Goal: Task Accomplishment & Management: Manage account settings

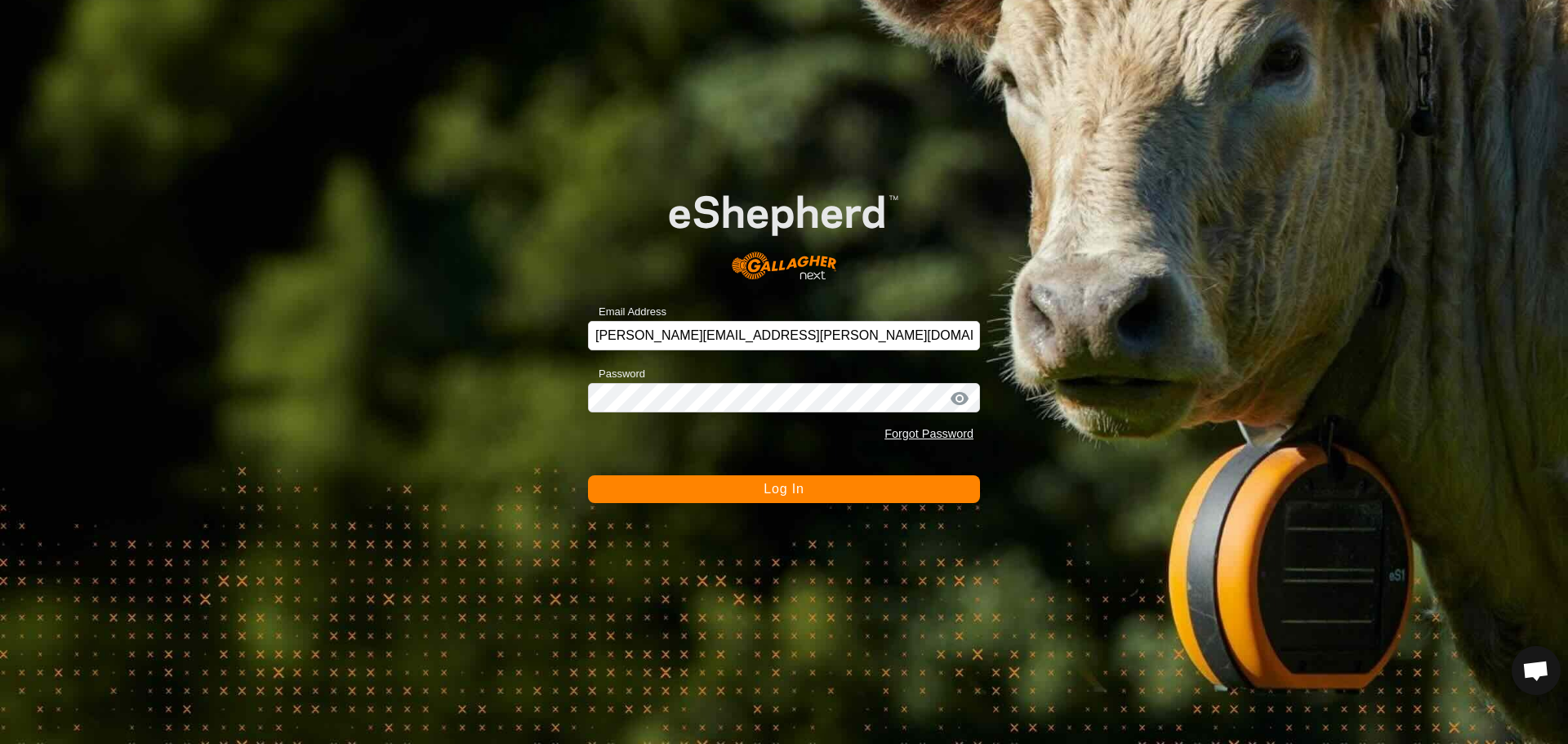
click at [665, 484] on button "Log In" at bounding box center [784, 489] width 392 height 27
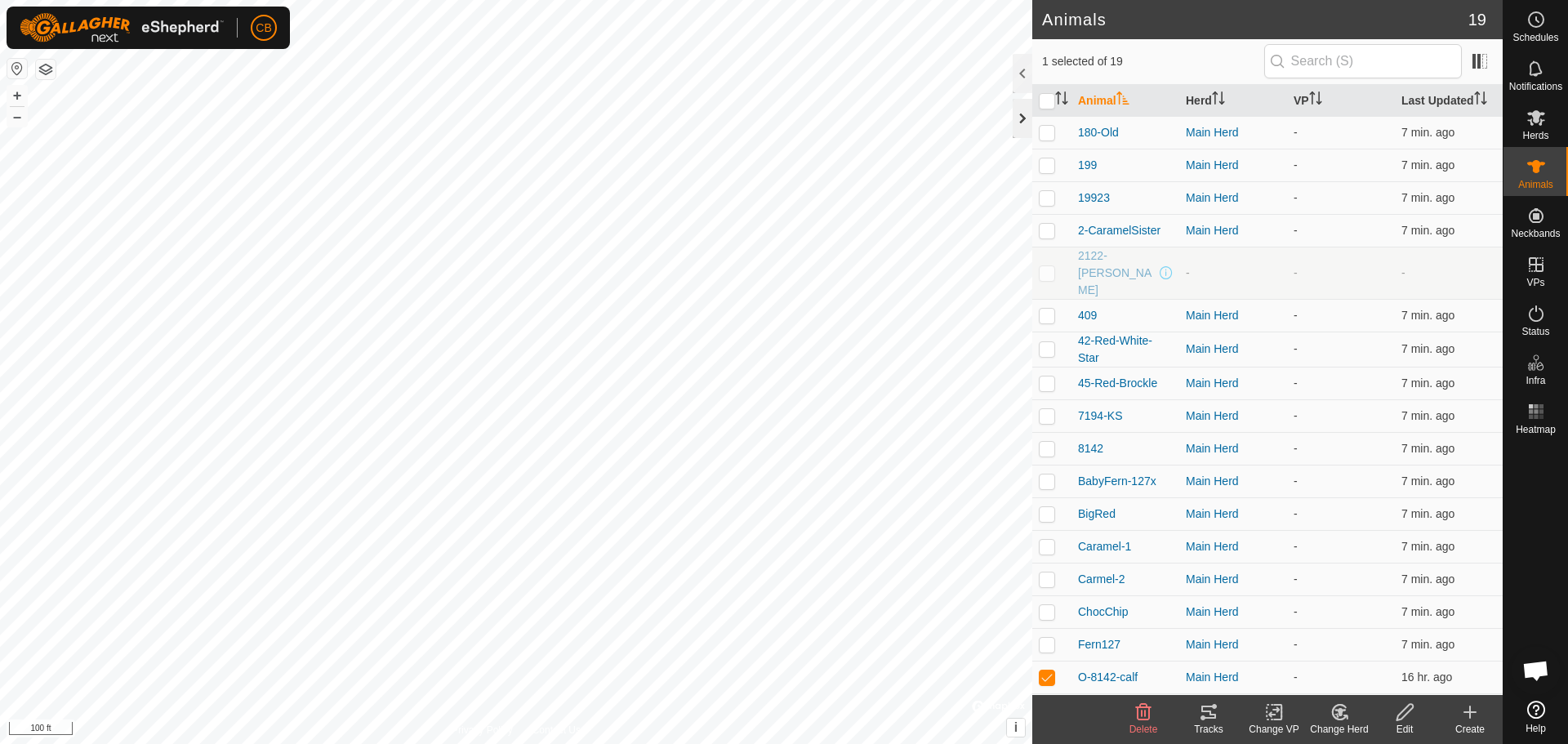
click at [1020, 120] on div at bounding box center [1022, 119] width 19 height 39
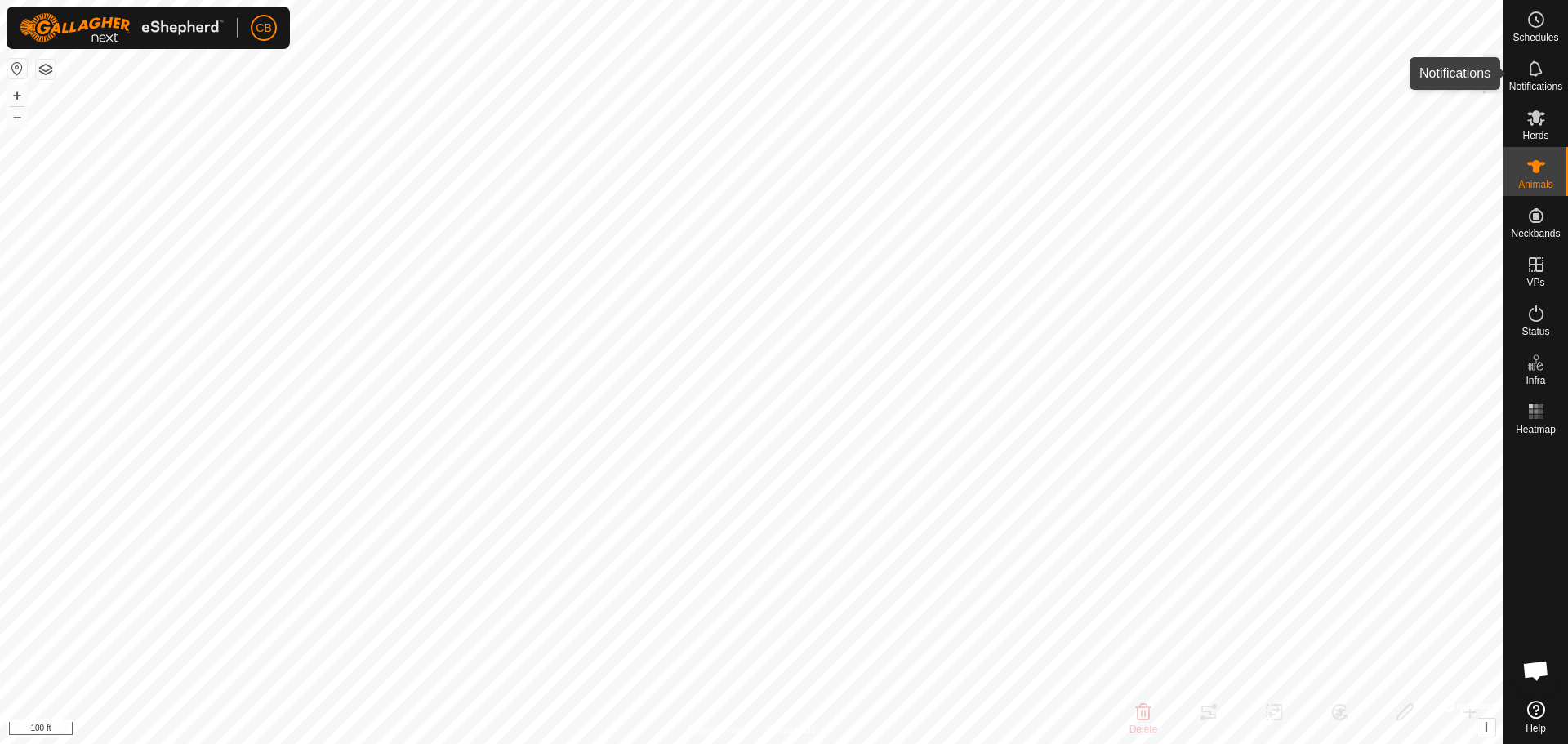
click at [1534, 70] on icon at bounding box center [1536, 68] width 19 height 19
click at [1538, 126] on icon at bounding box center [1536, 118] width 19 height 19
click at [1540, 170] on icon at bounding box center [1536, 167] width 19 height 19
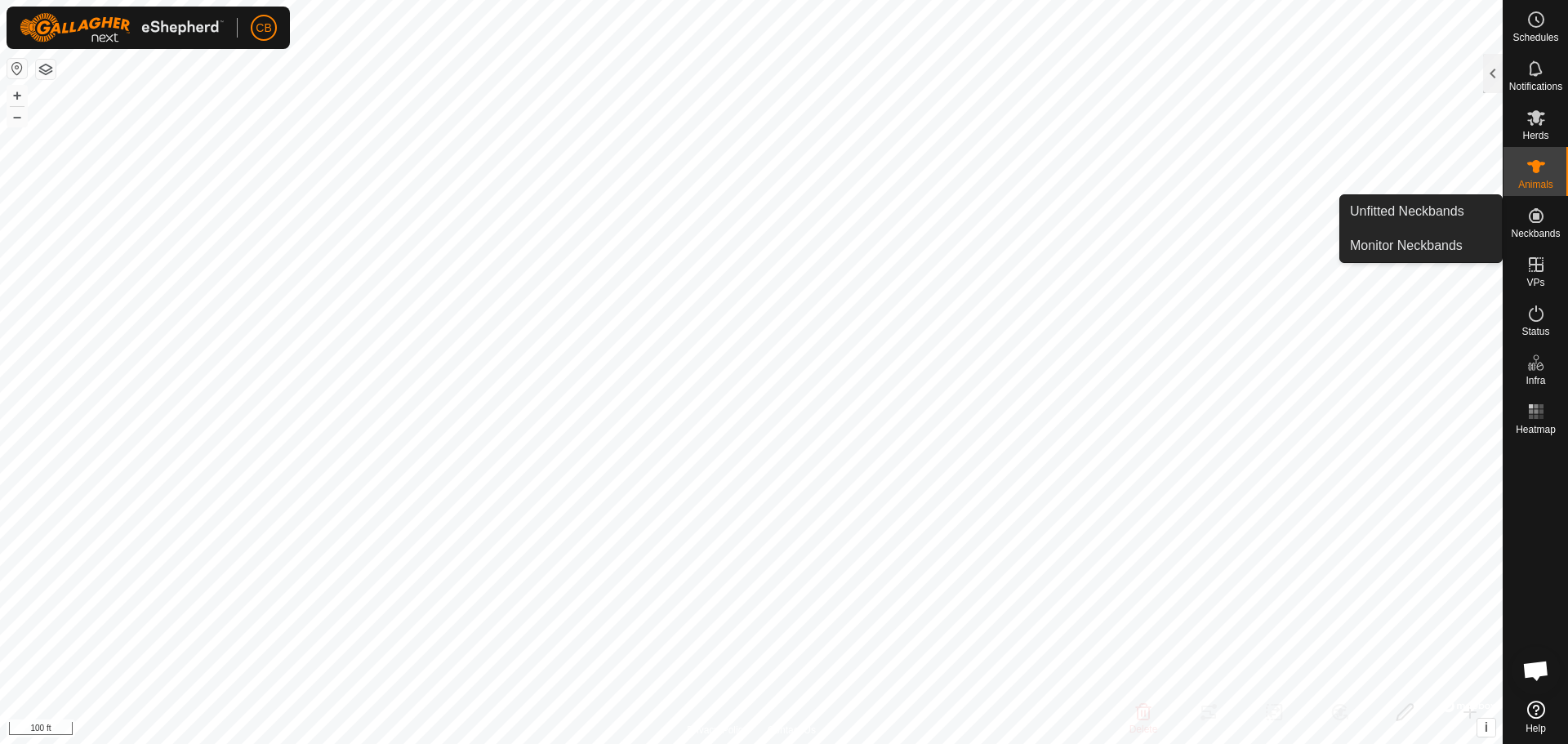
click at [1533, 217] on icon at bounding box center [1536, 215] width 15 height 15
click at [1394, 234] on link "Monitor Neckbands" at bounding box center [1421, 245] width 162 height 33
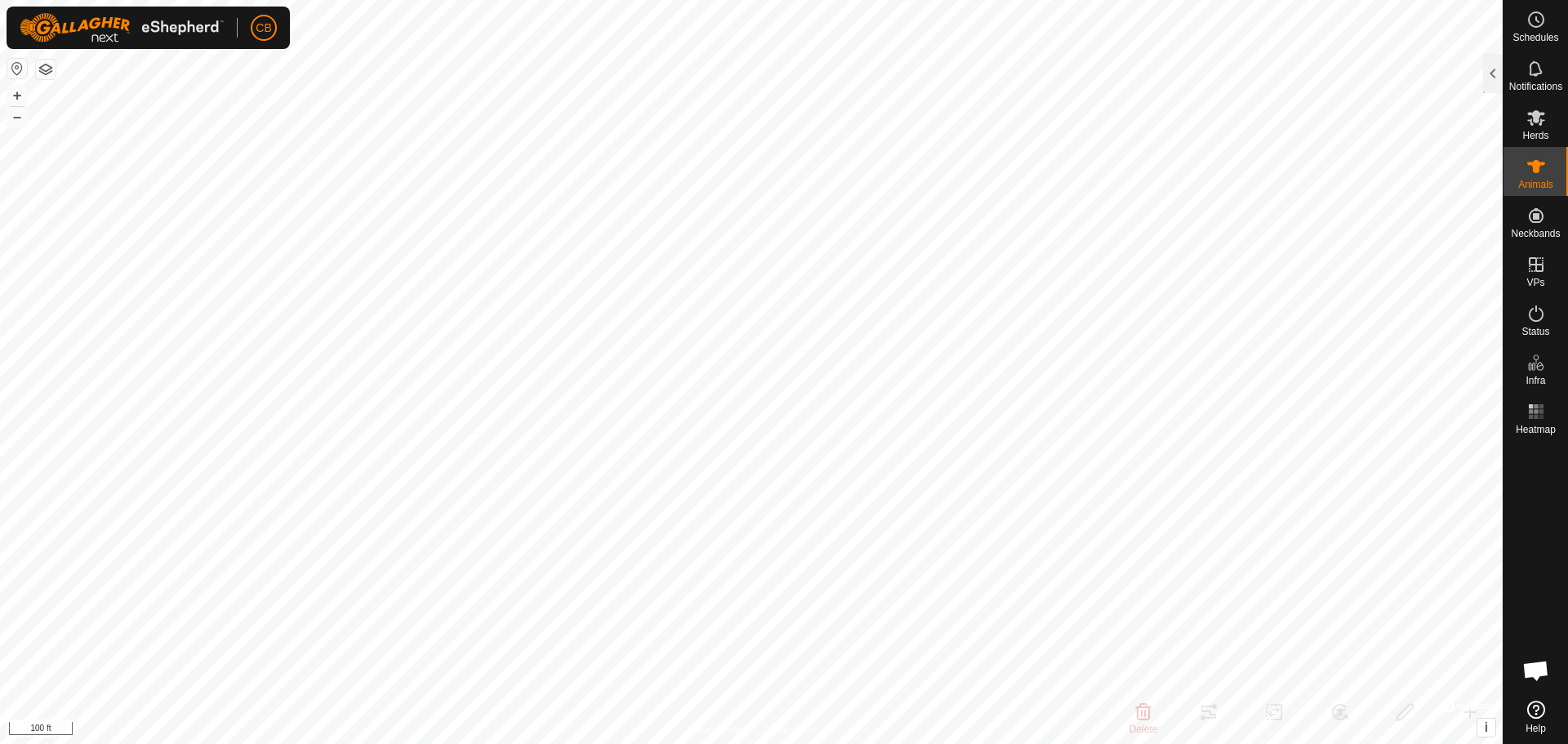
click at [832, 456] on div "O-8142-calf 1809792454 Main Herd - + – ⇧ i © Mapbox , © OpenStreetMap , Improve…" at bounding box center [751, 372] width 1503 height 744
checkbox input "true"
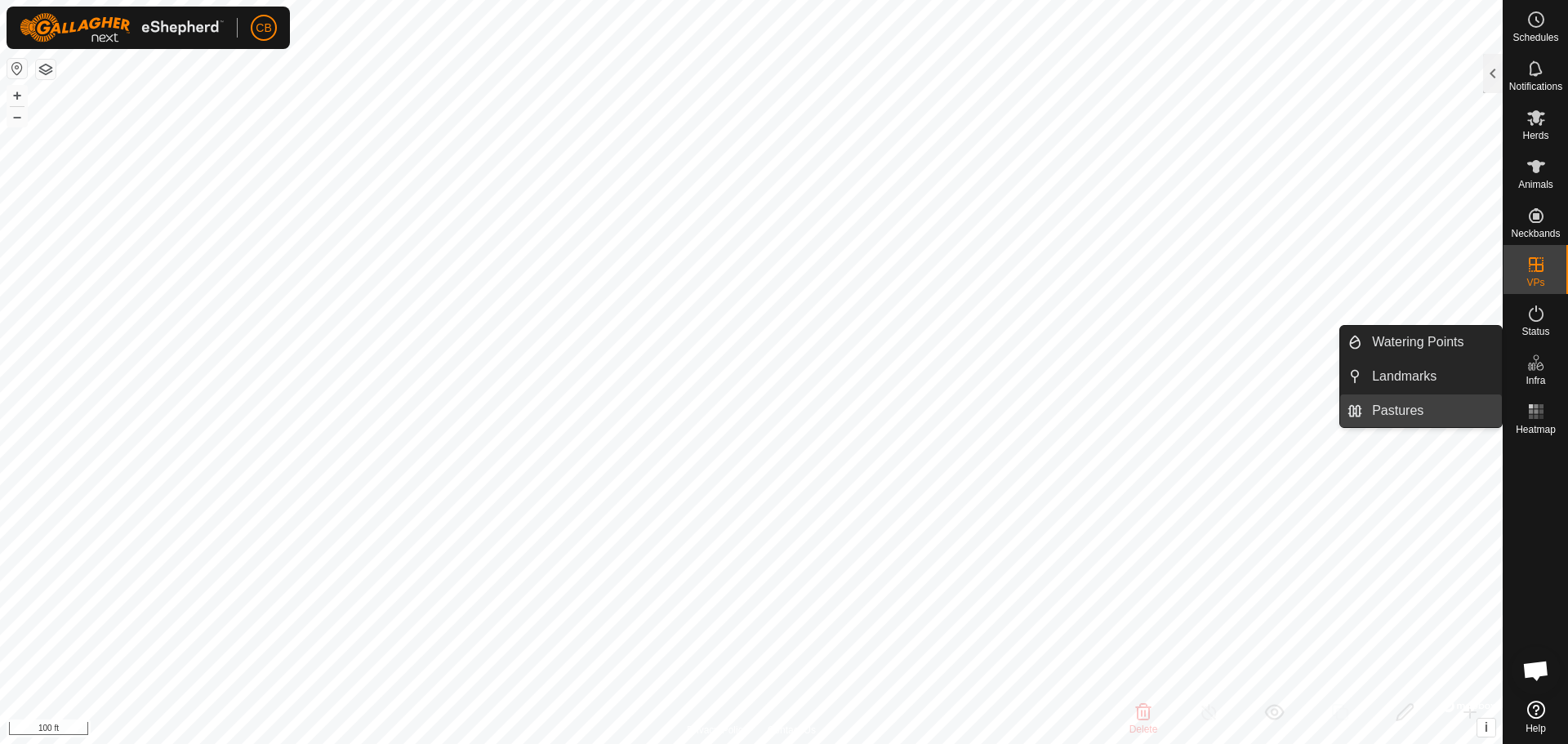
click at [1395, 409] on link "Pastures" at bounding box center [1432, 410] width 140 height 33
click at [1378, 404] on link "Pastures" at bounding box center [1432, 410] width 140 height 33
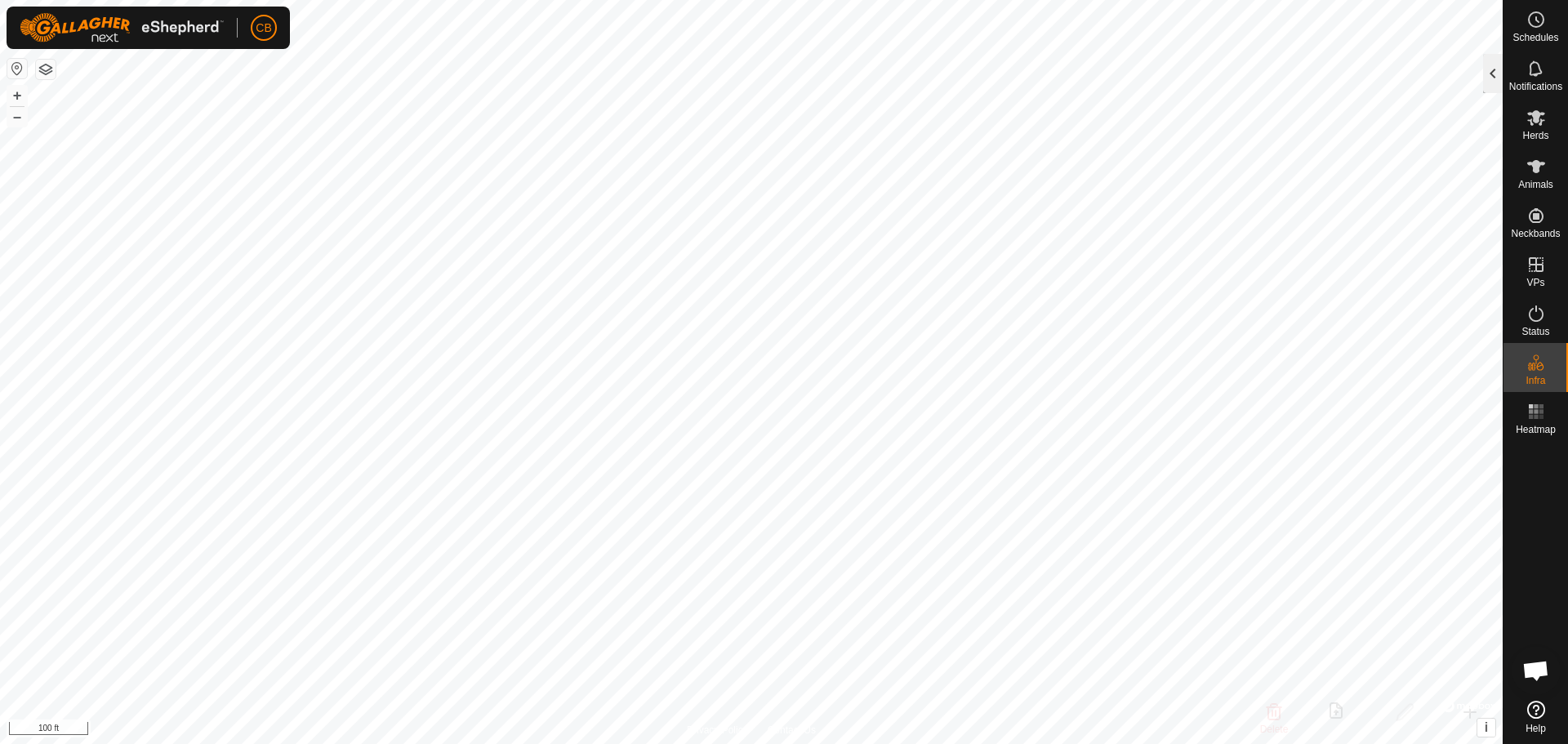
click at [1492, 79] on div at bounding box center [1493, 74] width 19 height 39
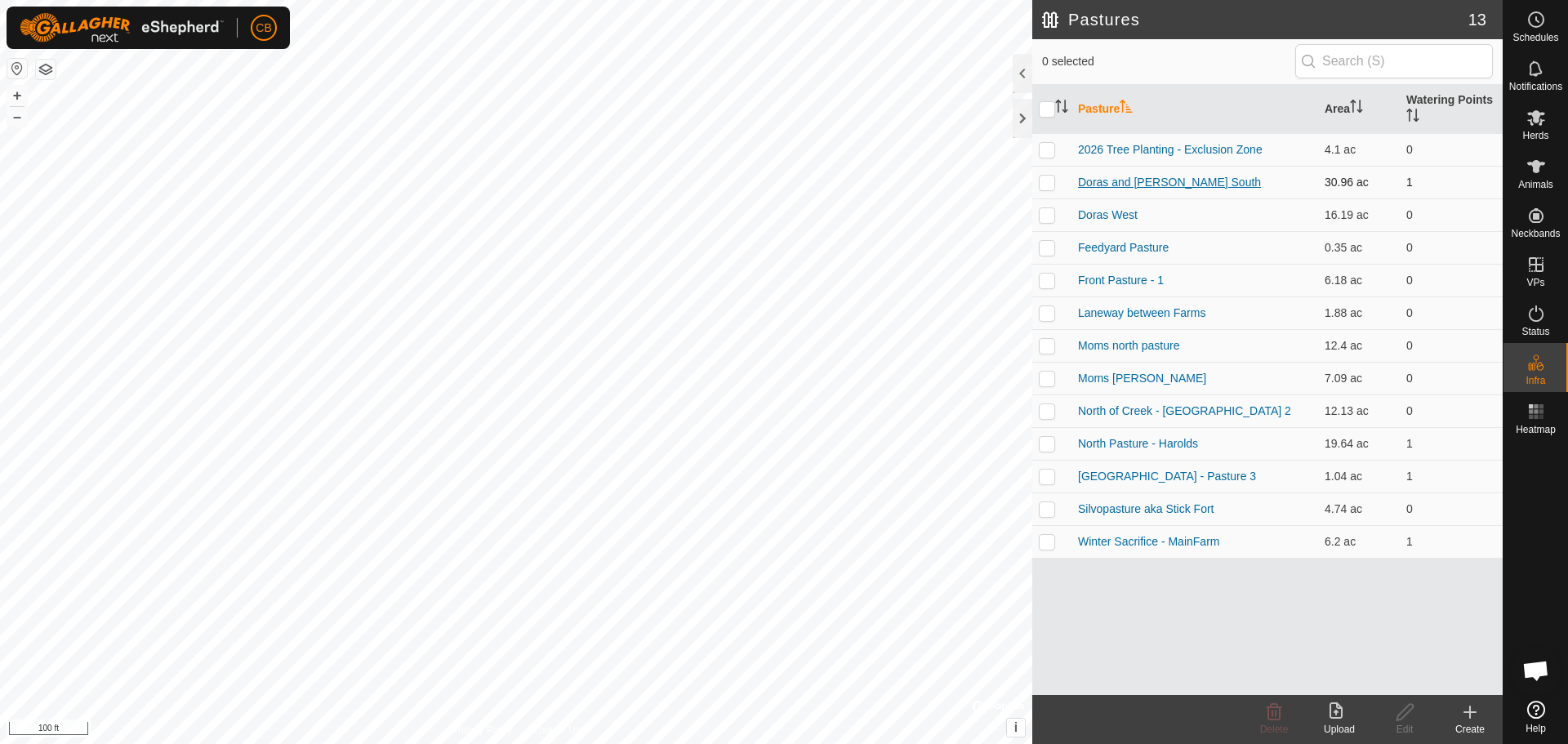
click at [1122, 181] on link "Doras and [PERSON_NAME] South" at bounding box center [1169, 182] width 183 height 13
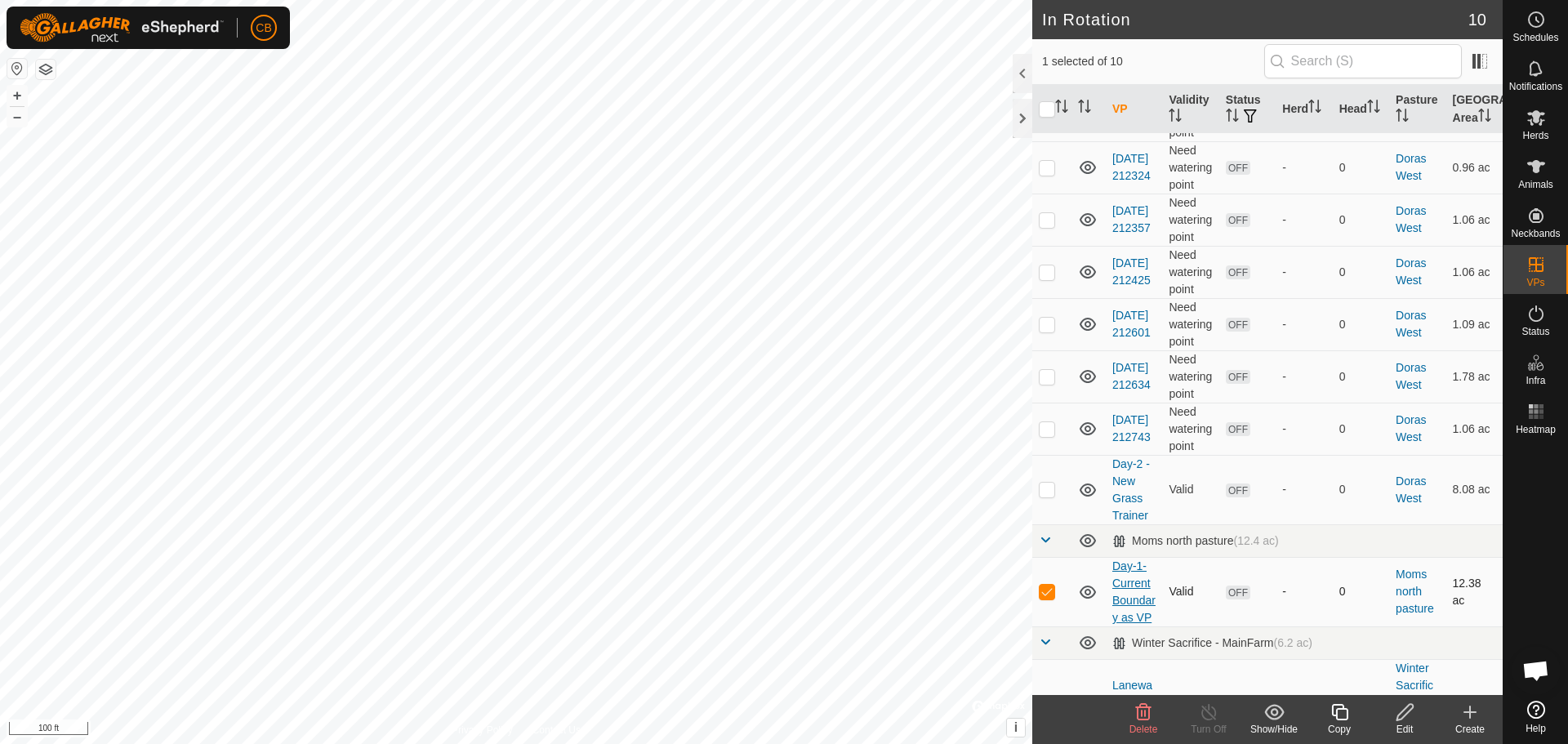
scroll to position [145, 0]
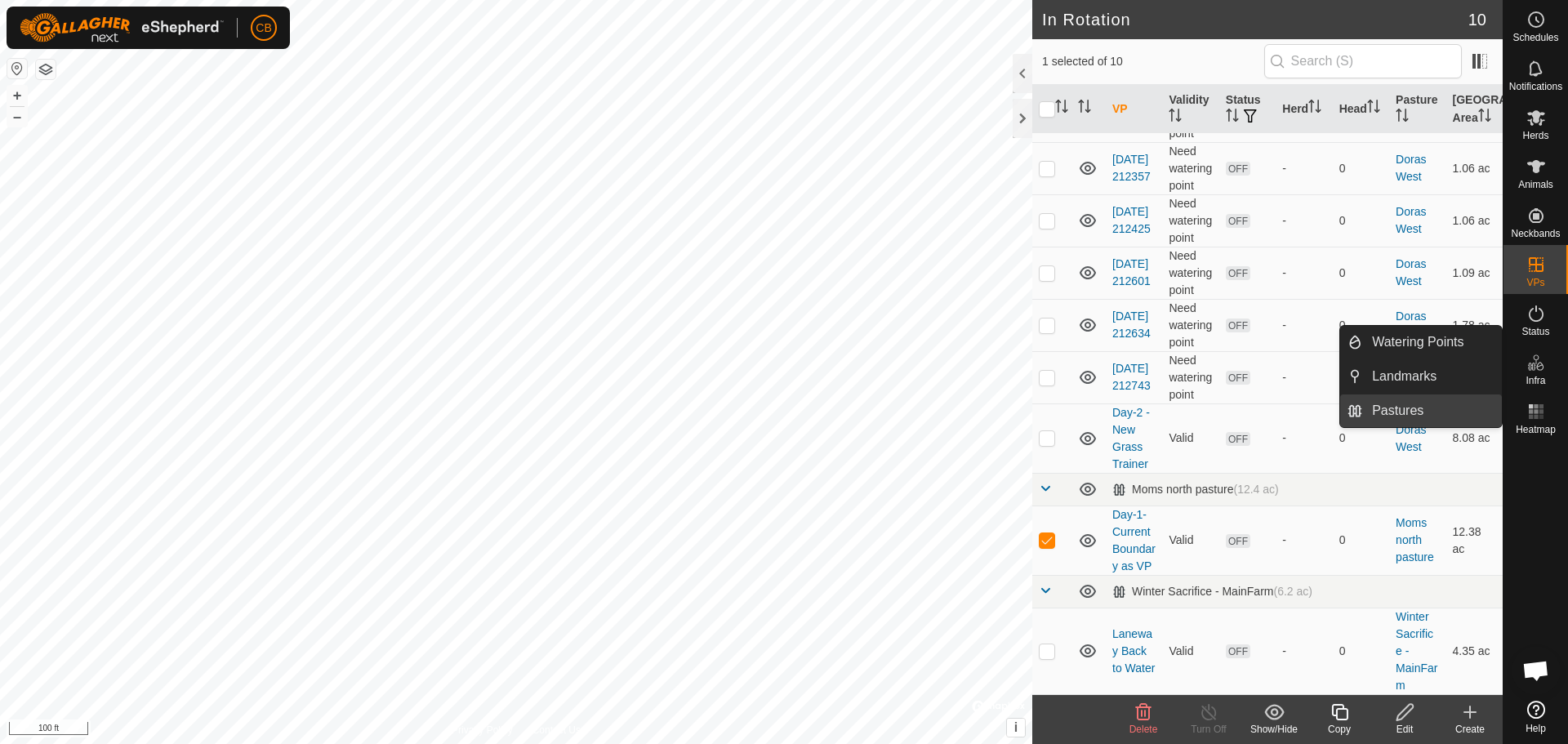
click at [1399, 407] on link "Pastures" at bounding box center [1432, 410] width 140 height 33
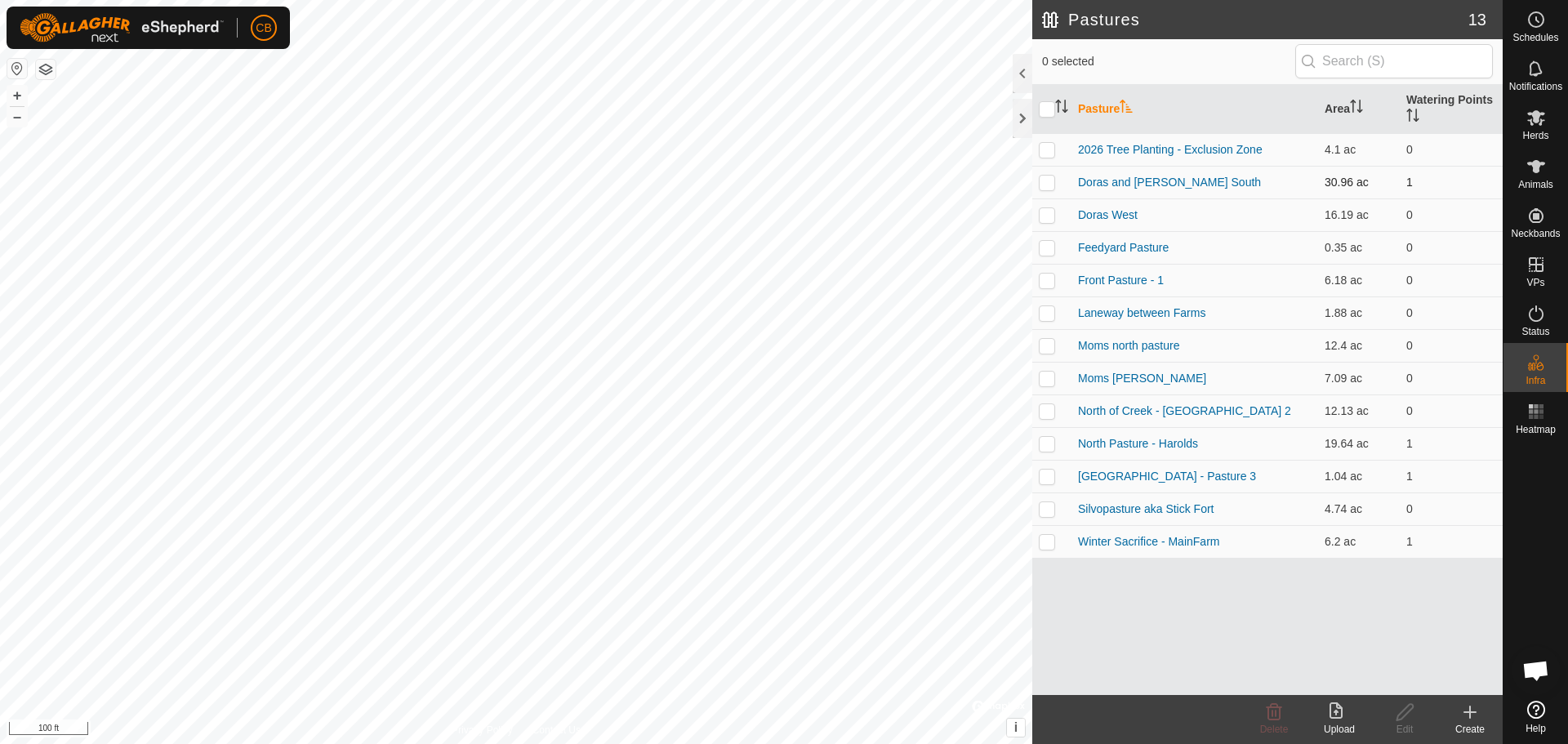
click at [1045, 183] on p-checkbox at bounding box center [1047, 182] width 16 height 13
checkbox input "true"
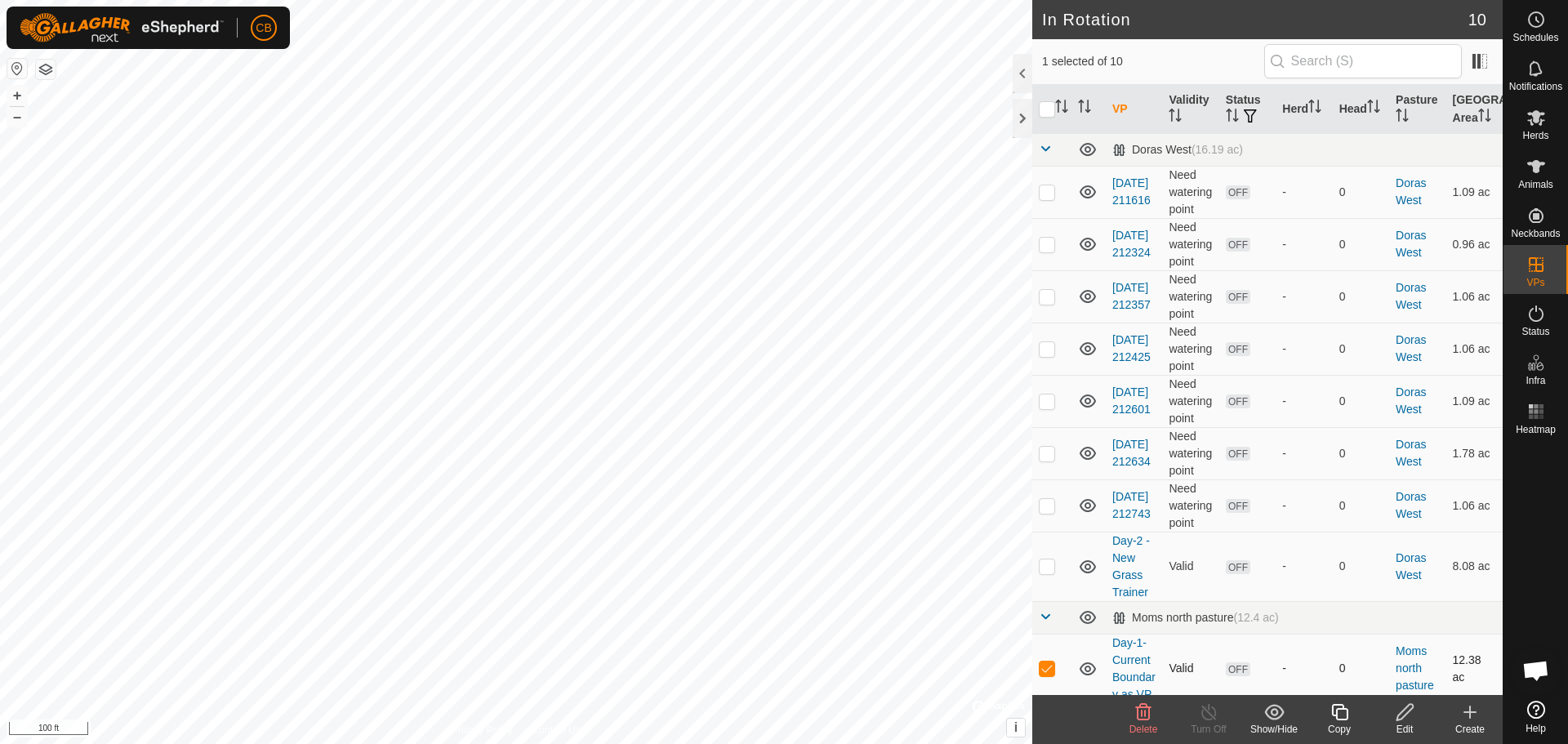
click at [1085, 676] on icon at bounding box center [1088, 669] width 16 height 13
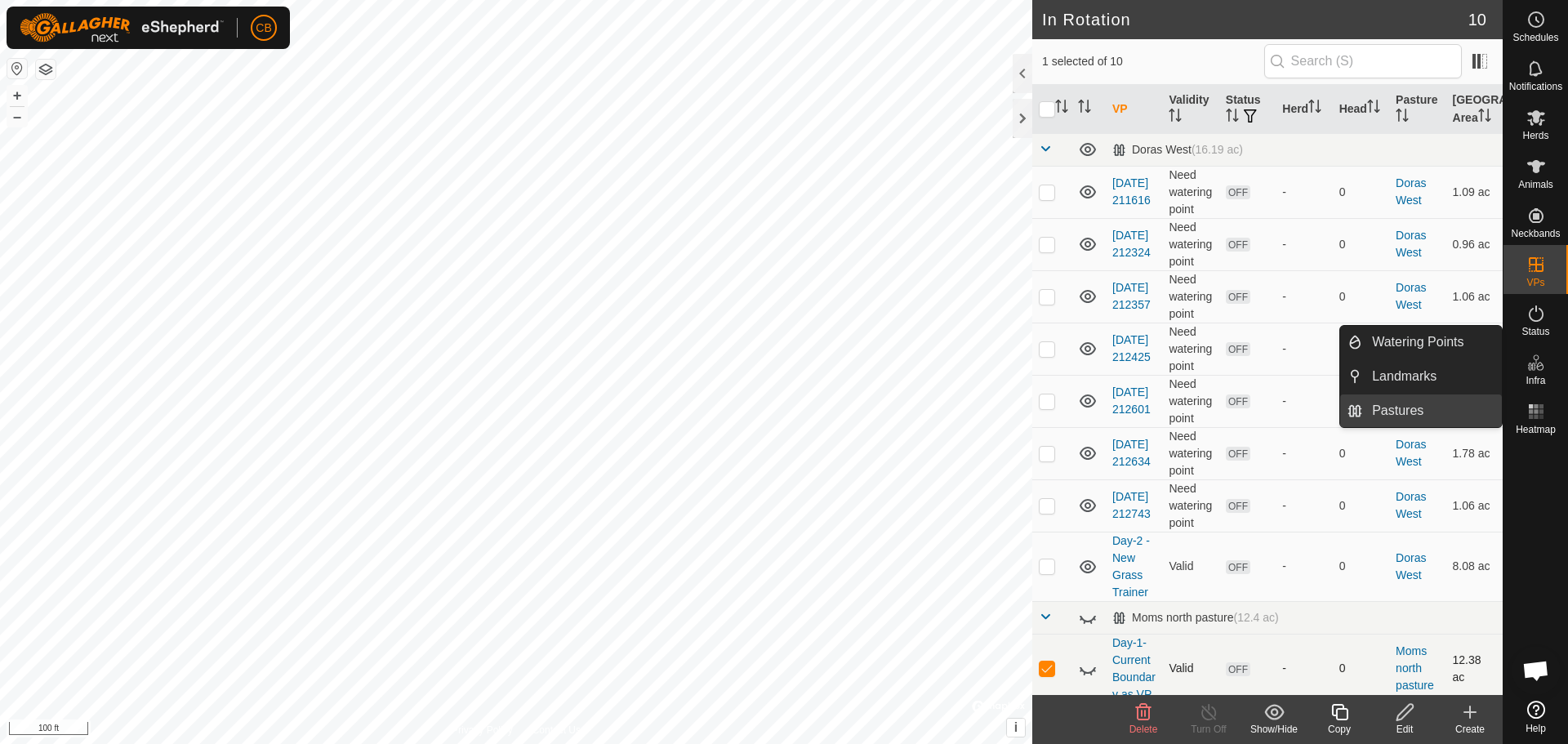
click at [1378, 407] on link "Pastures" at bounding box center [1432, 410] width 140 height 33
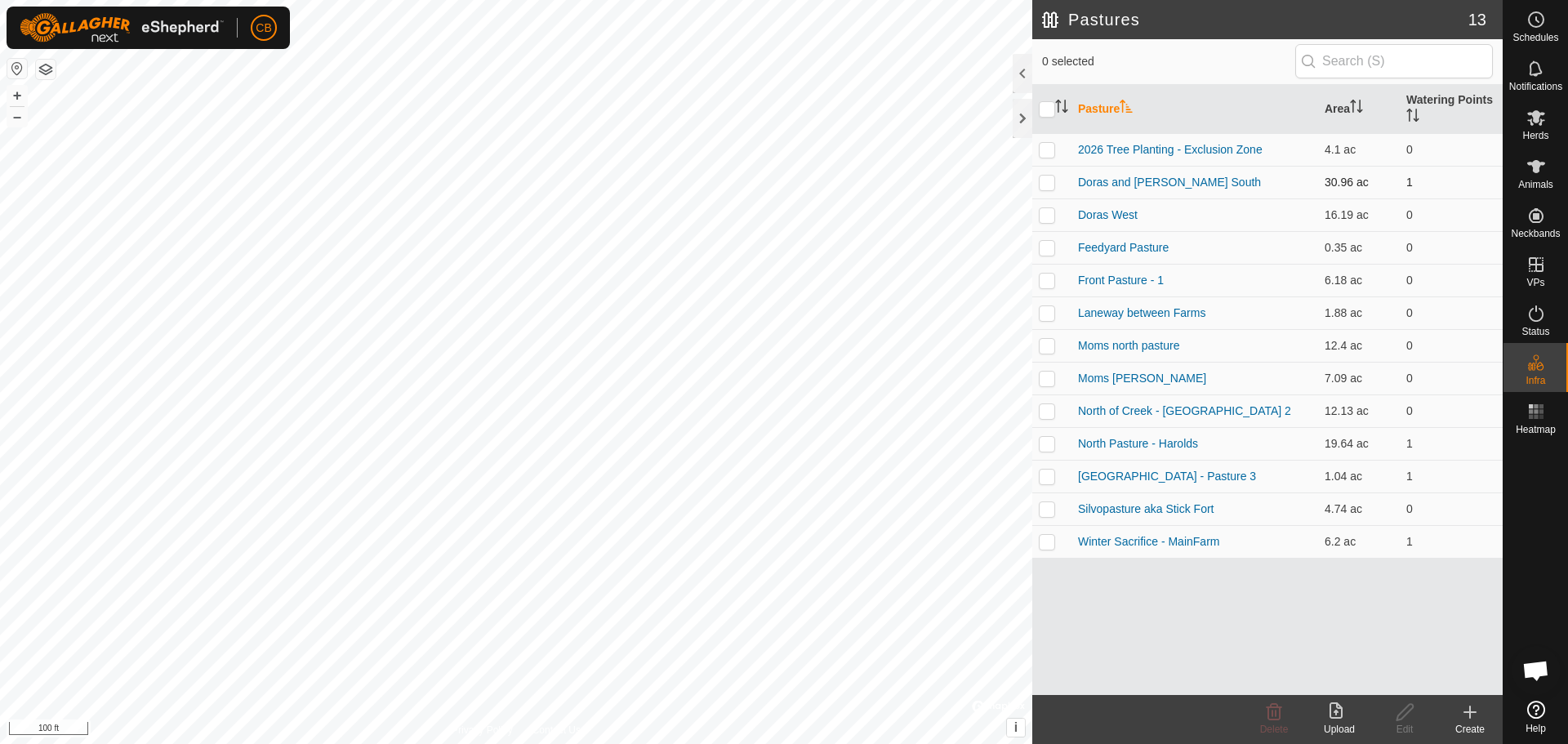
click at [1048, 184] on p-checkbox at bounding box center [1047, 182] width 16 height 13
checkbox input "true"
click at [1399, 713] on icon at bounding box center [1405, 712] width 20 height 19
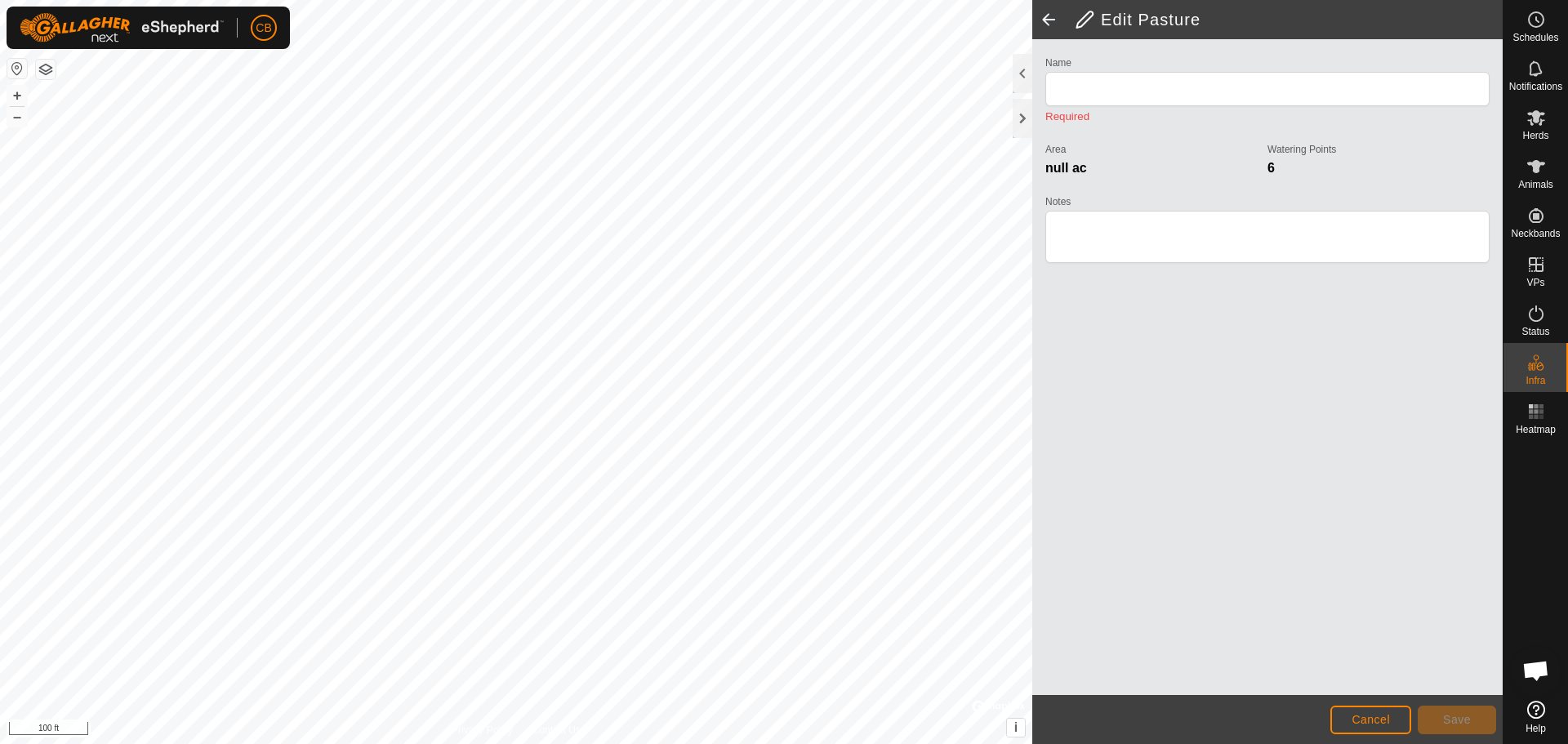
type input "Doras and [PERSON_NAME] South"
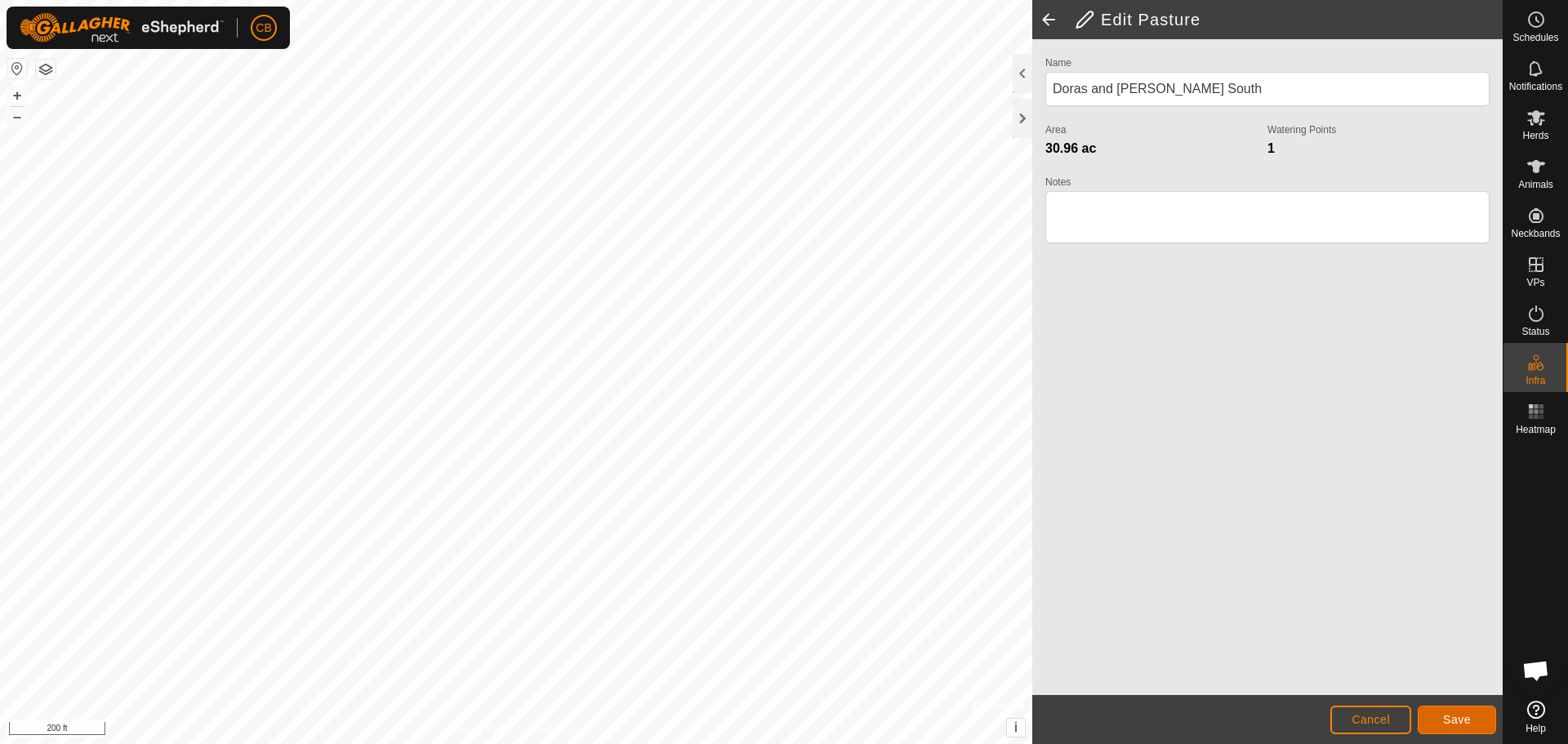
click at [1437, 717] on button "Save" at bounding box center [1457, 720] width 79 height 28
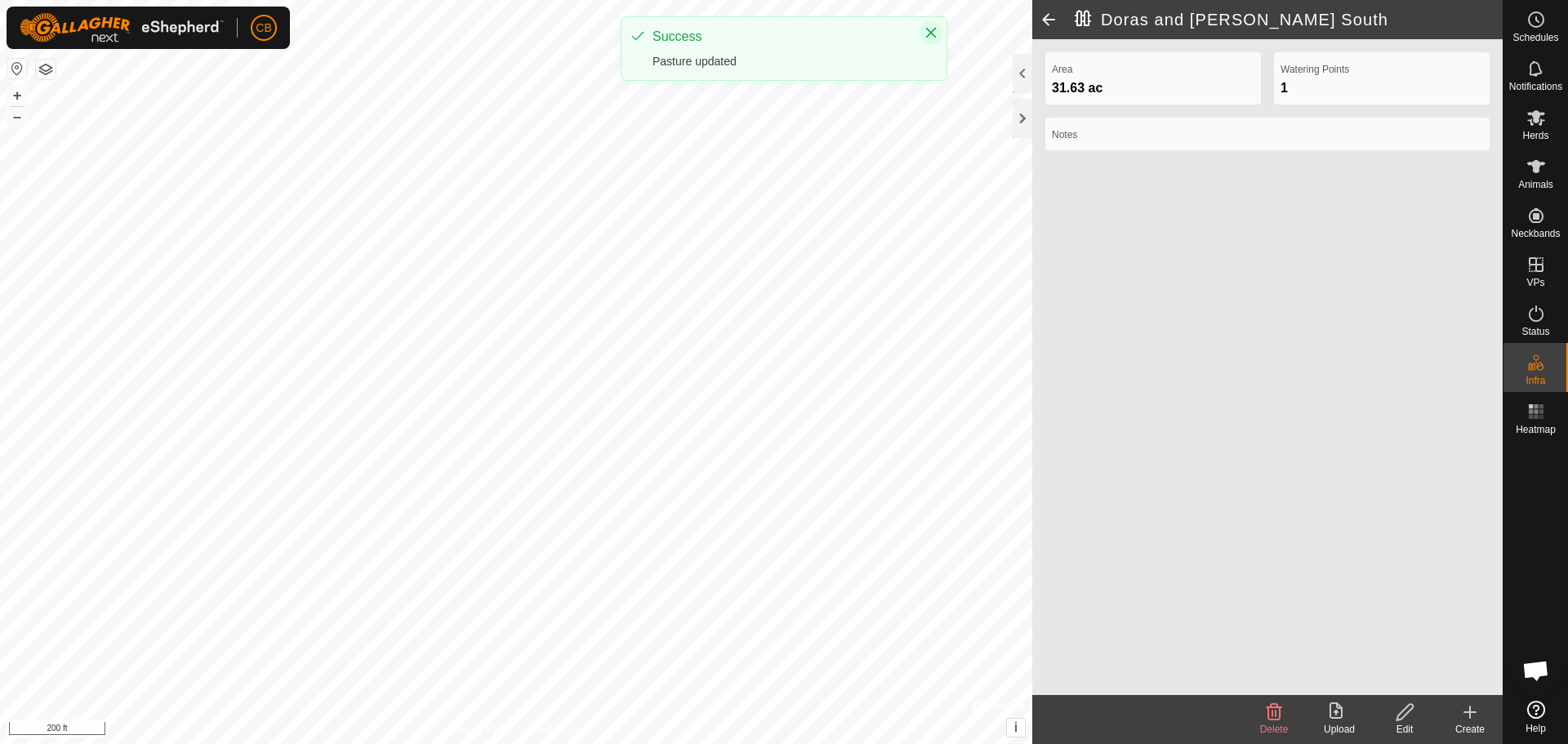
click at [933, 28] on icon "Close" at bounding box center [931, 33] width 13 height 13
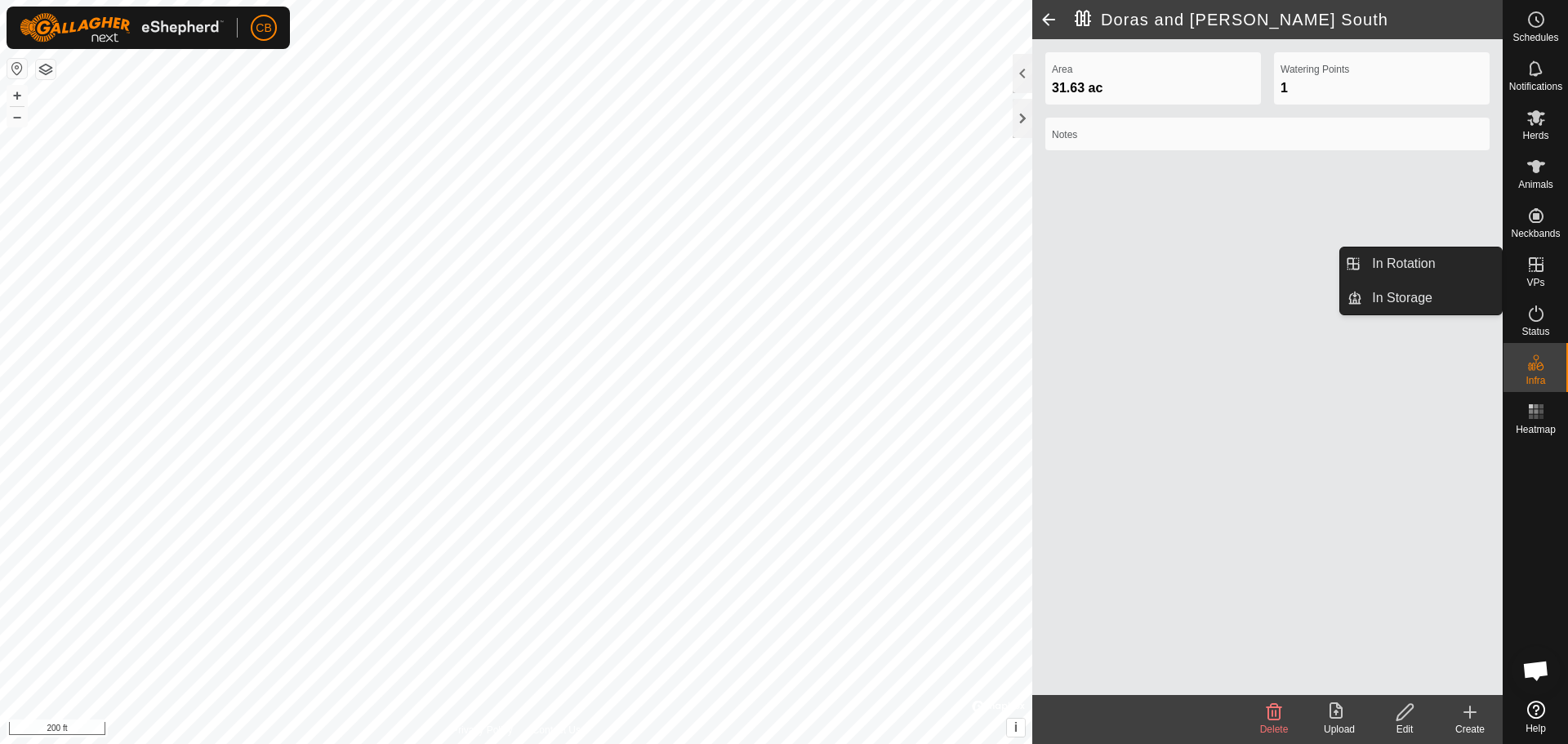
click at [1539, 270] on icon at bounding box center [1536, 264] width 15 height 15
click at [1436, 263] on link "In Rotation" at bounding box center [1432, 263] width 140 height 33
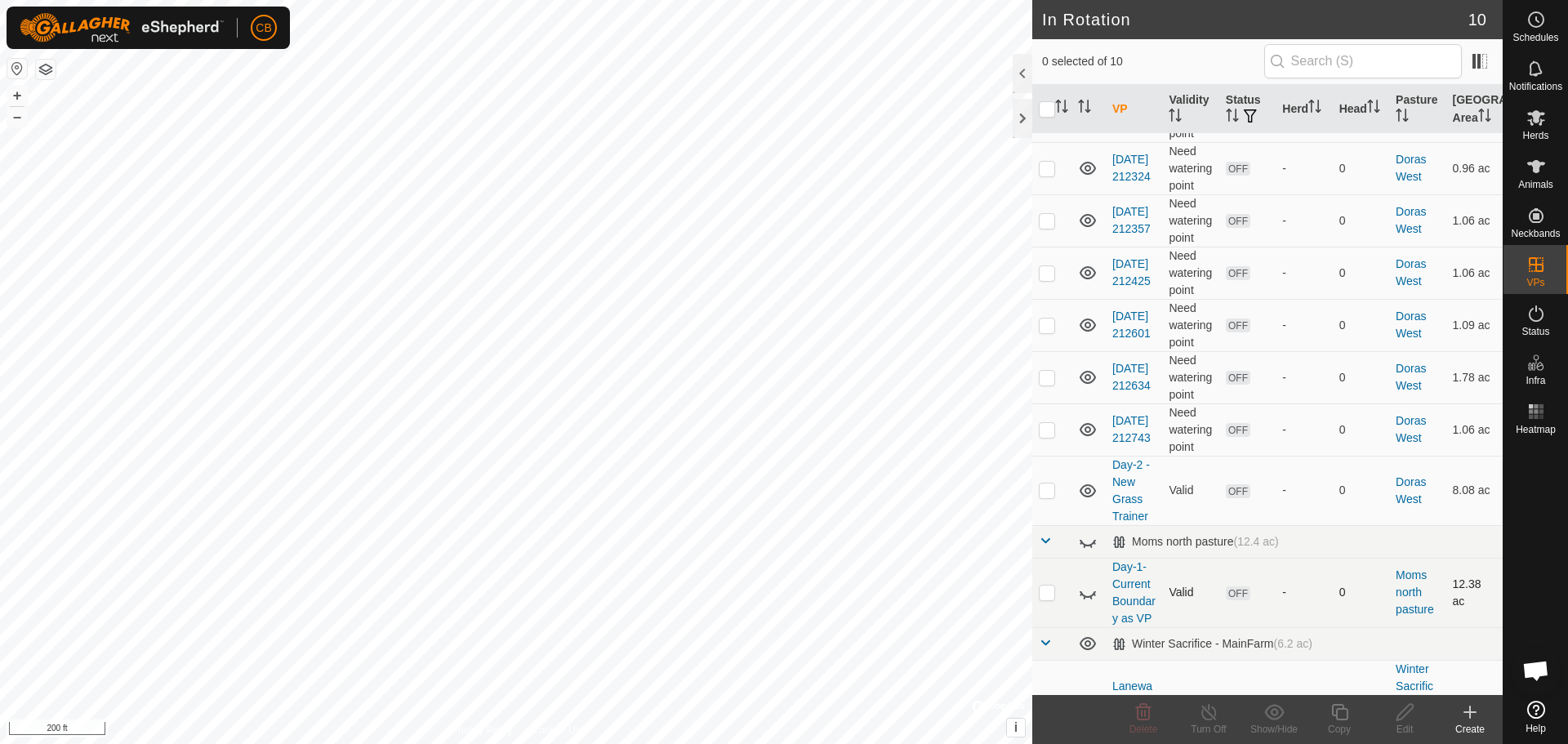
scroll to position [145, 0]
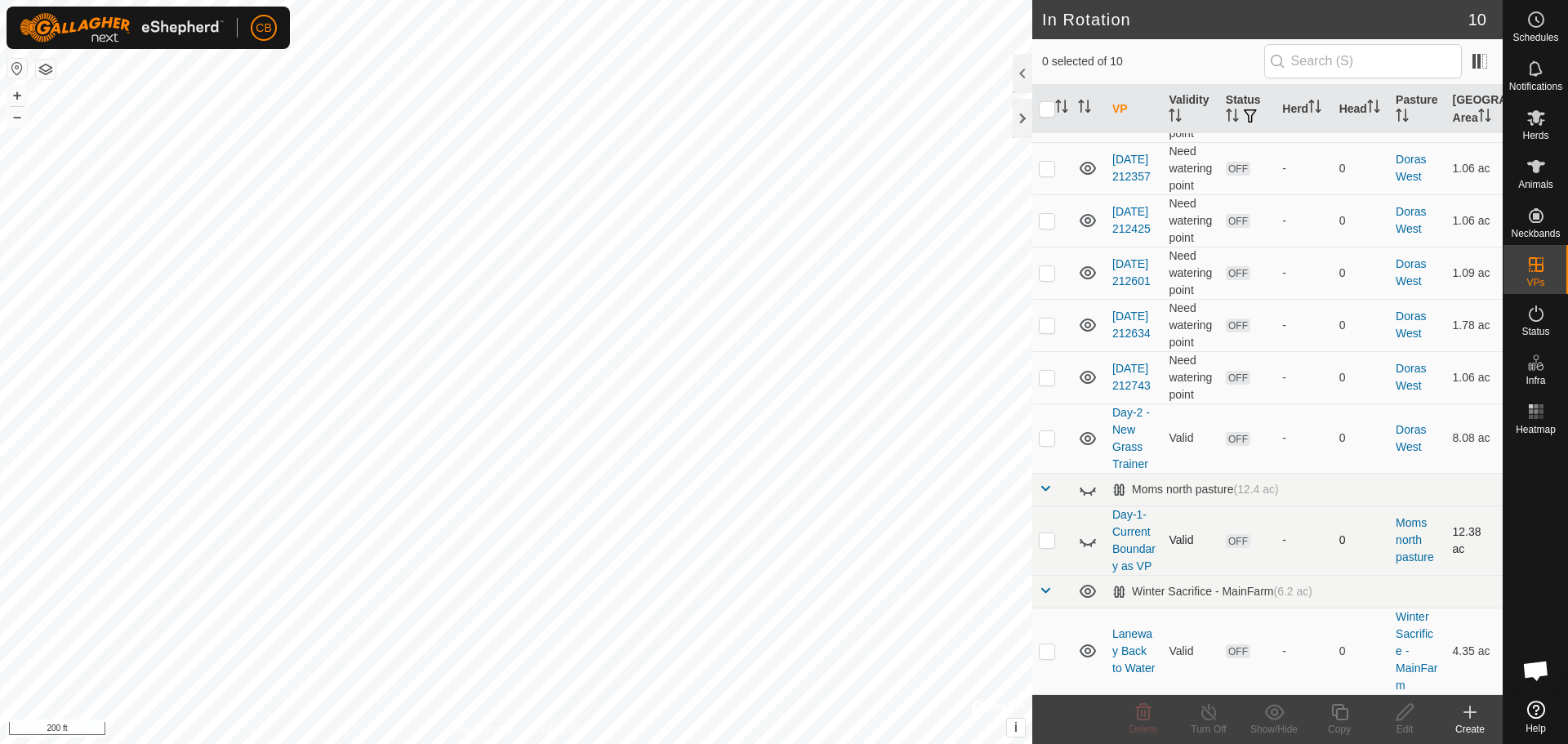
click at [1046, 533] on p-checkbox at bounding box center [1047, 539] width 16 height 13
click at [1048, 533] on p-checkbox at bounding box center [1047, 539] width 16 height 13
checkbox input "false"
click at [1084, 534] on icon at bounding box center [1088, 540] width 19 height 19
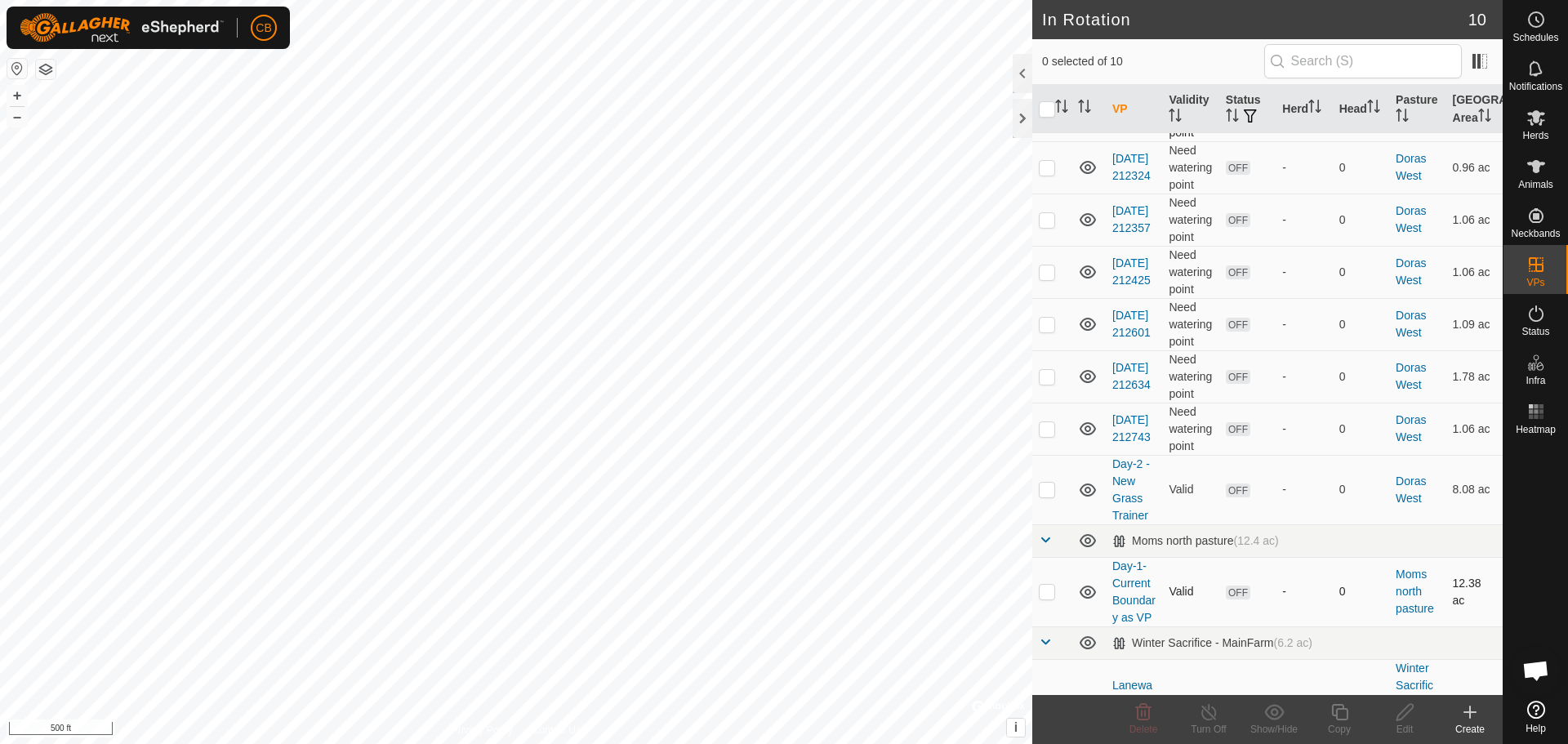
scroll to position [0, 0]
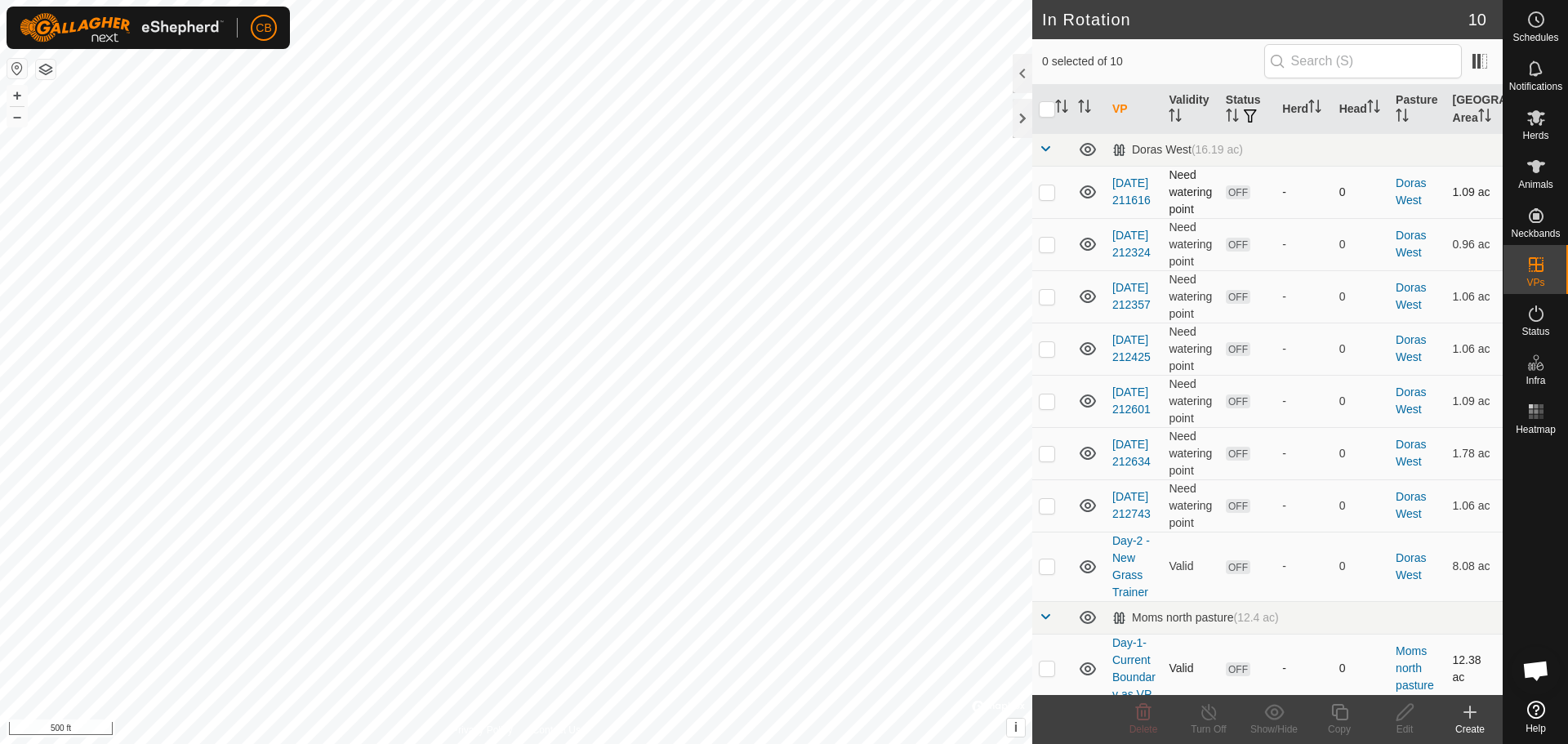
click at [1090, 193] on icon at bounding box center [1088, 191] width 16 height 13
click at [1086, 244] on icon at bounding box center [1088, 244] width 16 height 13
click at [1088, 292] on icon at bounding box center [1088, 297] width 19 height 19
drag, startPoint x: 1087, startPoint y: 351, endPoint x: 1085, endPoint y: 379, distance: 28.1
click at [1087, 351] on icon at bounding box center [1088, 349] width 19 height 19
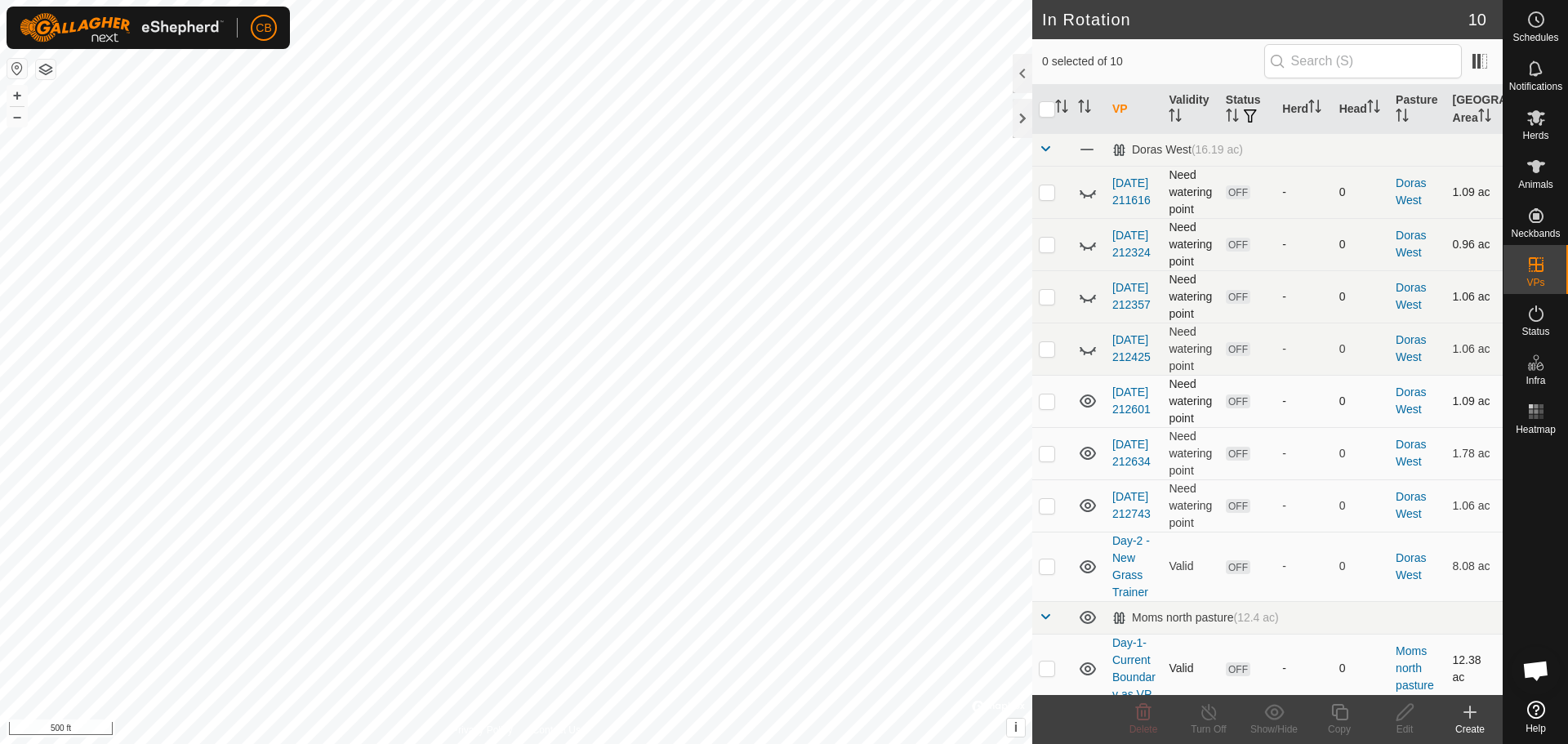
click at [1085, 404] on icon at bounding box center [1088, 401] width 19 height 19
click at [1084, 456] on icon at bounding box center [1088, 453] width 19 height 19
click at [1087, 507] on icon at bounding box center [1088, 506] width 19 height 19
click at [1092, 508] on icon at bounding box center [1088, 506] width 19 height 19
drag, startPoint x: 1088, startPoint y: 451, endPoint x: 1089, endPoint y: 414, distance: 37.0
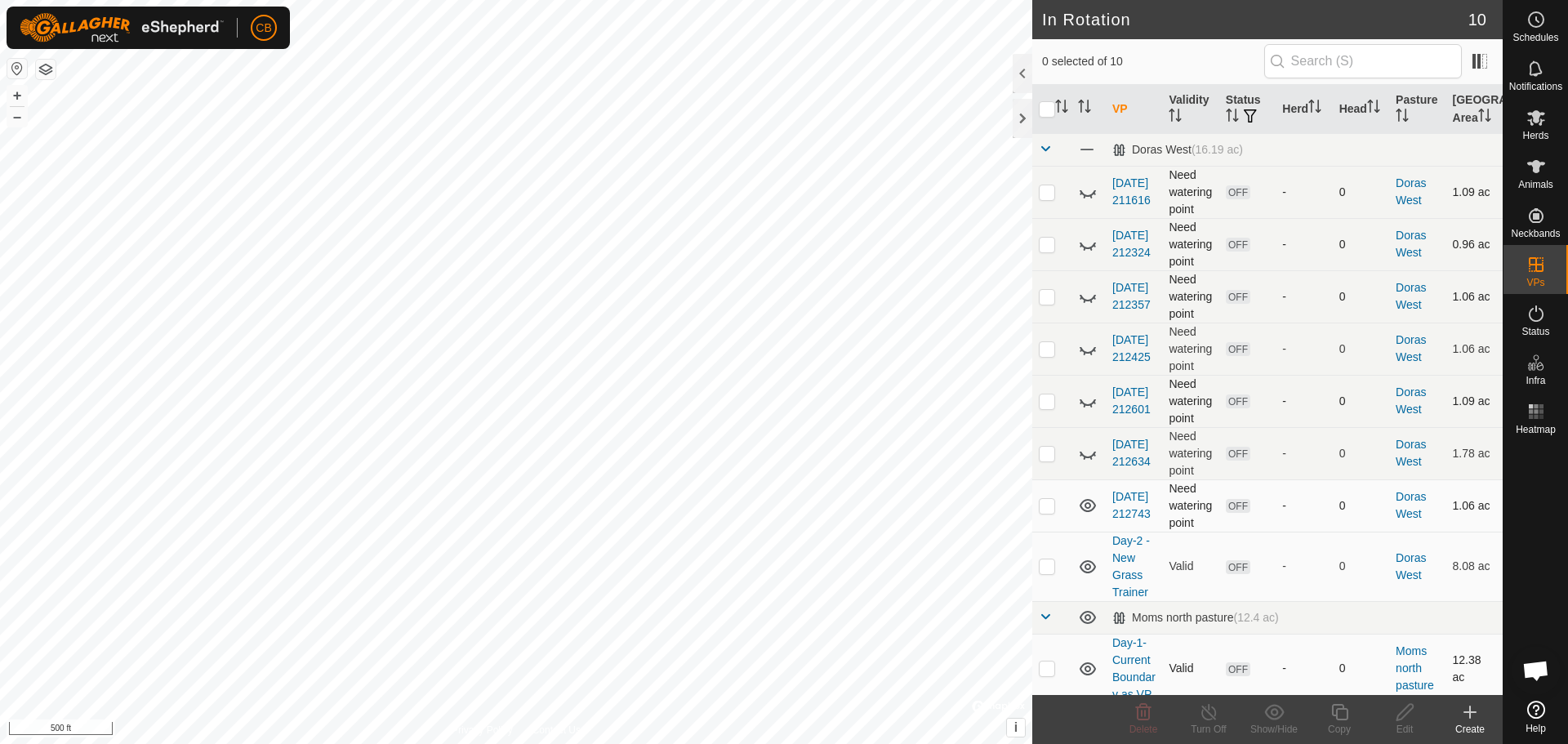
click at [1088, 449] on icon at bounding box center [1088, 453] width 19 height 19
click at [1088, 403] on icon at bounding box center [1088, 401] width 19 height 19
click at [1084, 349] on icon at bounding box center [1088, 349] width 19 height 19
click at [1085, 296] on icon at bounding box center [1088, 297] width 19 height 19
click at [1085, 241] on icon at bounding box center [1088, 244] width 19 height 19
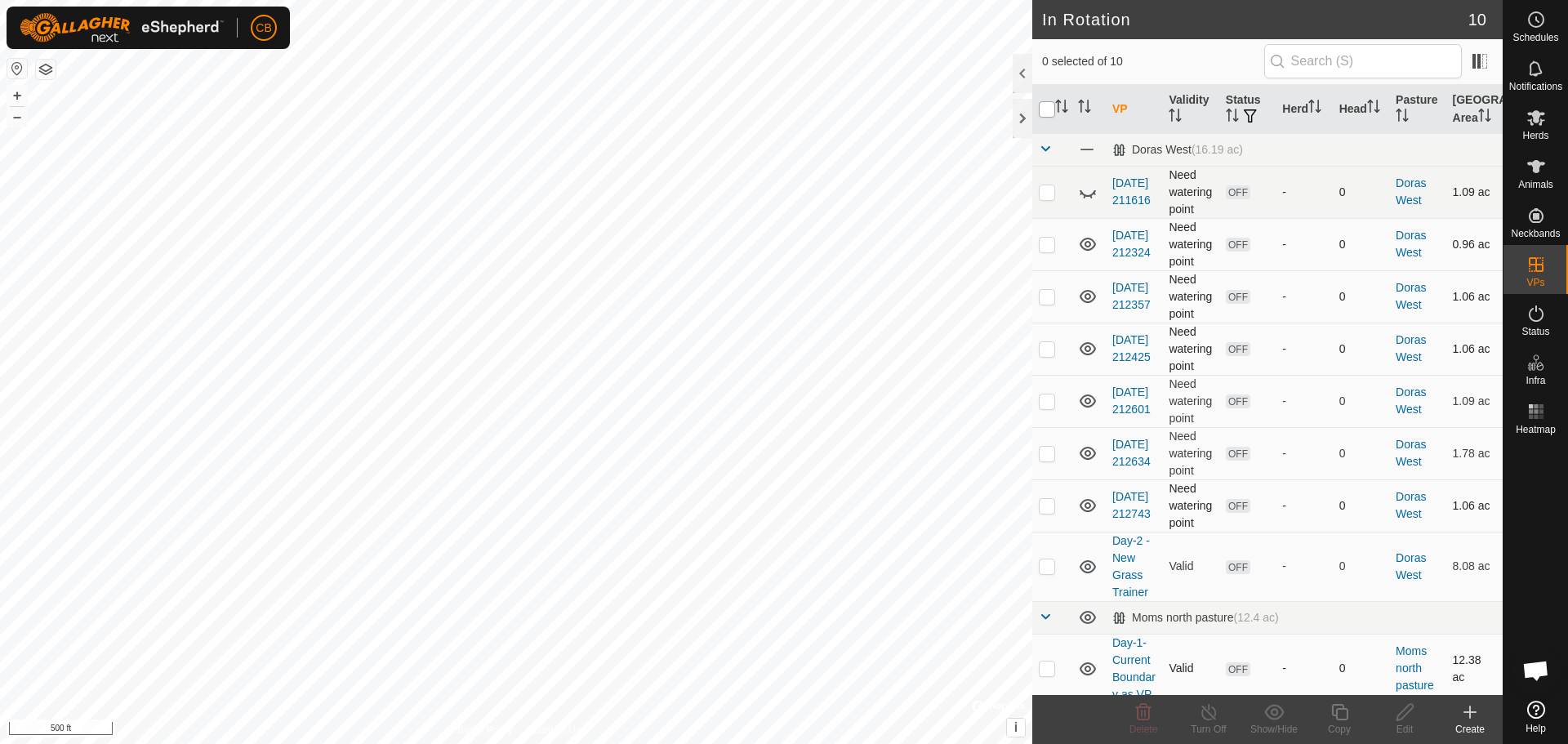
click at [1045, 103] on input "checkbox" at bounding box center [1047, 109] width 16 height 16
checkbox input "true"
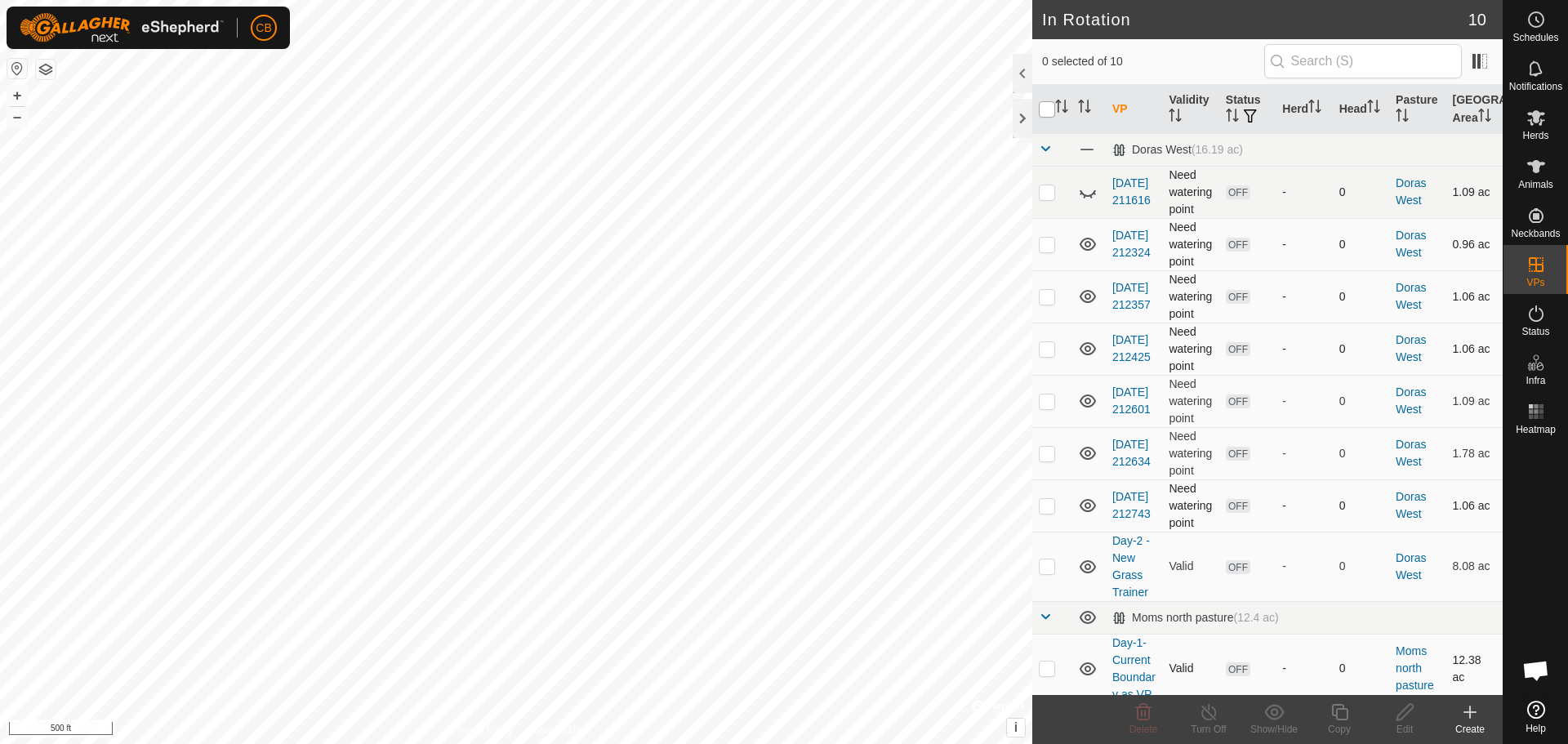
checkbox input "true"
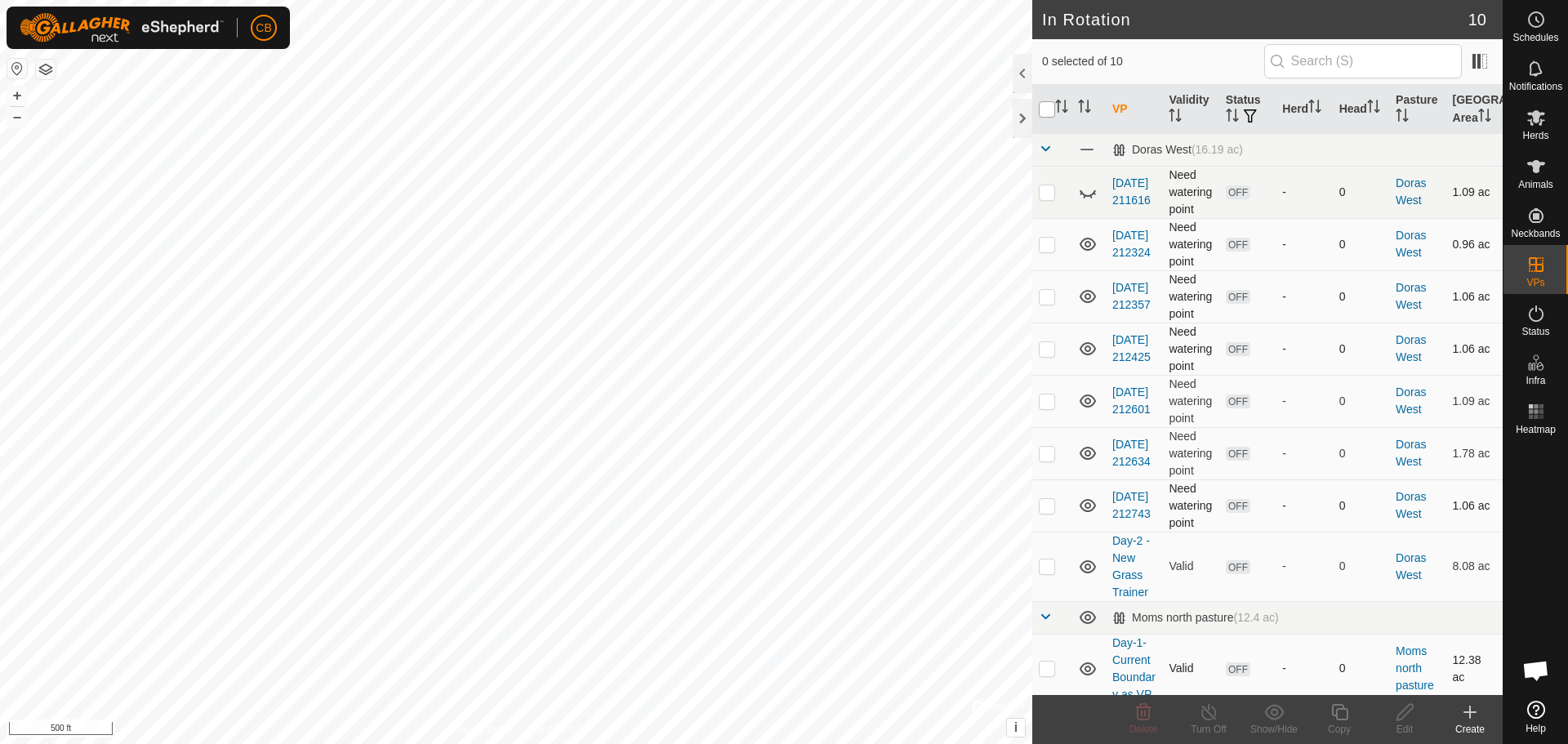
checkbox input "true"
click at [1090, 246] on icon at bounding box center [1088, 244] width 16 height 13
click at [1087, 295] on icon at bounding box center [1088, 296] width 16 height 13
click at [1086, 349] on icon at bounding box center [1088, 348] width 16 height 13
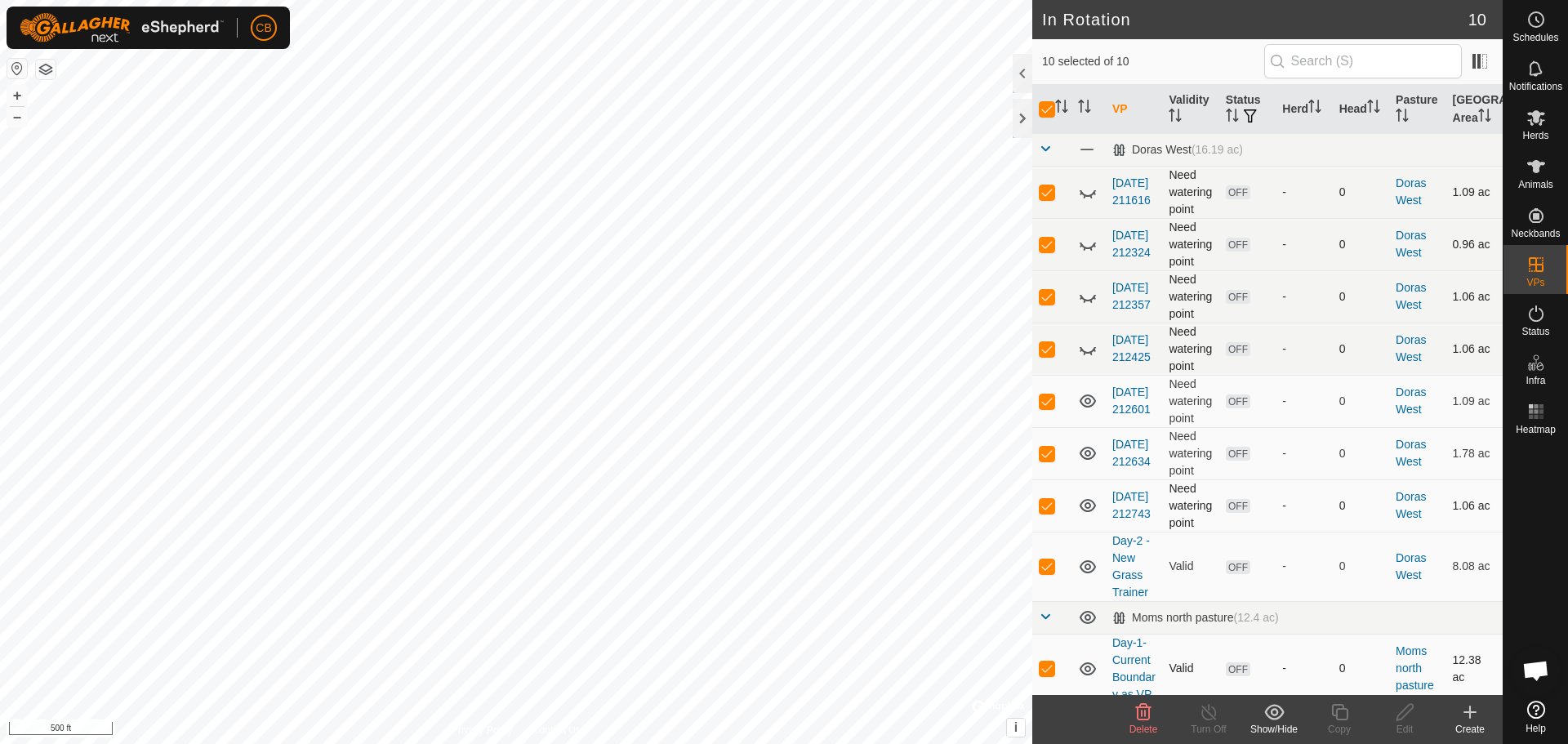
click at [1086, 402] on icon at bounding box center [1088, 400] width 16 height 13
click at [1087, 452] on icon at bounding box center [1088, 453] width 16 height 13
click at [1085, 506] on icon at bounding box center [1088, 506] width 19 height 19
click at [1091, 565] on icon at bounding box center [1088, 567] width 19 height 19
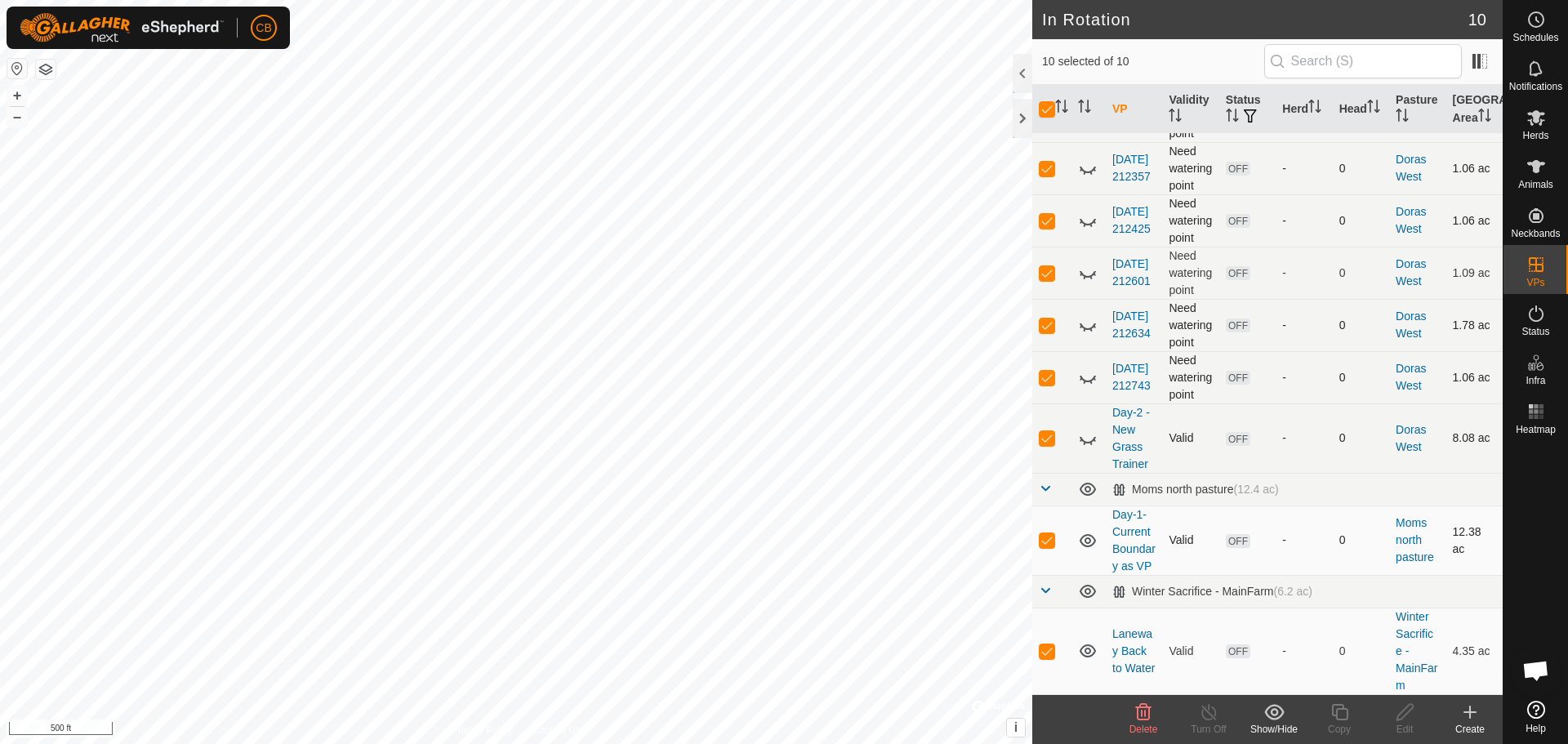
scroll to position [145, 0]
click at [1090, 483] on icon at bounding box center [1088, 489] width 16 height 13
click at [1086, 593] on icon at bounding box center [1088, 591] width 16 height 13
click at [1084, 532] on icon at bounding box center [1088, 540] width 19 height 19
click at [1090, 429] on icon at bounding box center [1088, 438] width 19 height 19
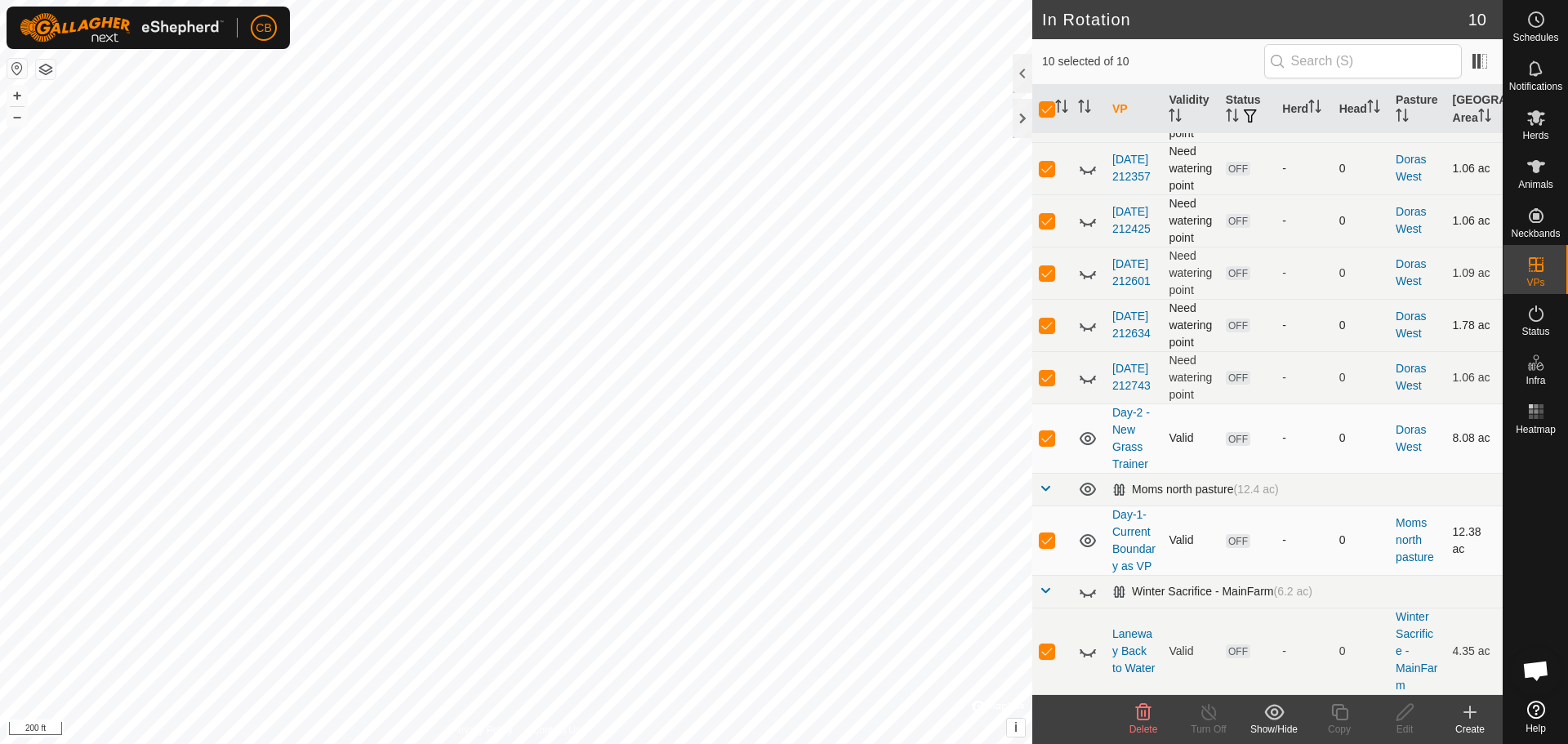
click at [1088, 534] on icon at bounding box center [1088, 540] width 16 height 13
click at [1089, 368] on icon at bounding box center [1088, 377] width 19 height 19
click at [1086, 653] on icon at bounding box center [1088, 651] width 19 height 19
click at [1086, 653] on icon at bounding box center [1088, 651] width 16 height 13
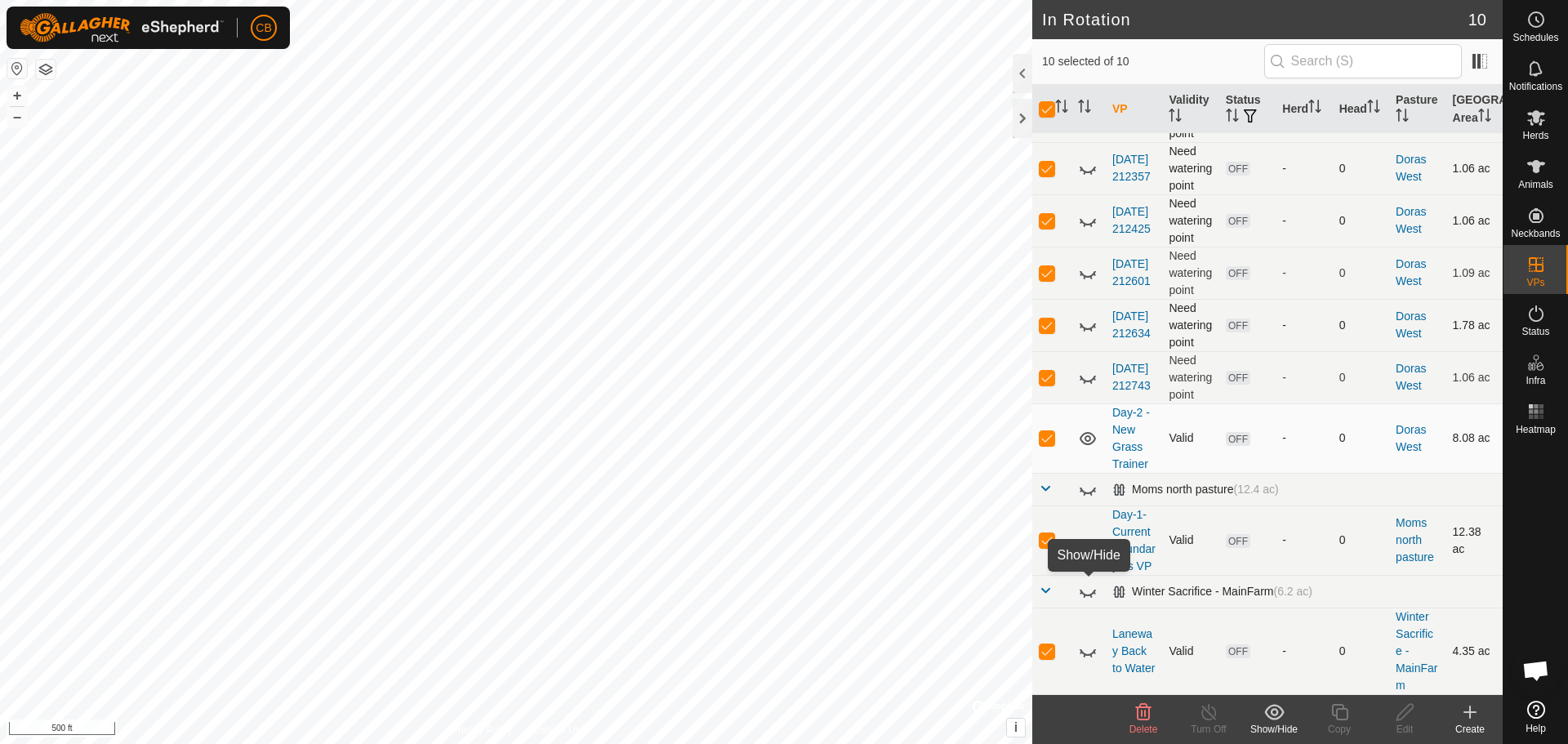
click at [1090, 593] on icon at bounding box center [1088, 592] width 19 height 19
click at [1090, 593] on icon at bounding box center [1088, 591] width 16 height 13
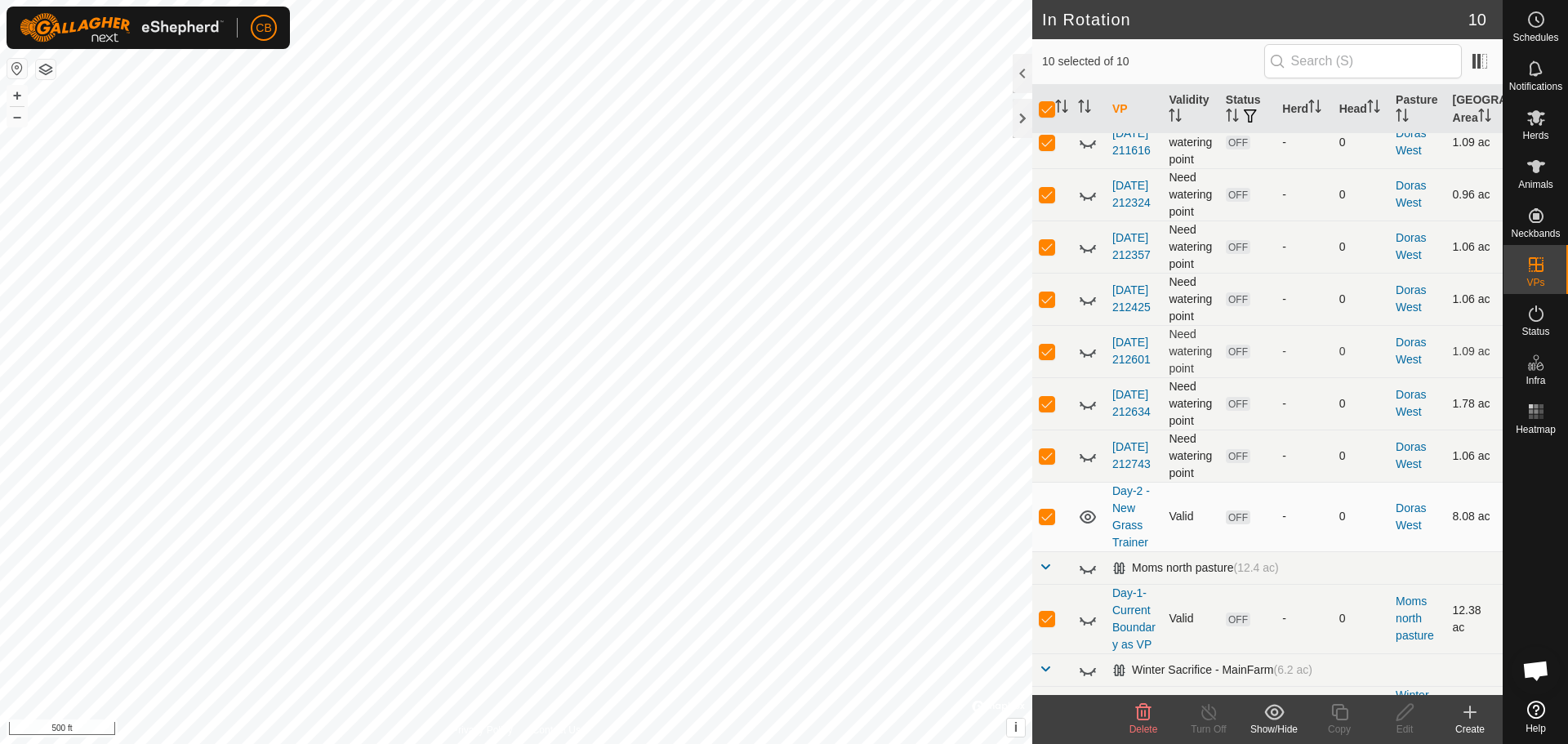
scroll to position [0, 0]
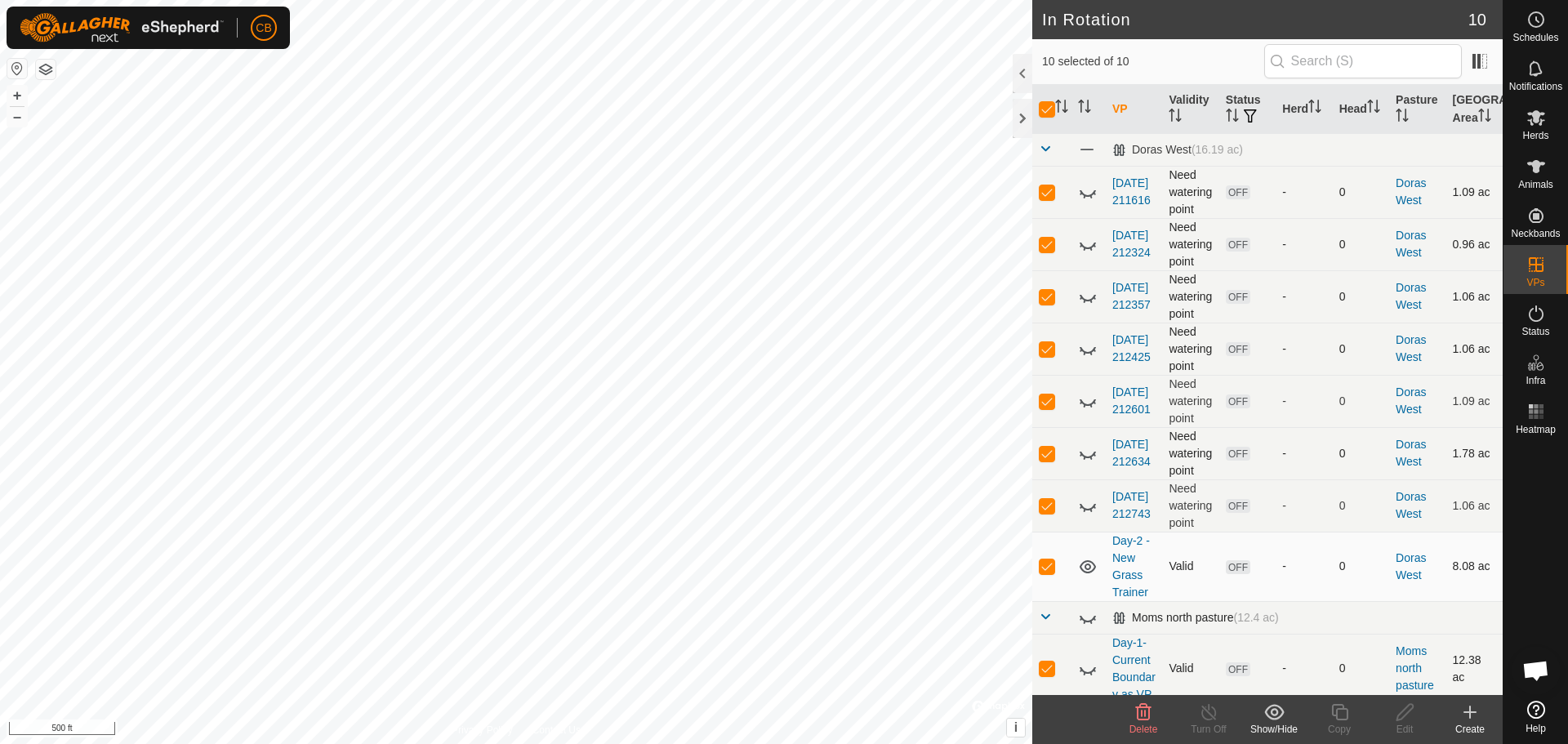
click at [1085, 194] on icon at bounding box center [1088, 192] width 19 height 19
click at [1084, 250] on icon at bounding box center [1085, 249] width 3 height 4
click at [1084, 298] on icon at bounding box center [1088, 297] width 19 height 19
click at [1085, 513] on icon at bounding box center [1088, 506] width 19 height 19
click at [1089, 566] on icon at bounding box center [1088, 567] width 19 height 19
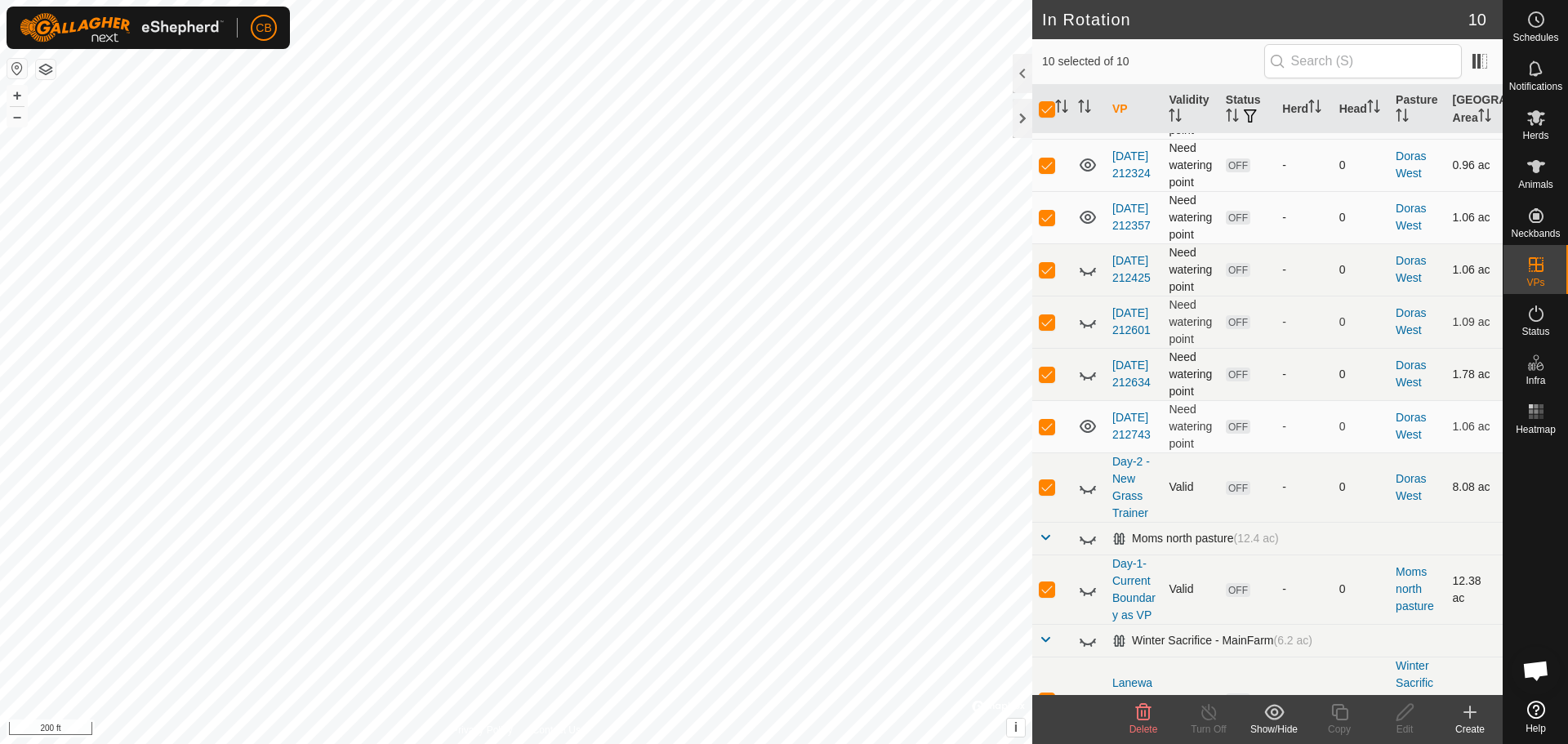
scroll to position [145, 0]
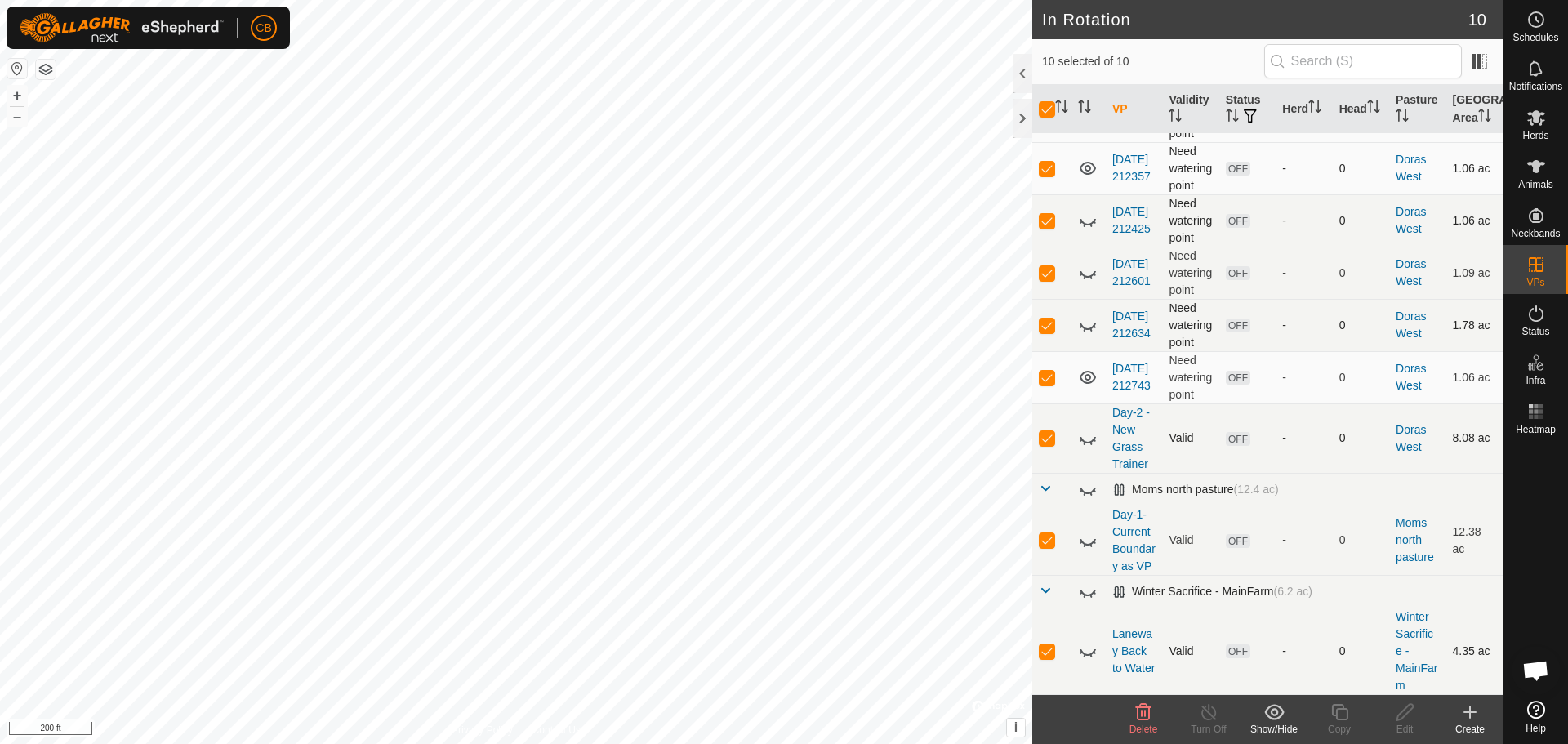
click at [1088, 654] on icon at bounding box center [1088, 651] width 19 height 19
click at [1085, 429] on icon at bounding box center [1088, 438] width 19 height 19
click at [1085, 432] on icon at bounding box center [1088, 438] width 16 height 13
click at [1089, 437] on icon at bounding box center [1088, 439] width 16 height 6
click at [1044, 108] on input "checkbox" at bounding box center [1047, 109] width 16 height 16
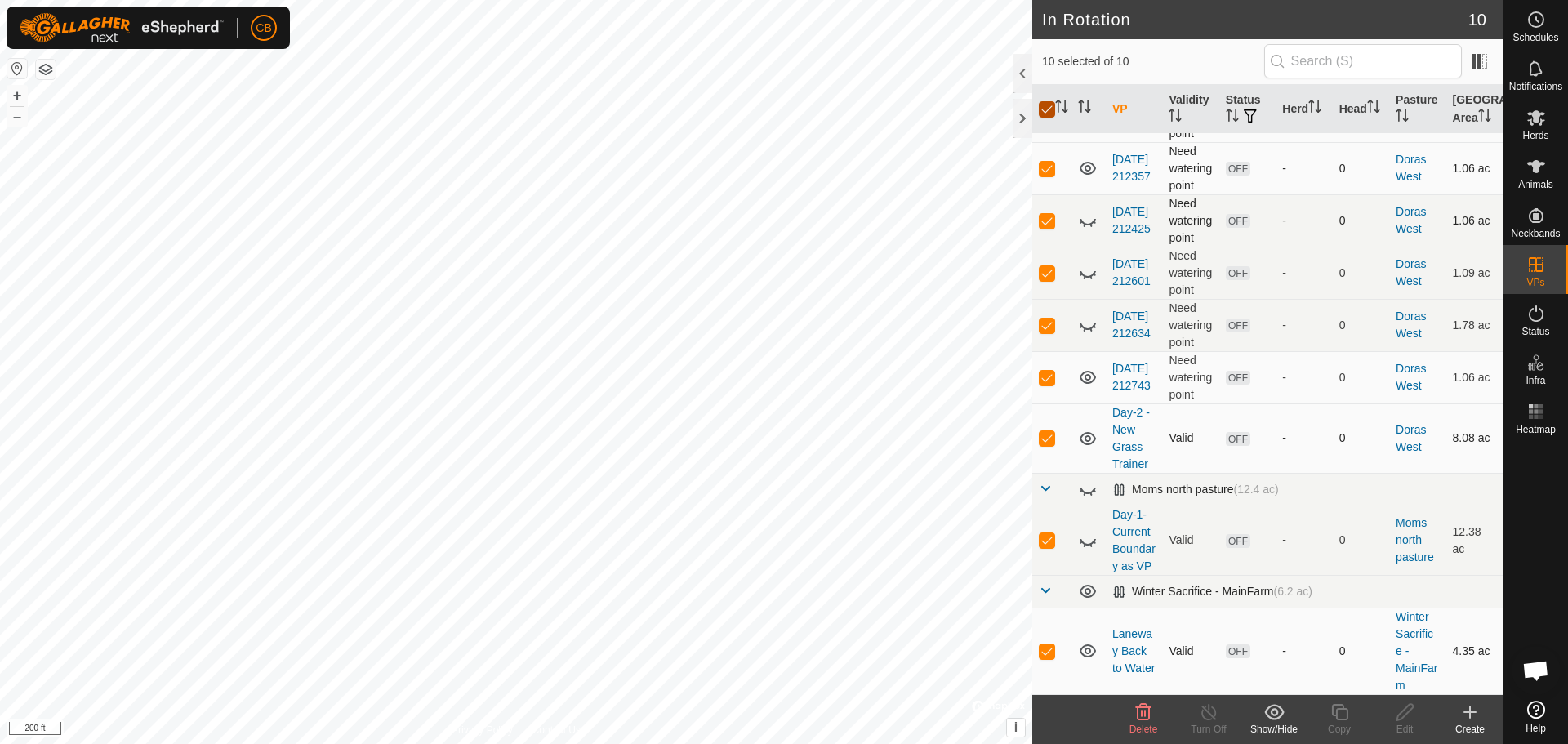
checkbox input "false"
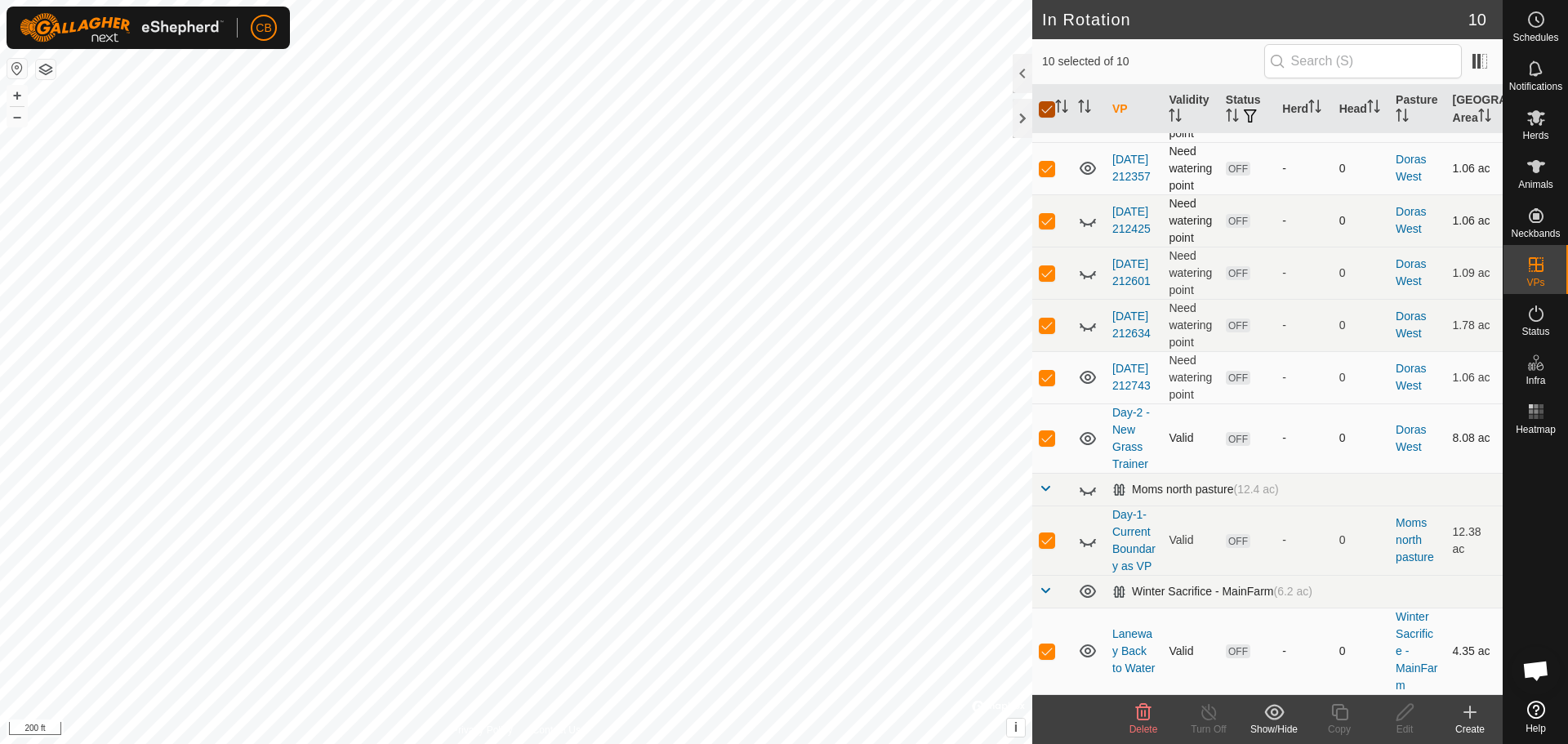
checkbox input "false"
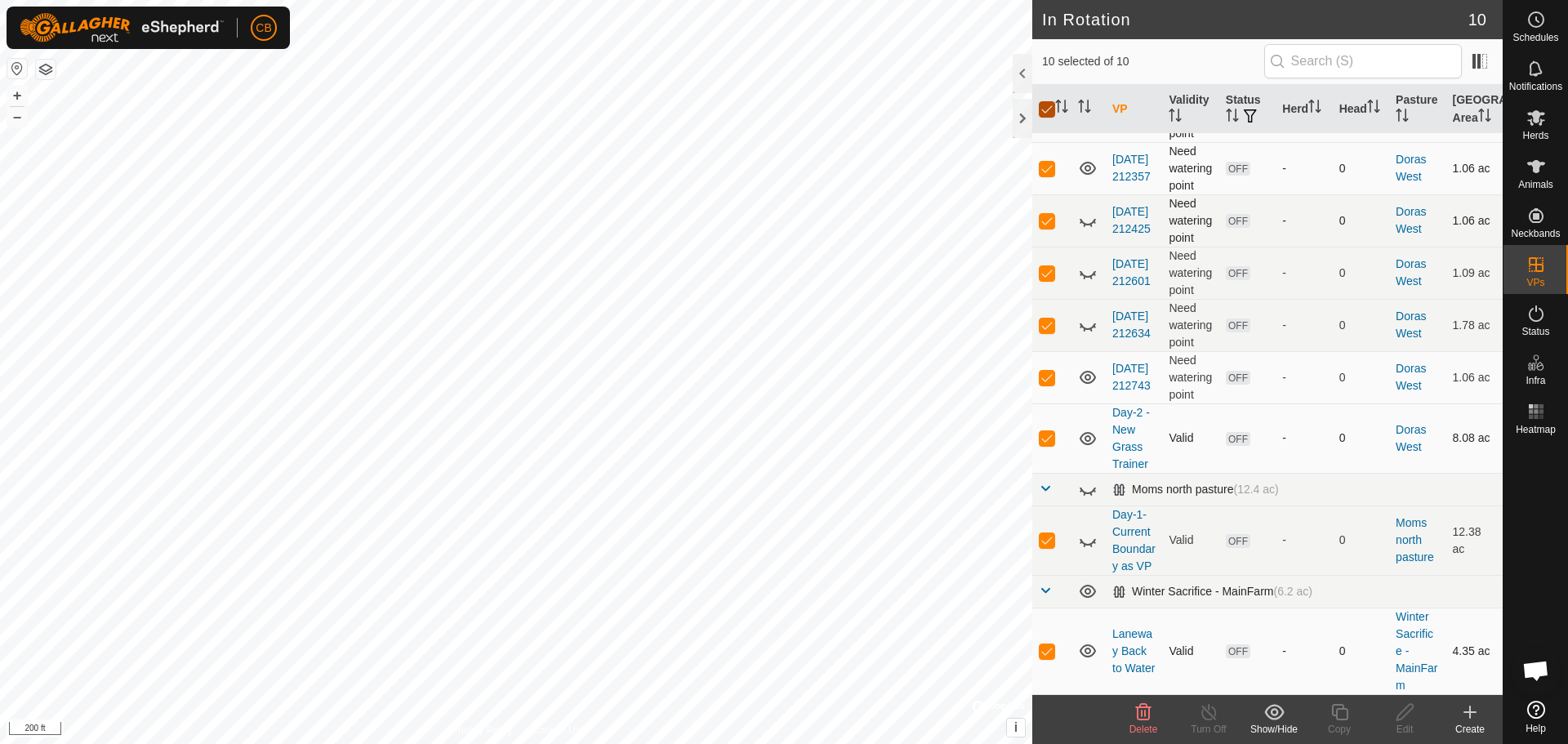
checkbox input "false"
click at [1049, 431] on p-checkbox at bounding box center [1047, 438] width 16 height 13
checkbox input "true"
click at [1409, 711] on icon at bounding box center [1405, 712] width 16 height 16
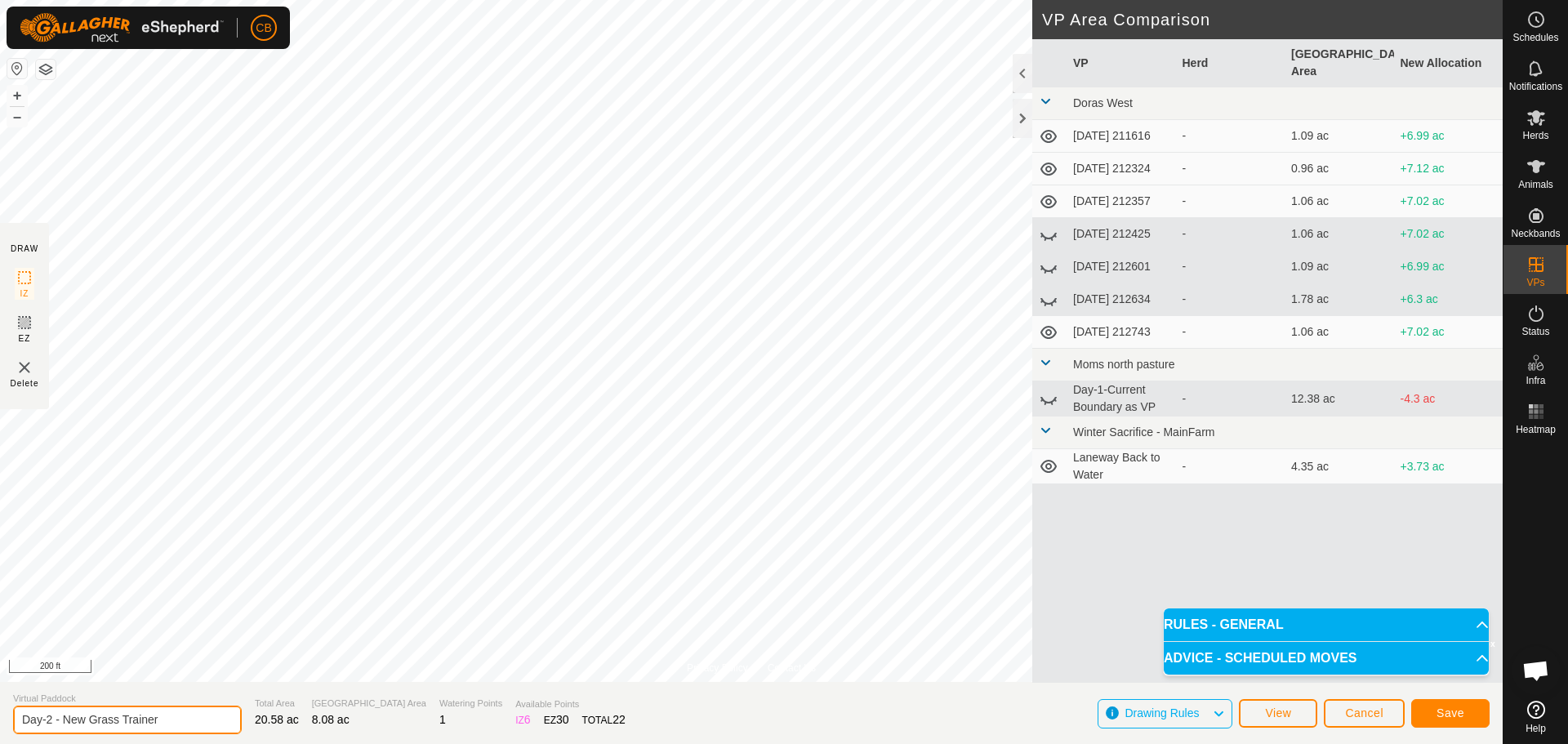
drag, startPoint x: 144, startPoint y: 717, endPoint x: 0, endPoint y: 709, distance: 144.2
click at [0, 709] on section "Virtual Paddock Day-2 - New Grass Trainer Total Area 20.58 ac Grazing Area 8.08…" at bounding box center [751, 713] width 1503 height 62
type input "VP - Start Training [GEOGRAPHIC_DATA]"
click at [1459, 708] on span "Save" at bounding box center [1450, 713] width 27 height 13
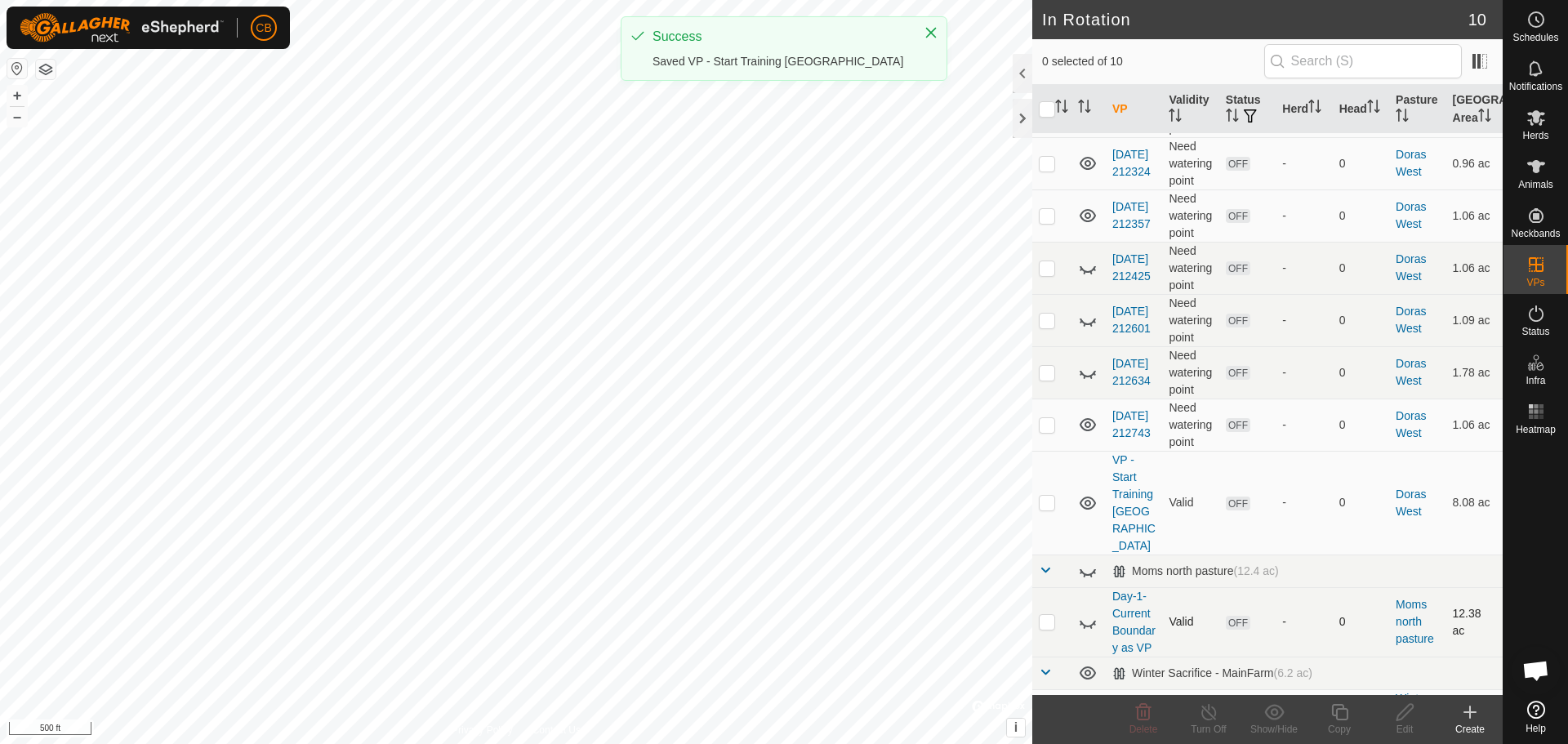
scroll to position [162, 0]
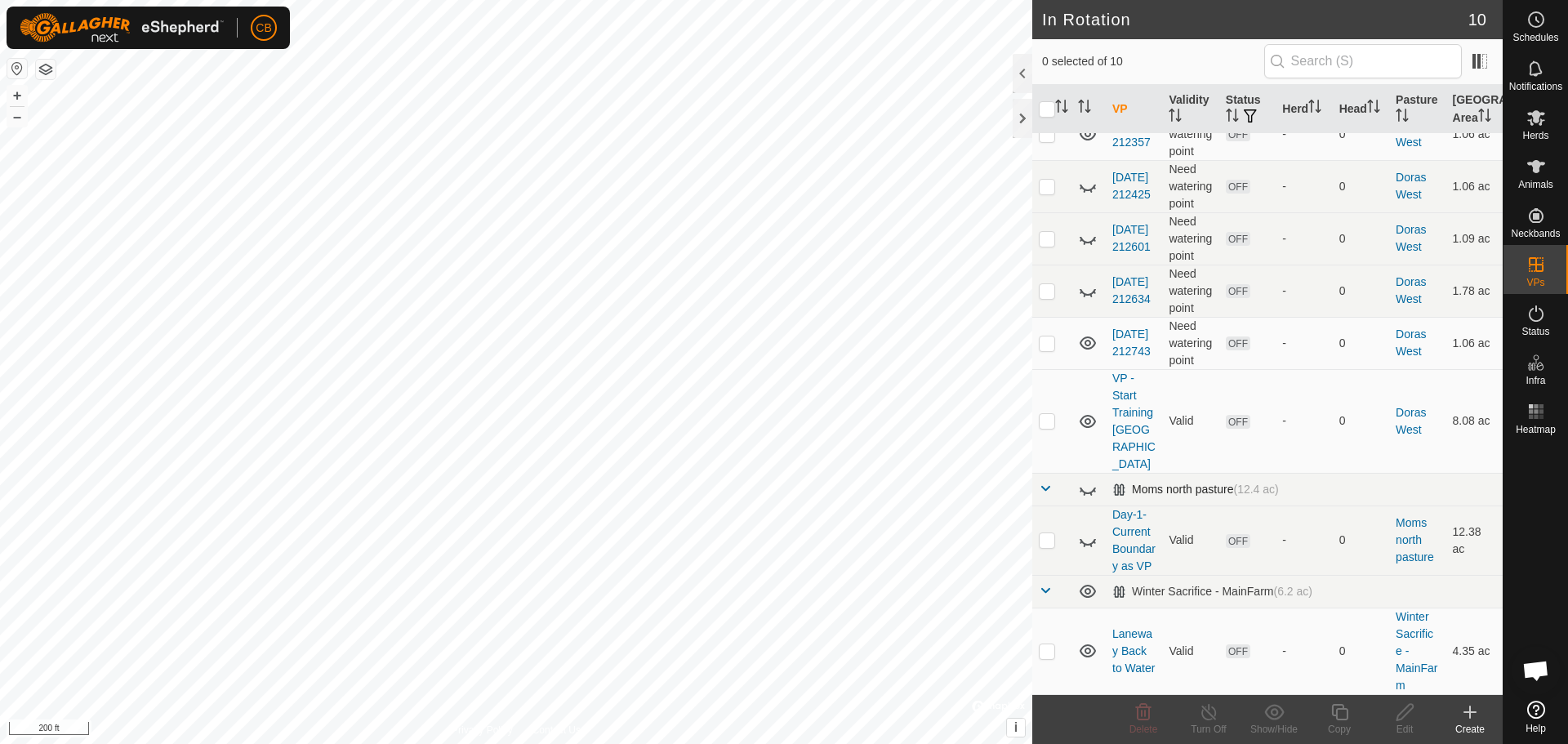
checkbox input "true"
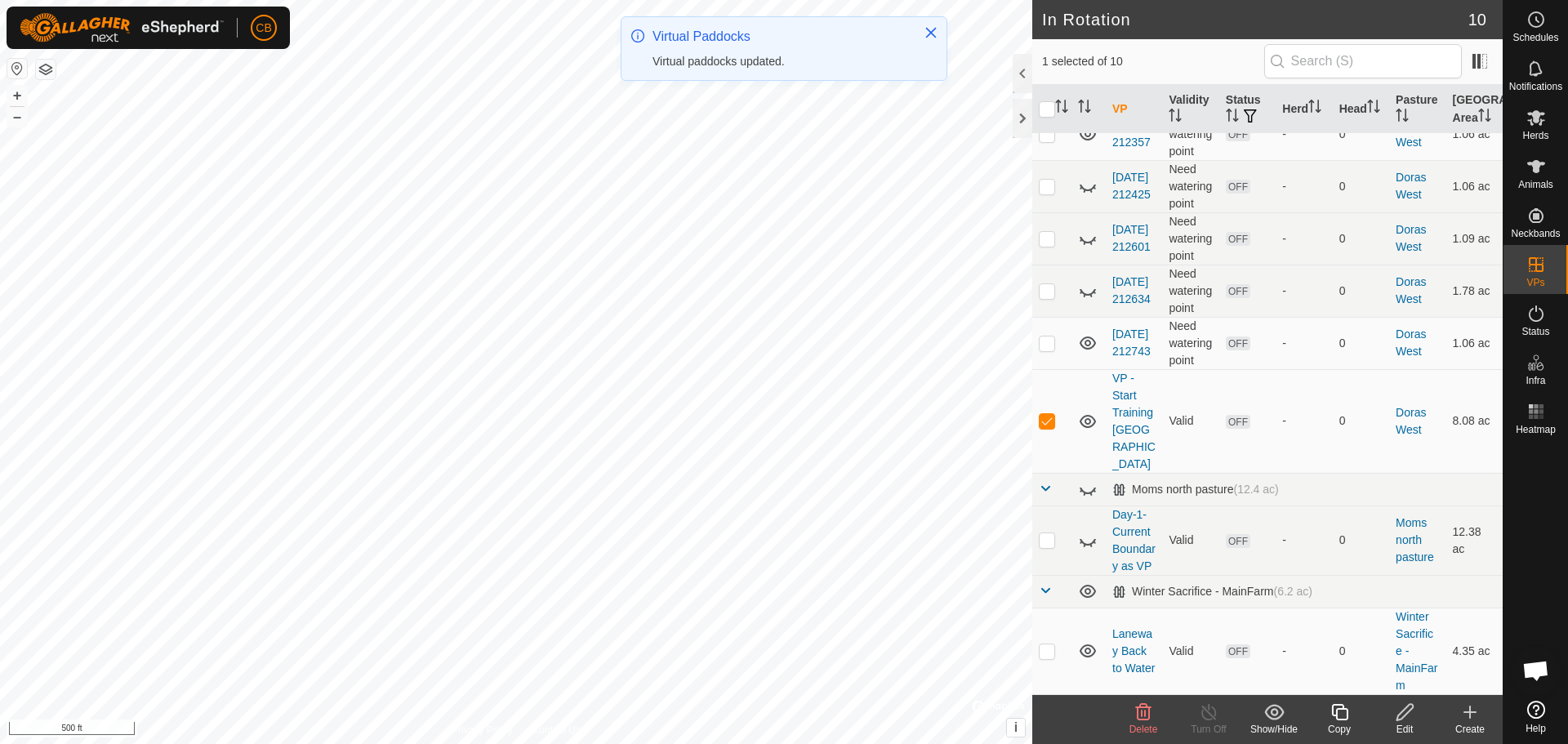
scroll to position [0, 0]
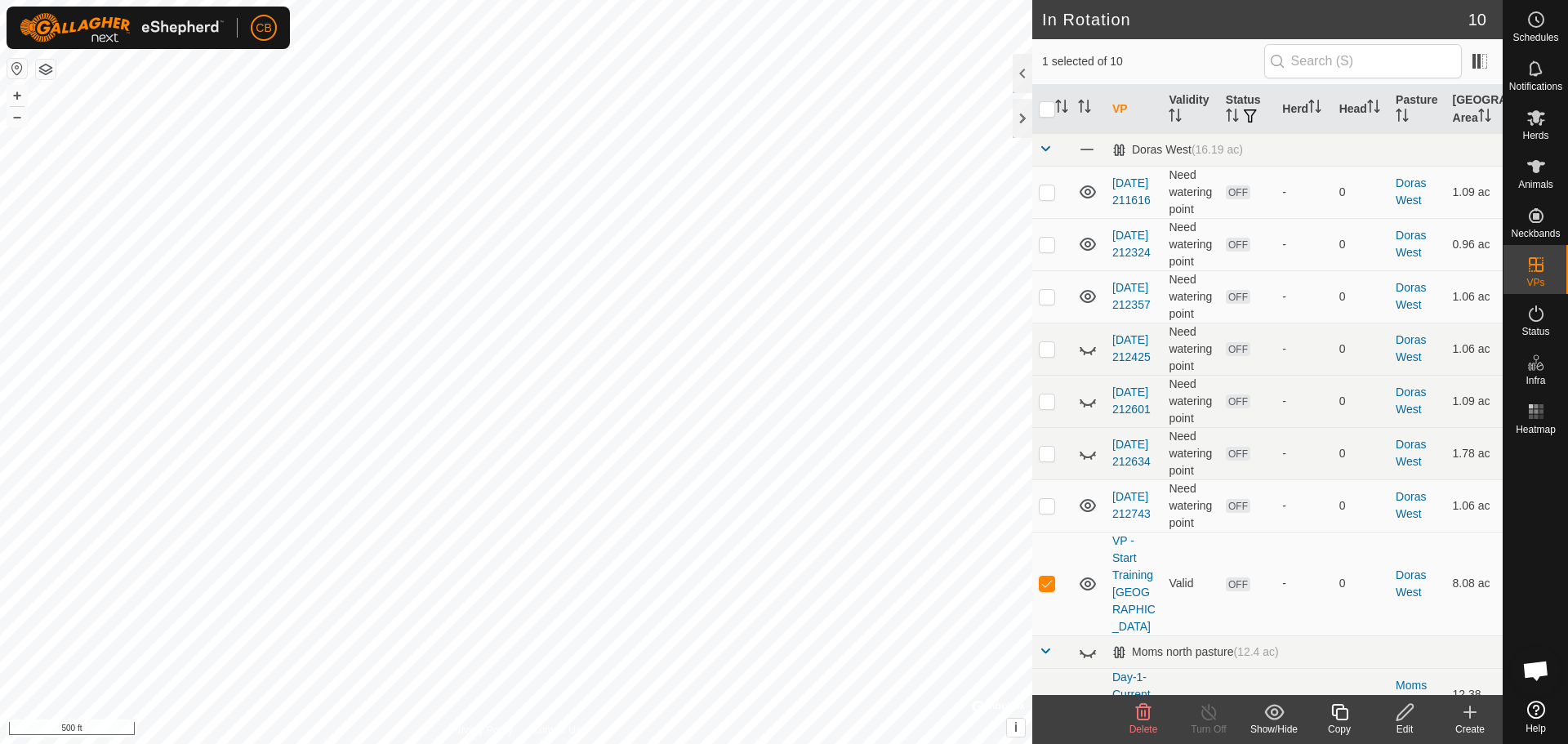
checkbox input "true"
checkbox input "false"
checkbox input "true"
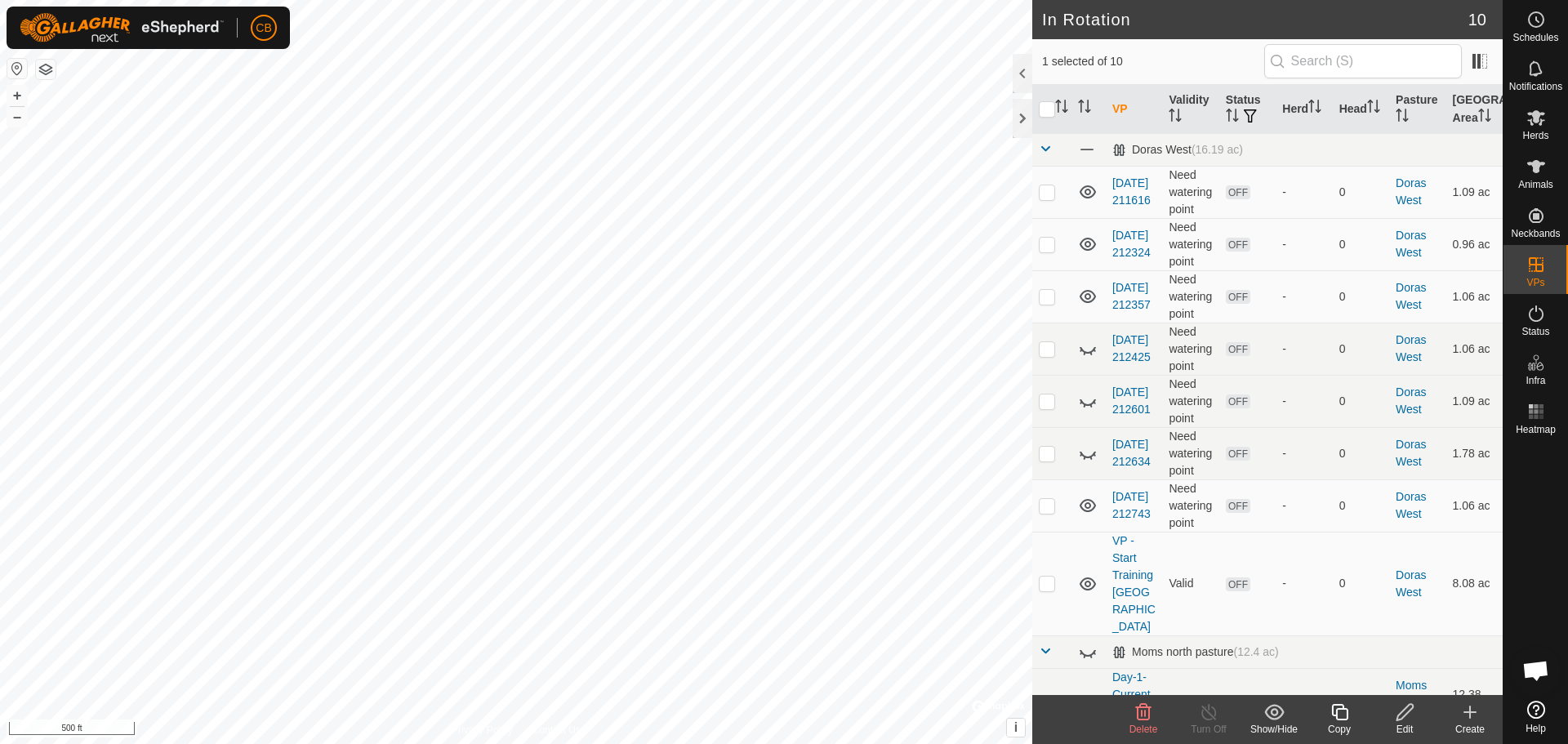
checkbox input "false"
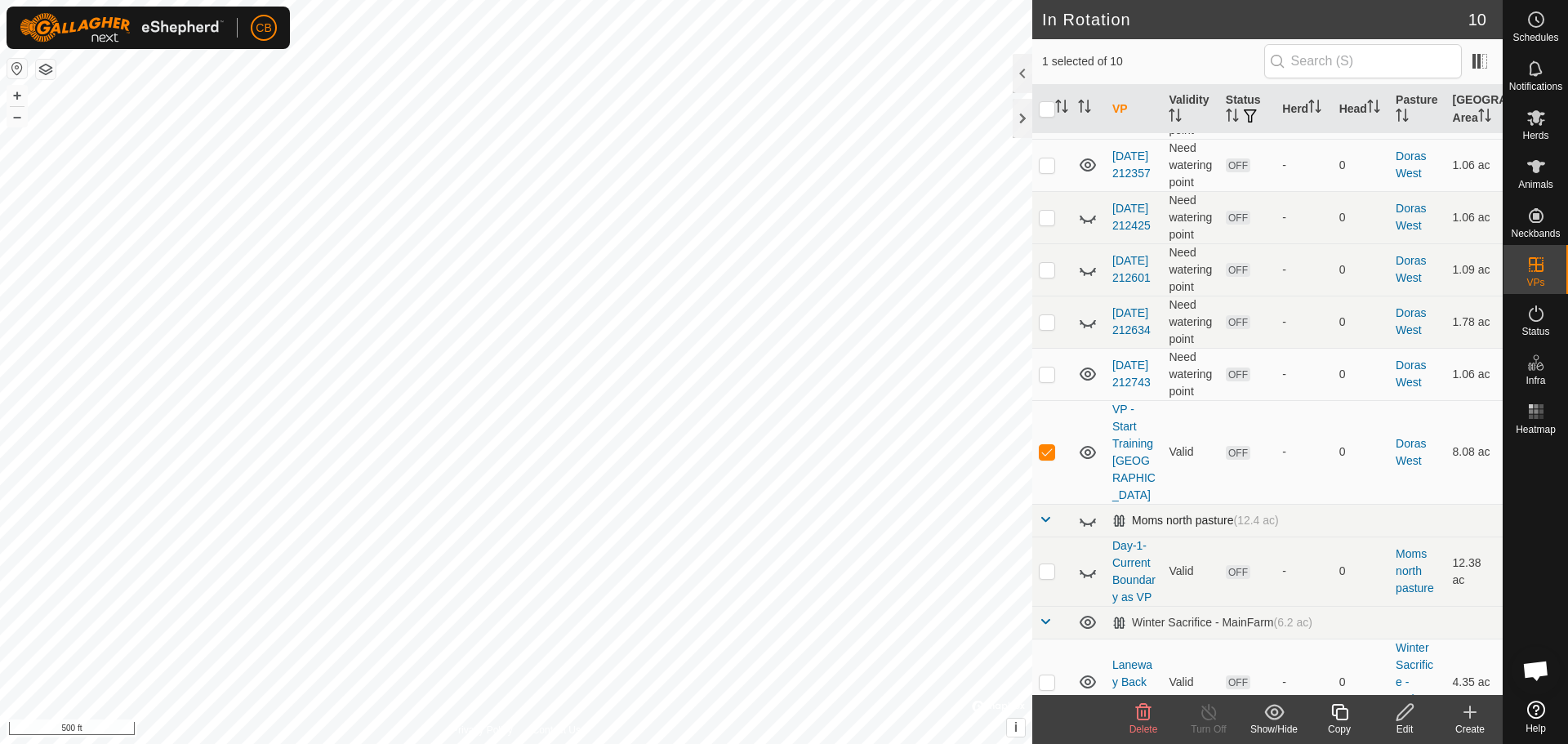
scroll to position [162, 0]
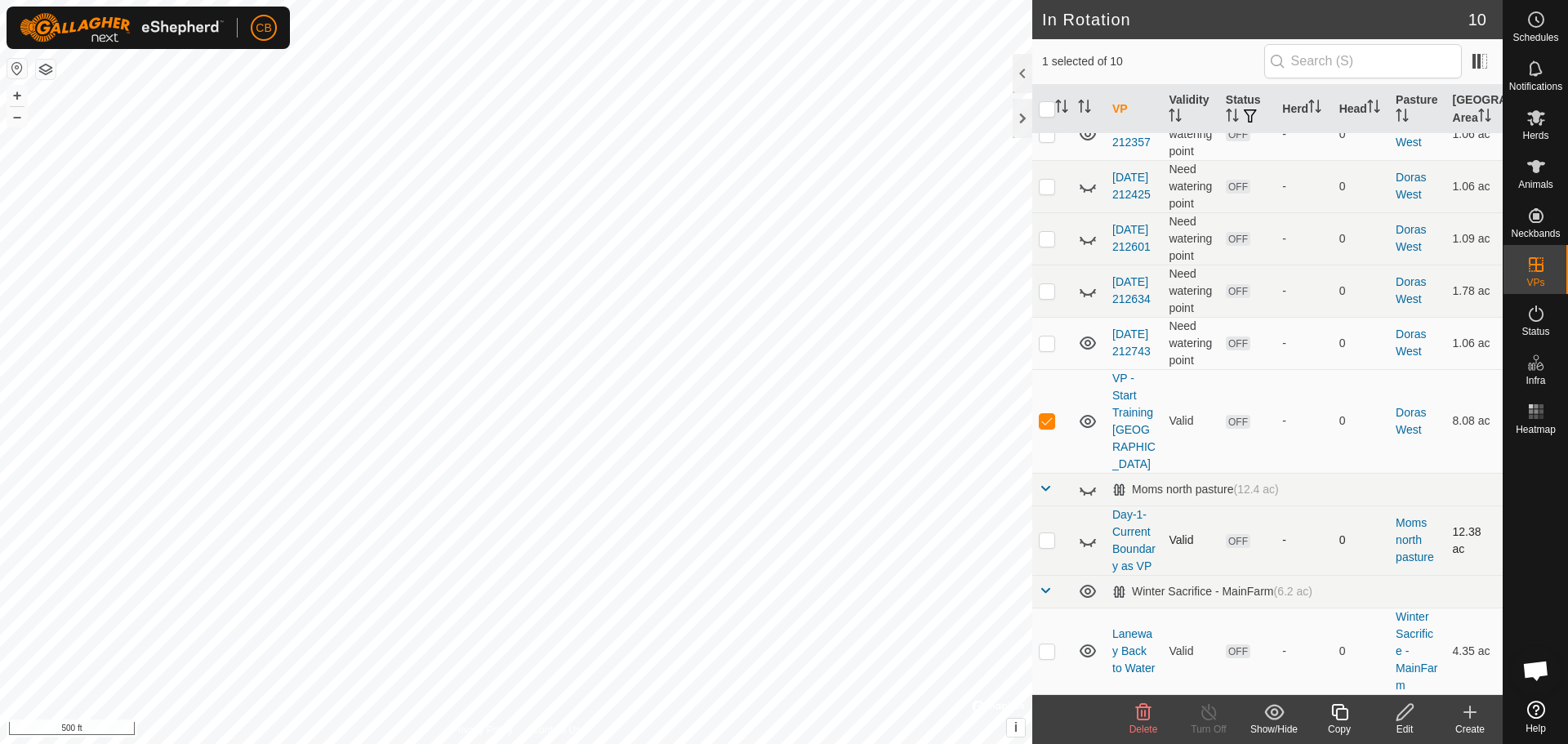
checkbox input "true"
checkbox input "false"
checkbox input "true"
click at [1406, 719] on icon at bounding box center [1405, 712] width 20 height 19
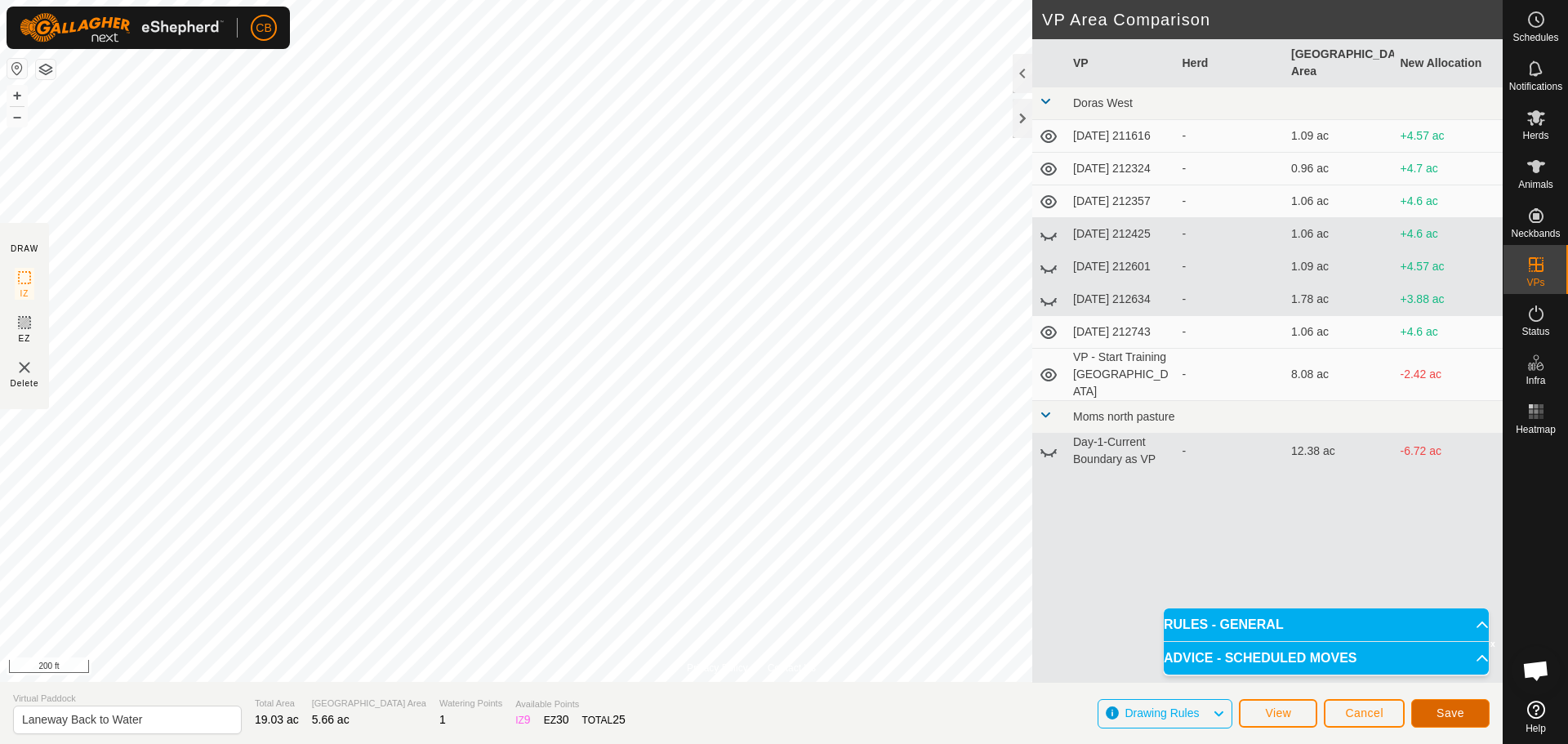
click at [1430, 712] on button "Save" at bounding box center [1450, 713] width 79 height 28
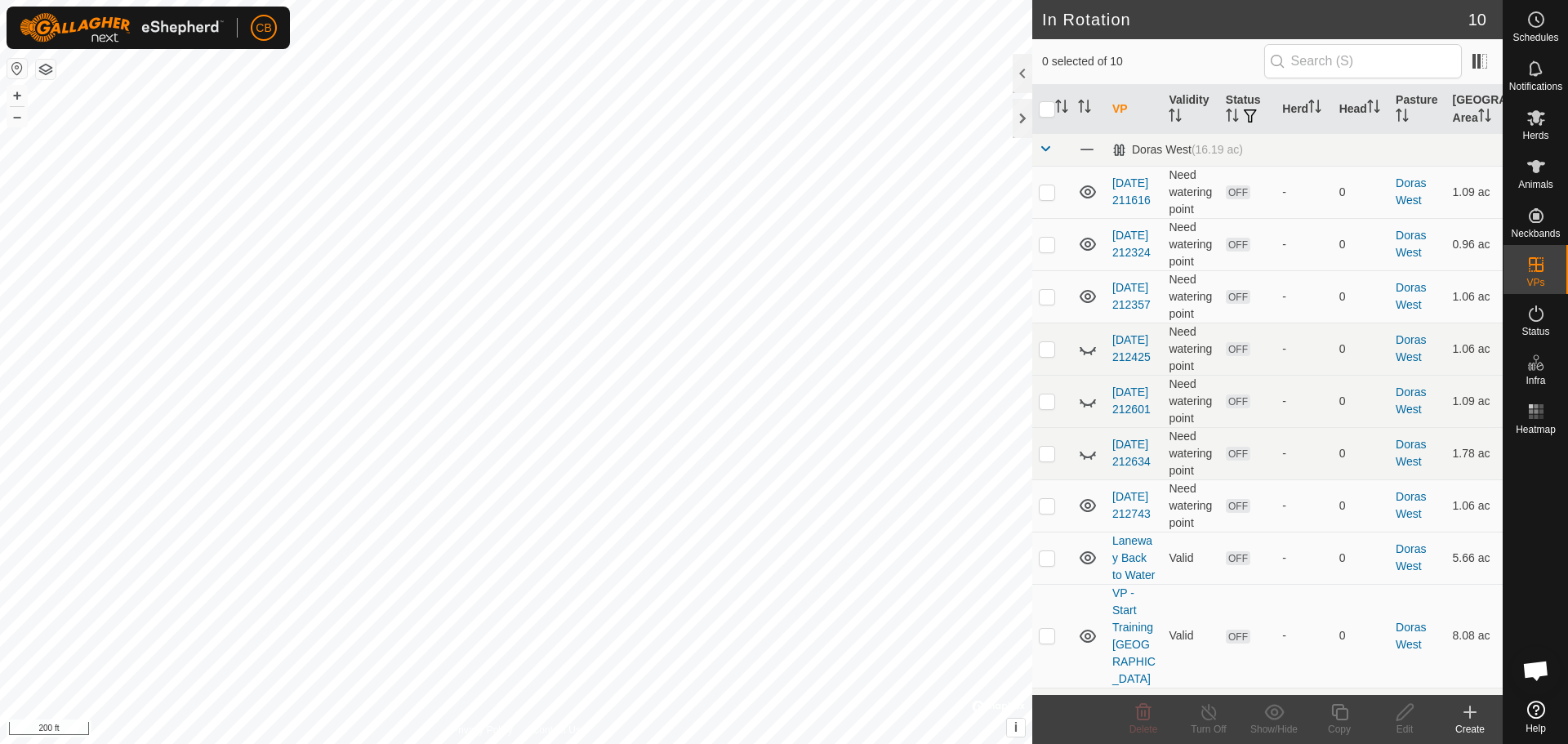
checkbox input "true"
checkbox input "false"
click at [1409, 716] on icon at bounding box center [1405, 712] width 20 height 19
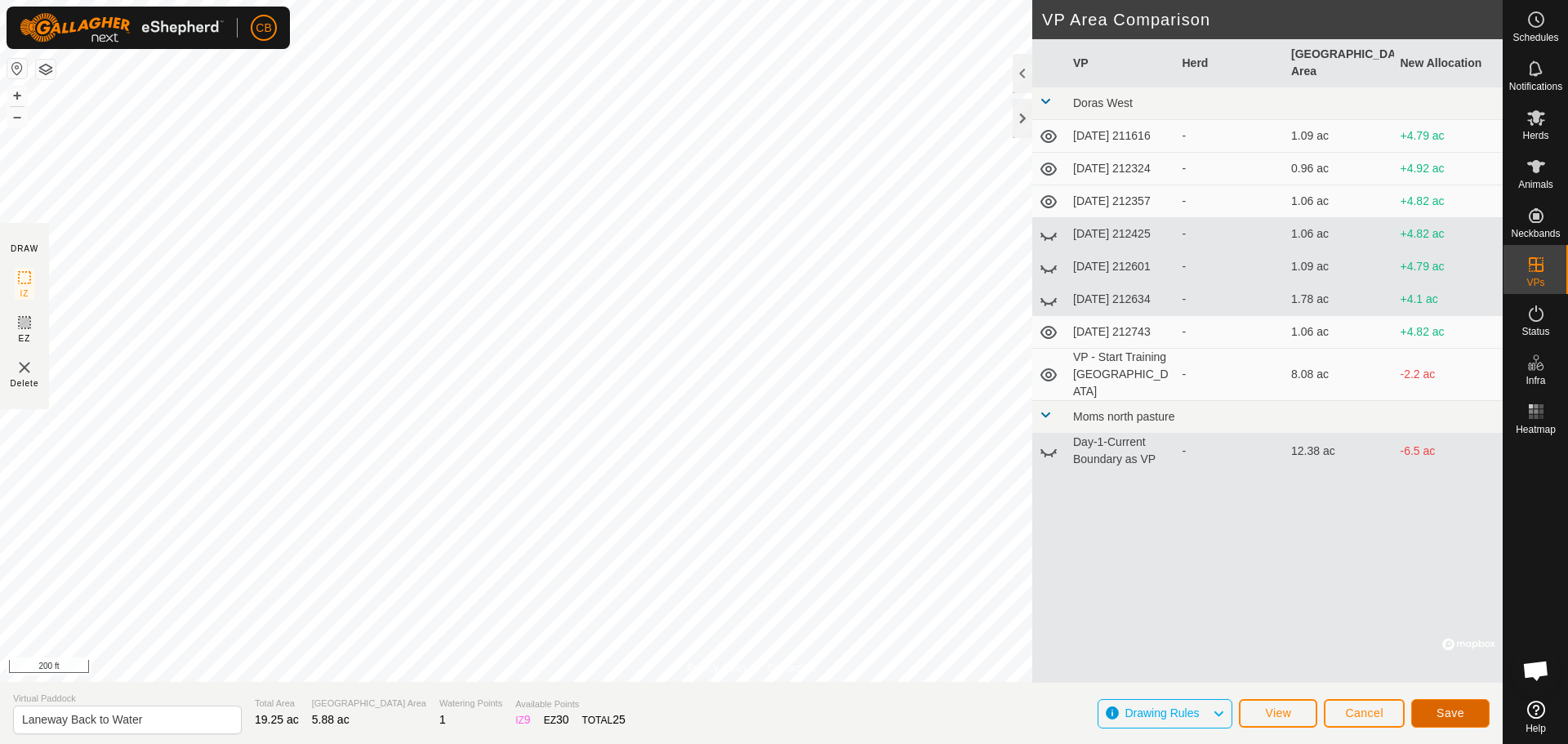
click at [1448, 711] on span "Save" at bounding box center [1450, 713] width 27 height 13
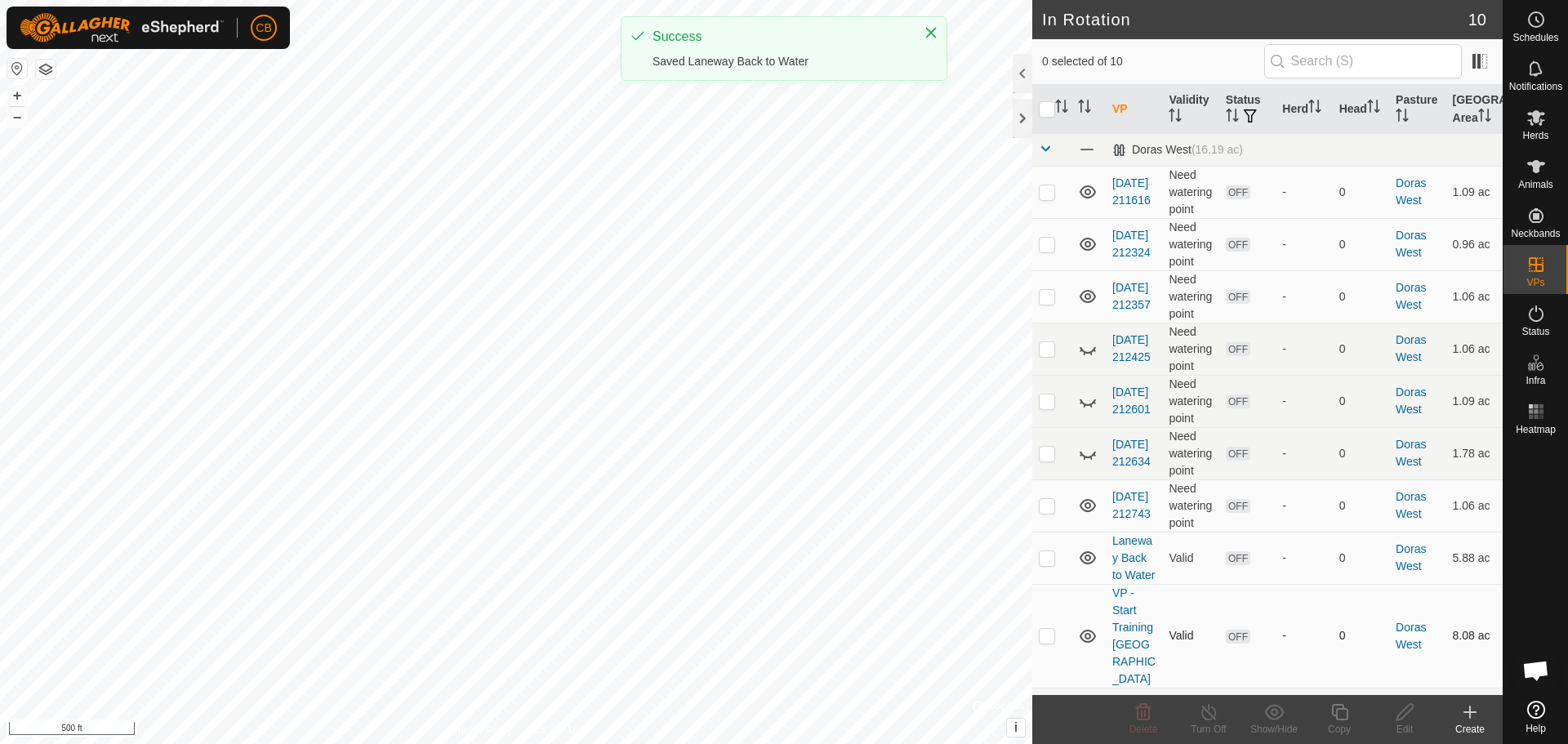
checkbox input "true"
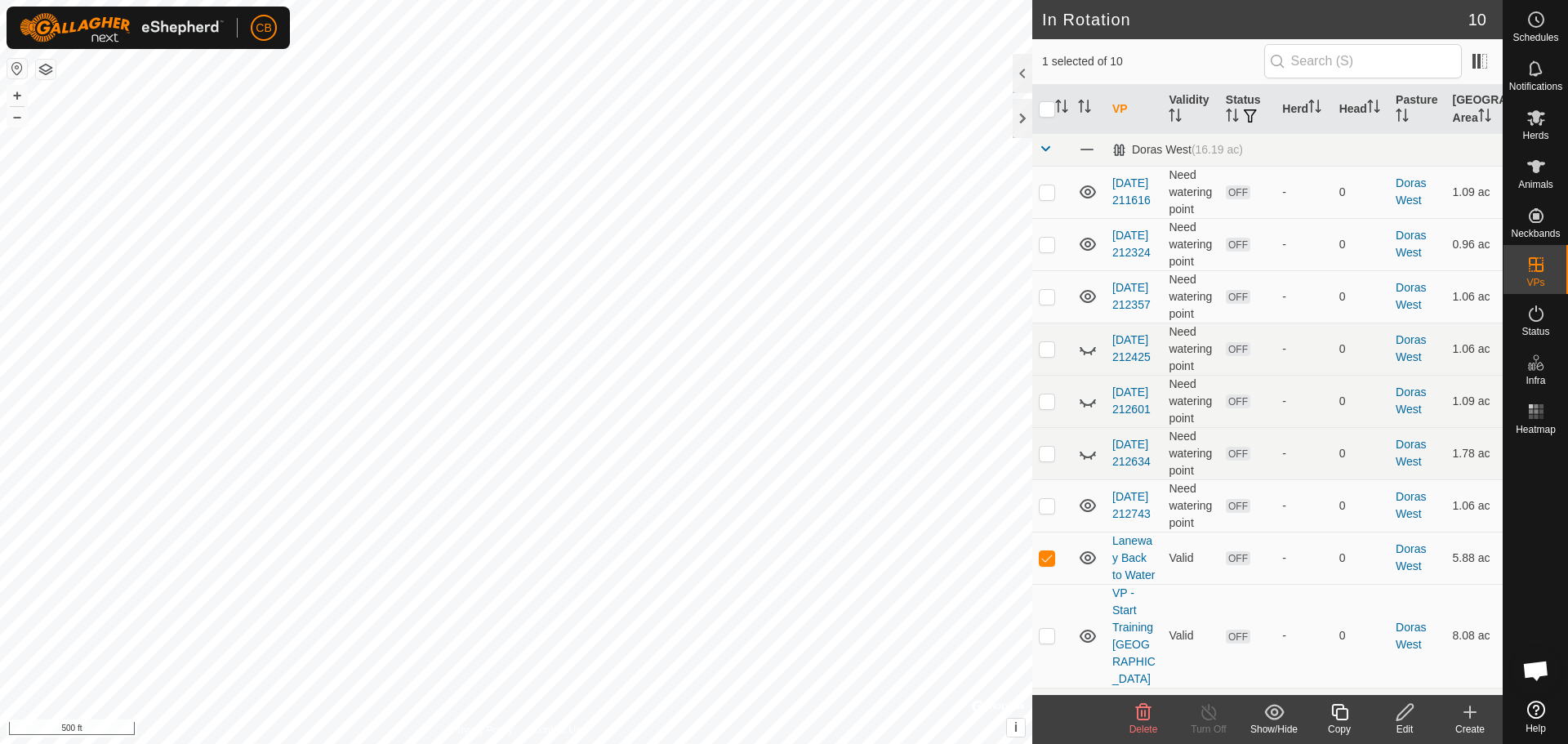
checkbox input "true"
click at [622, 403] on div "[DATE] 212743 Status: OFF Type: Inclusion Zone + – ⇧ i © Mapbox , © OpenStreetM…" at bounding box center [516, 372] width 1032 height 744
checkbox input "true"
click at [1050, 508] on p-checkbox at bounding box center [1047, 505] width 16 height 13
checkbox input "false"
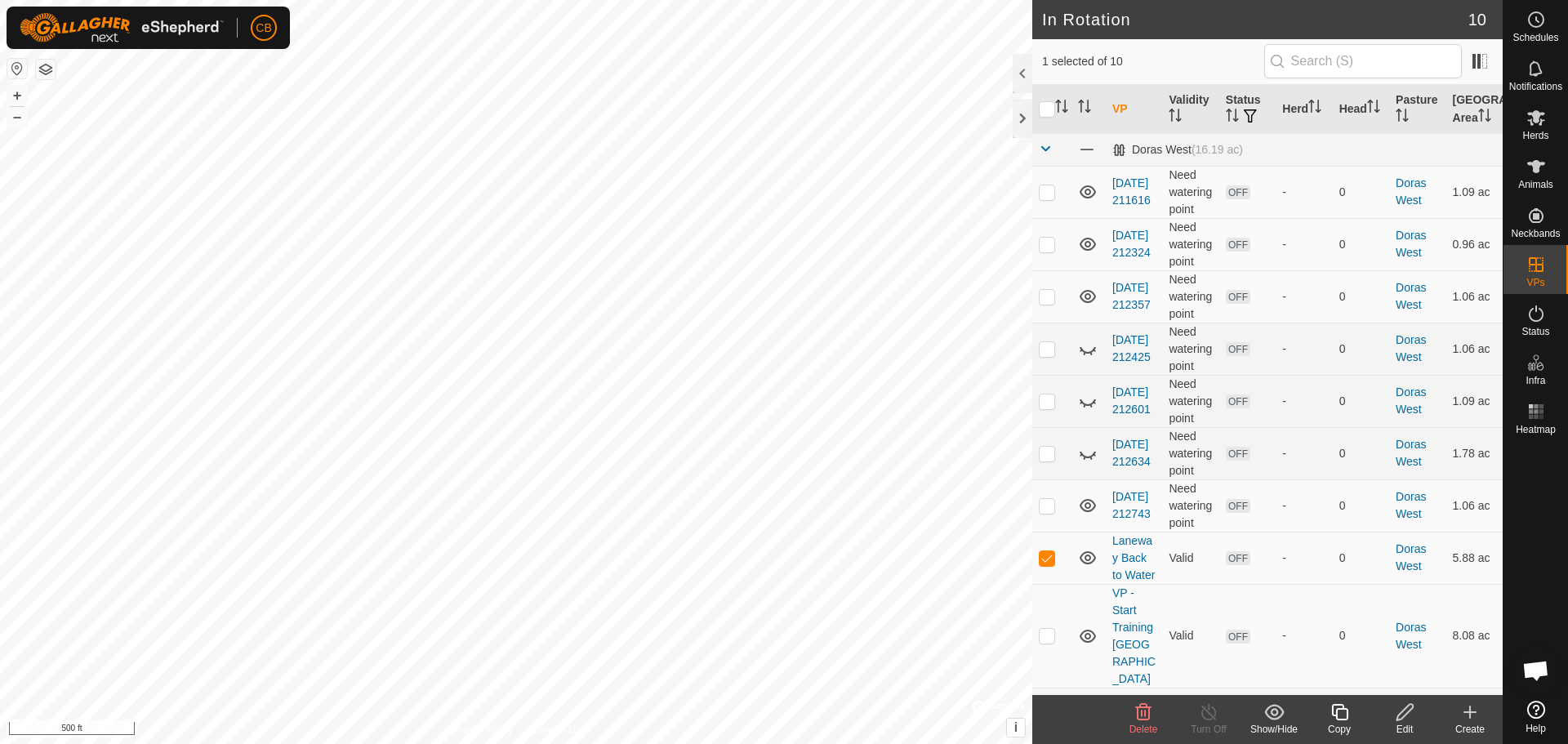
click at [1409, 715] on icon at bounding box center [1405, 712] width 20 height 19
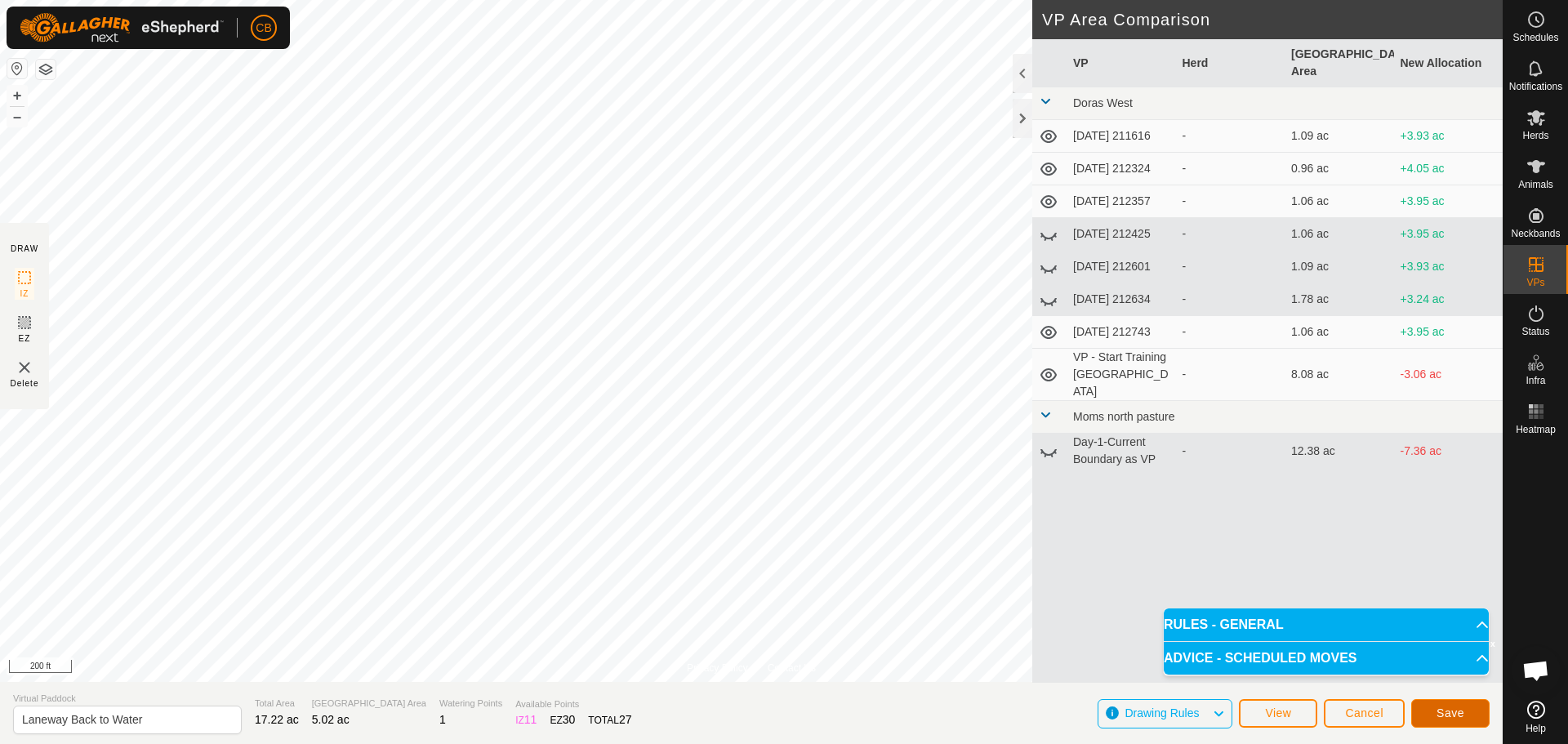
click at [1439, 709] on span "Save" at bounding box center [1450, 713] width 27 height 13
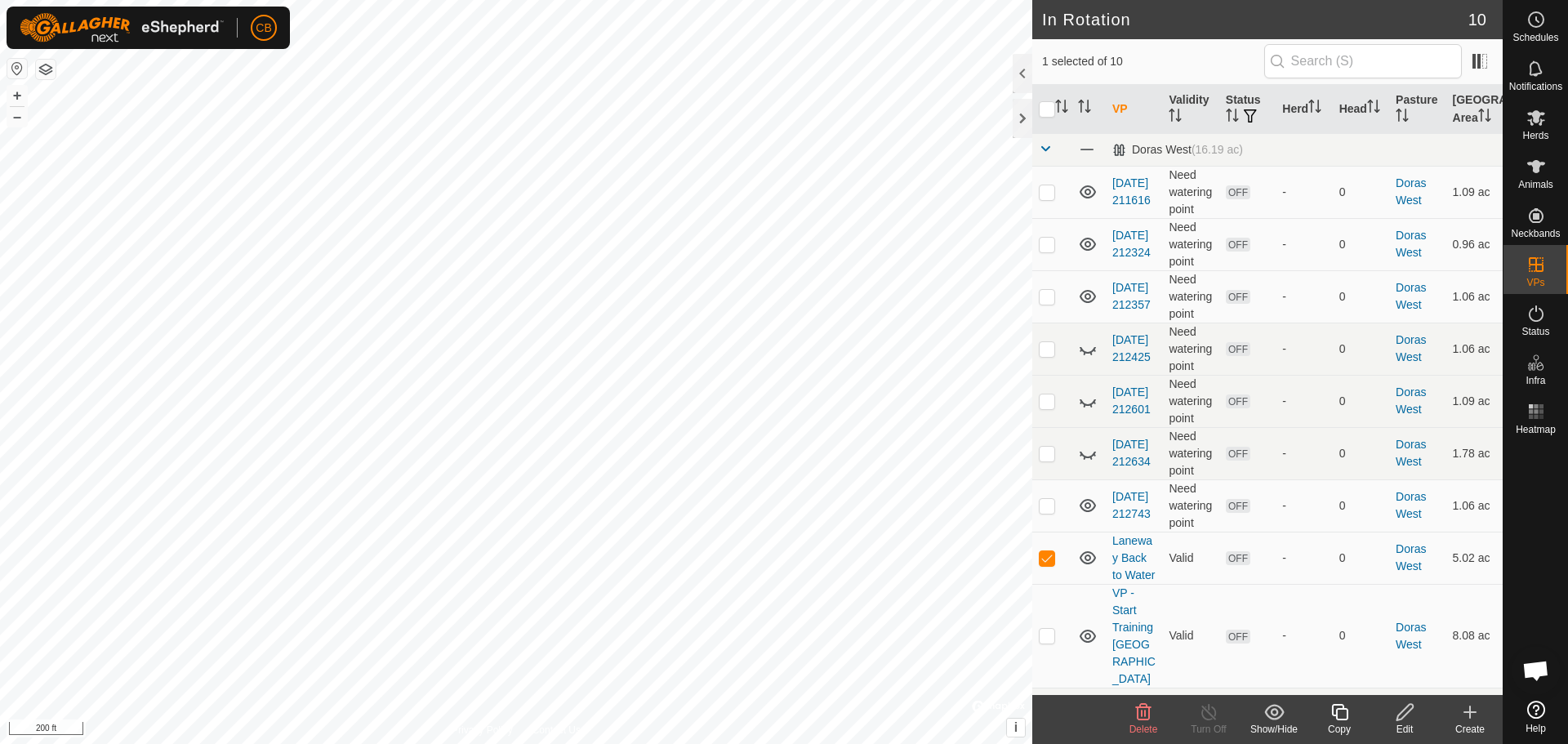
checkbox input "false"
checkbox input "true"
checkbox input "false"
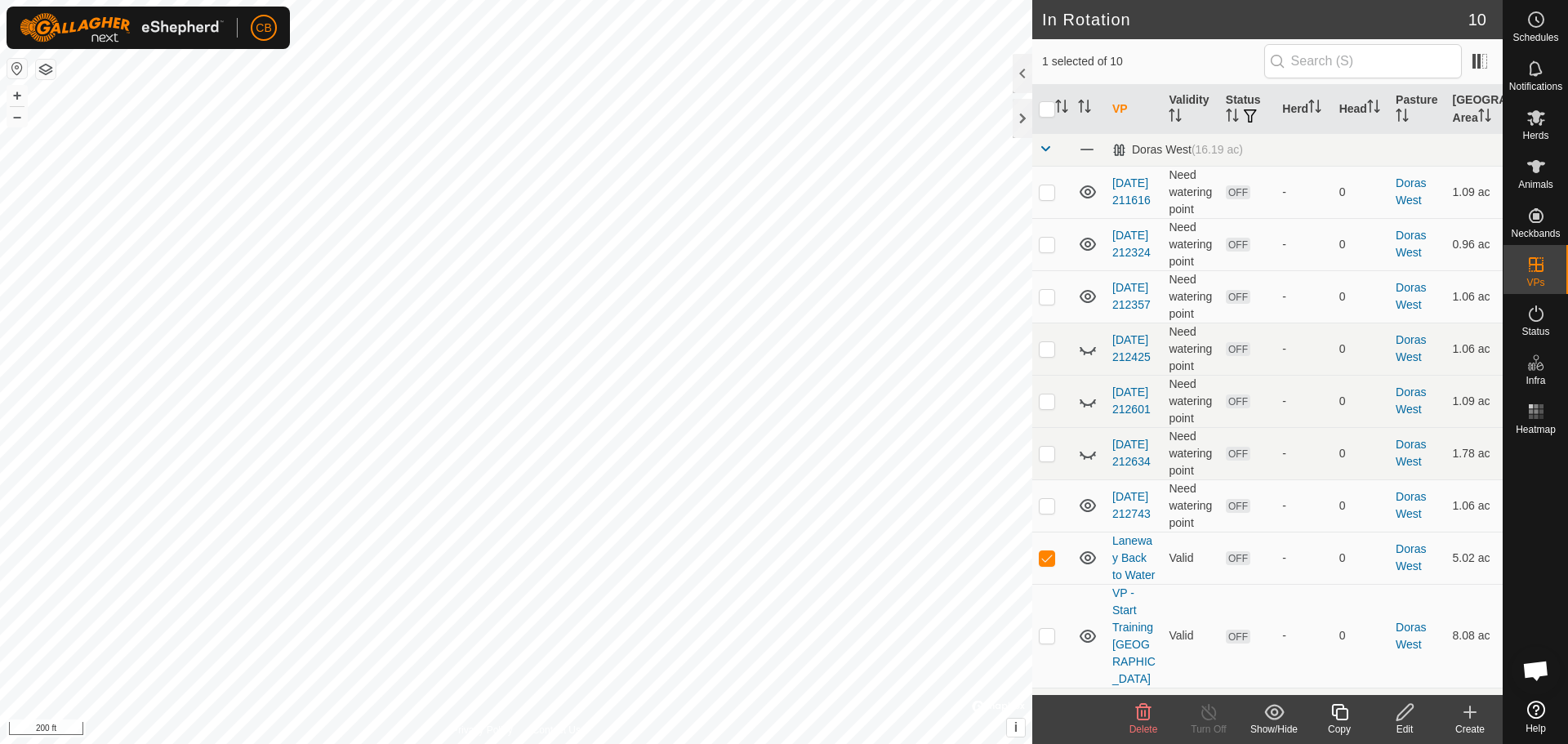
checkbox input "true"
checkbox input "false"
checkbox input "true"
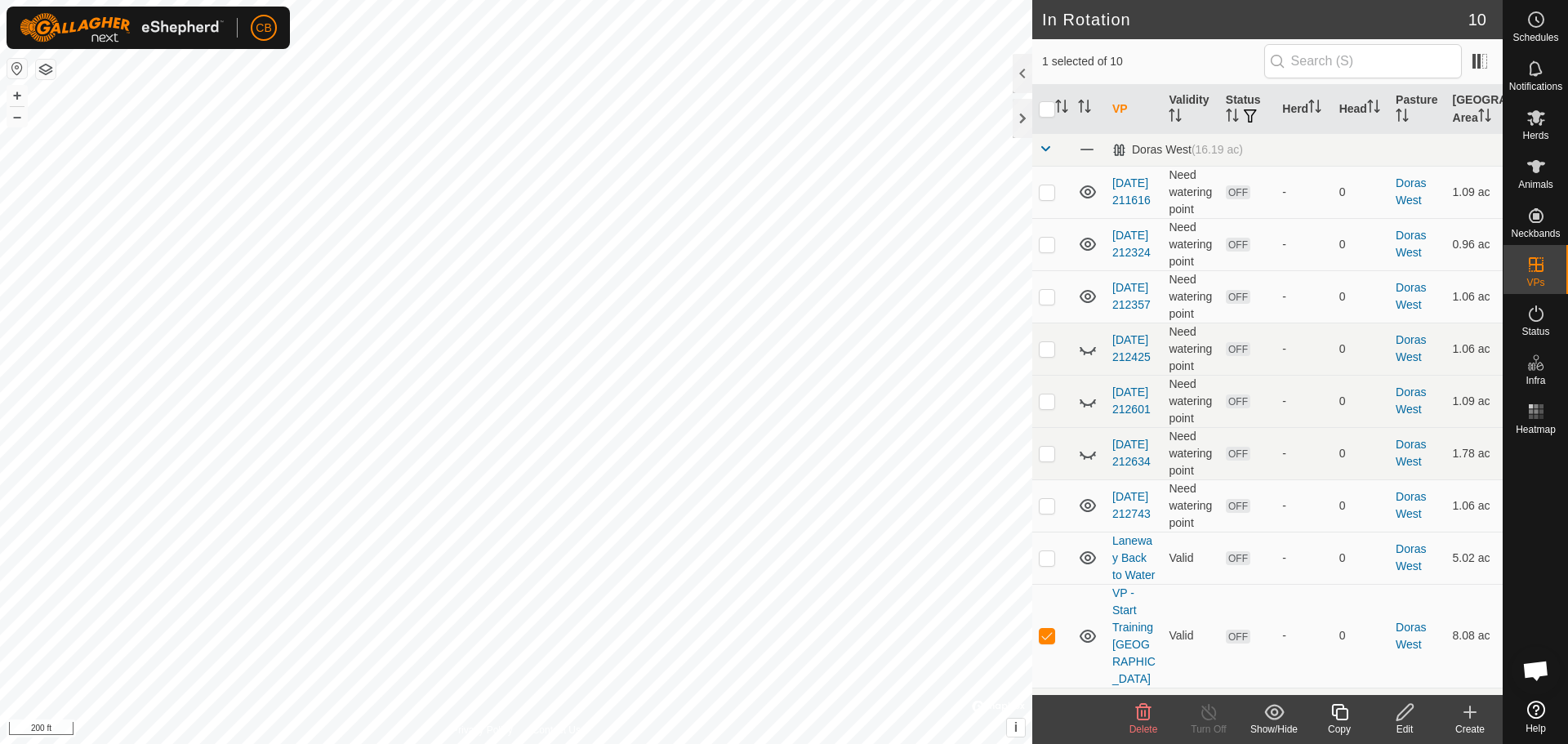
checkbox input "true"
checkbox input "false"
checkbox input "true"
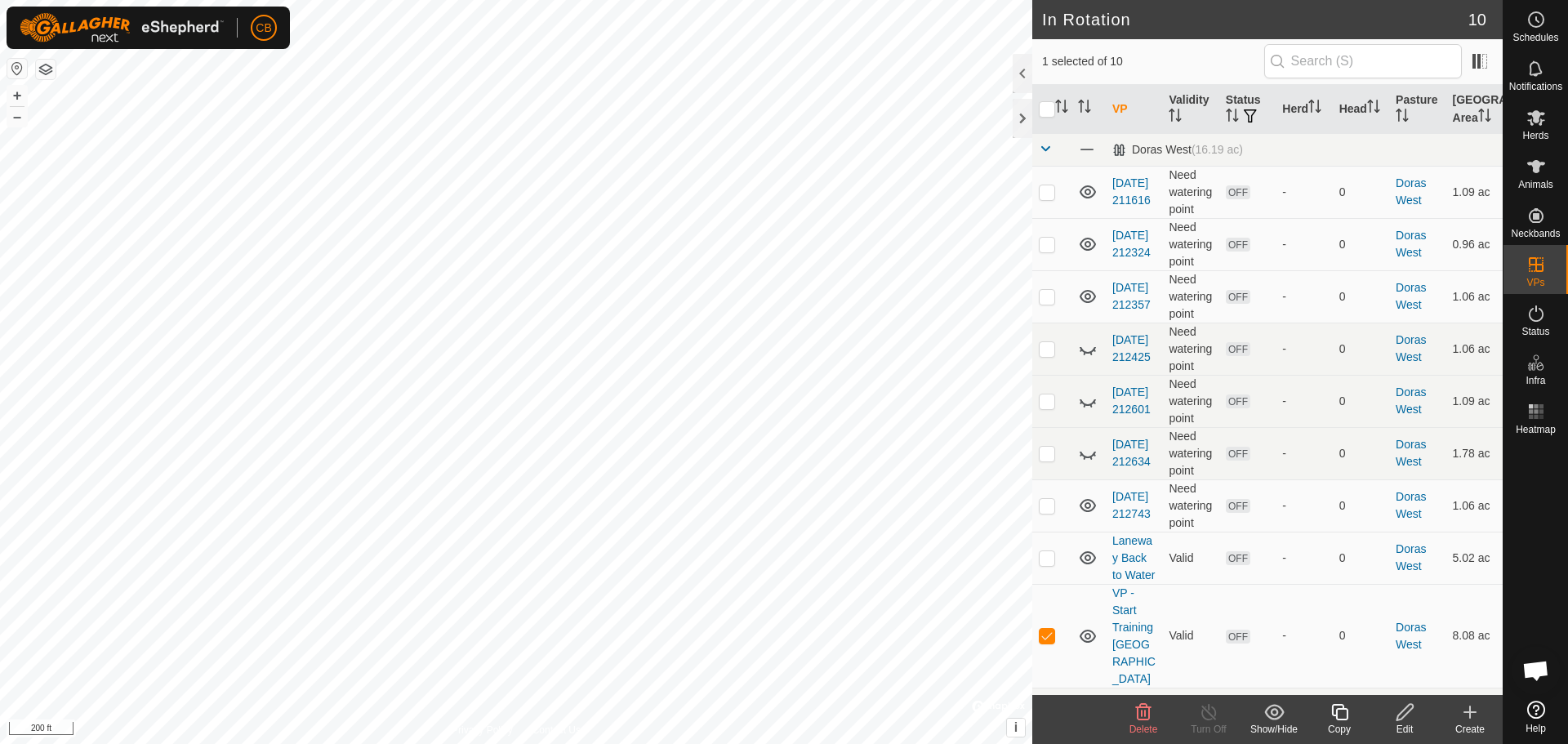
checkbox input "false"
click at [1146, 718] on icon at bounding box center [1145, 712] width 16 height 16
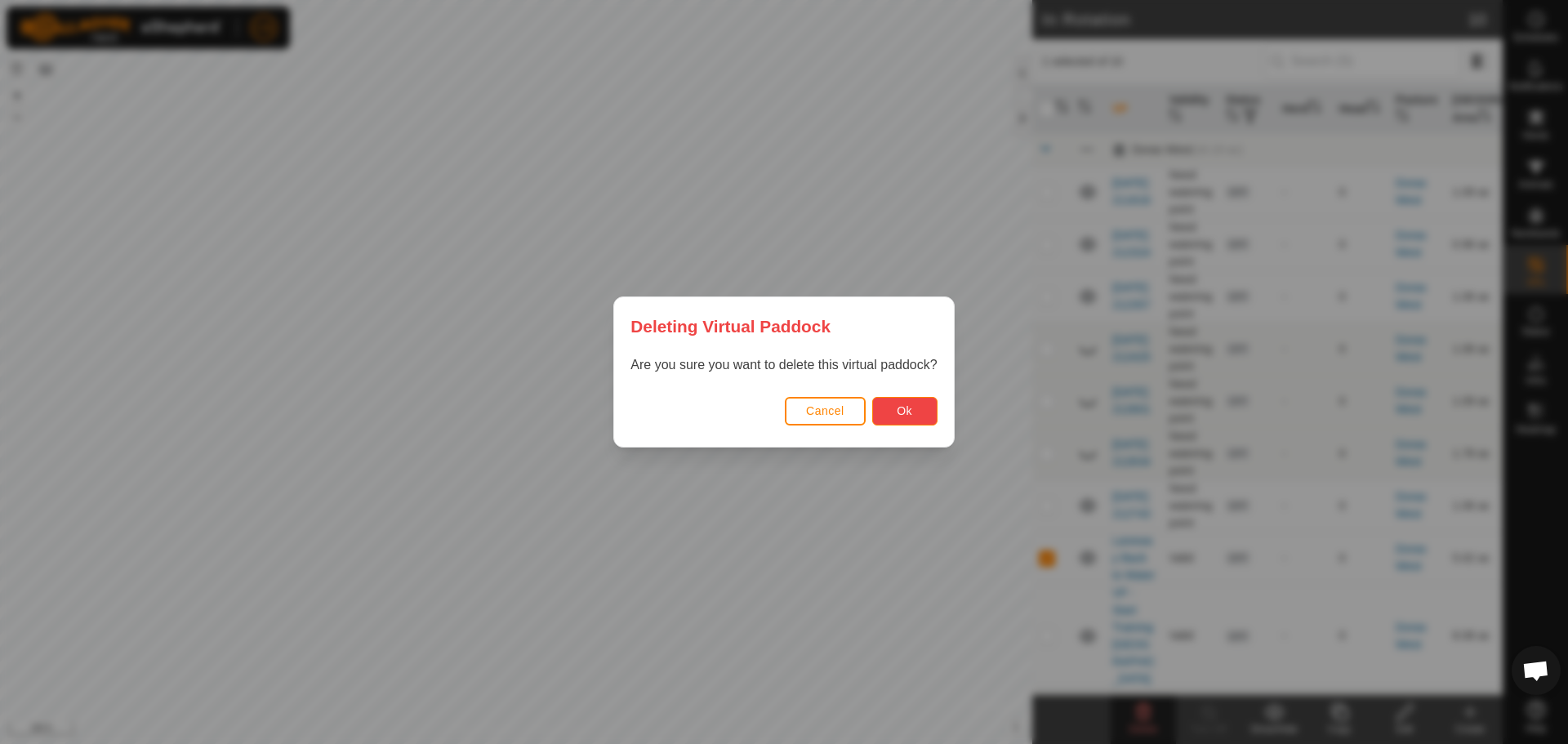
click at [904, 410] on span "Ok" at bounding box center [904, 410] width 16 height 13
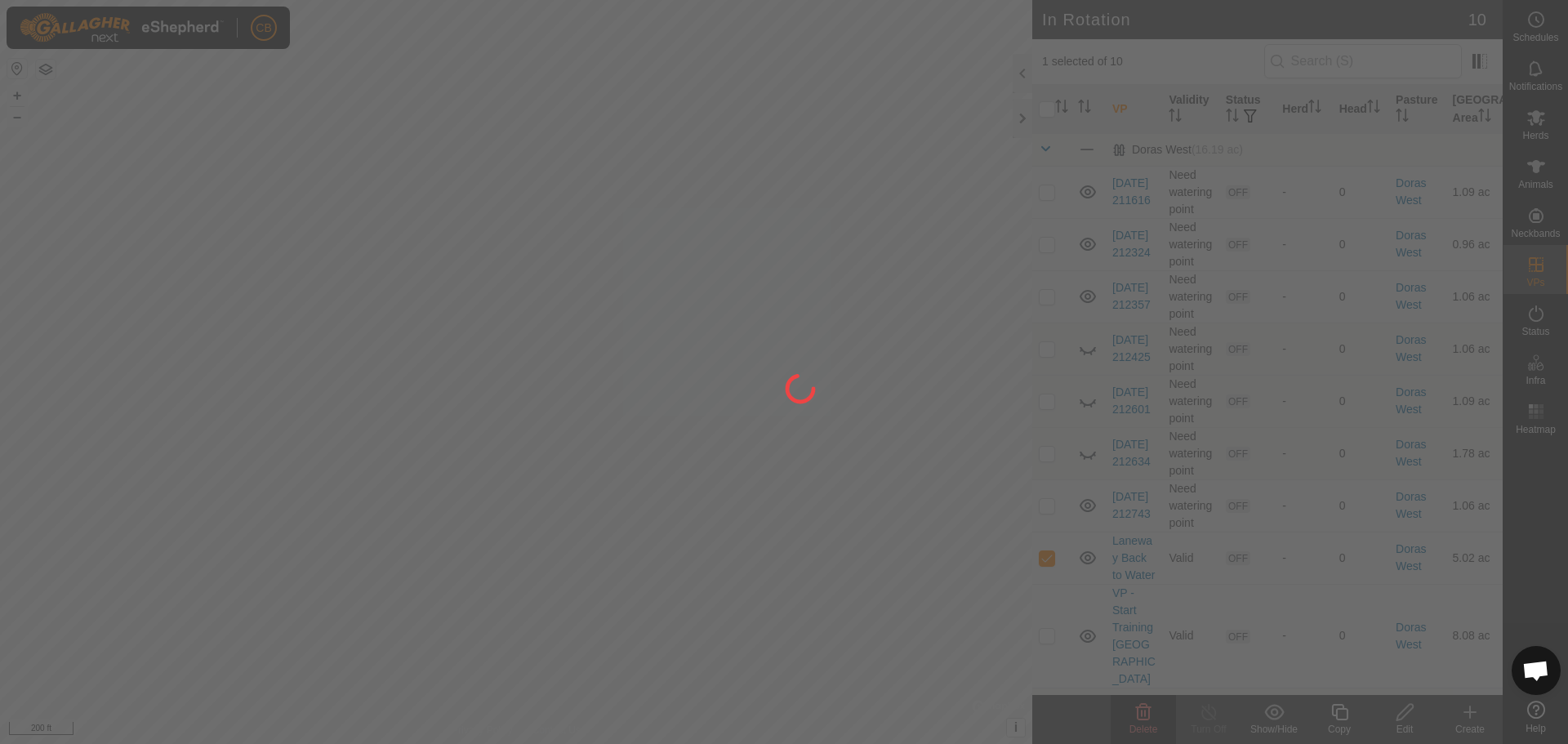
checkbox input "false"
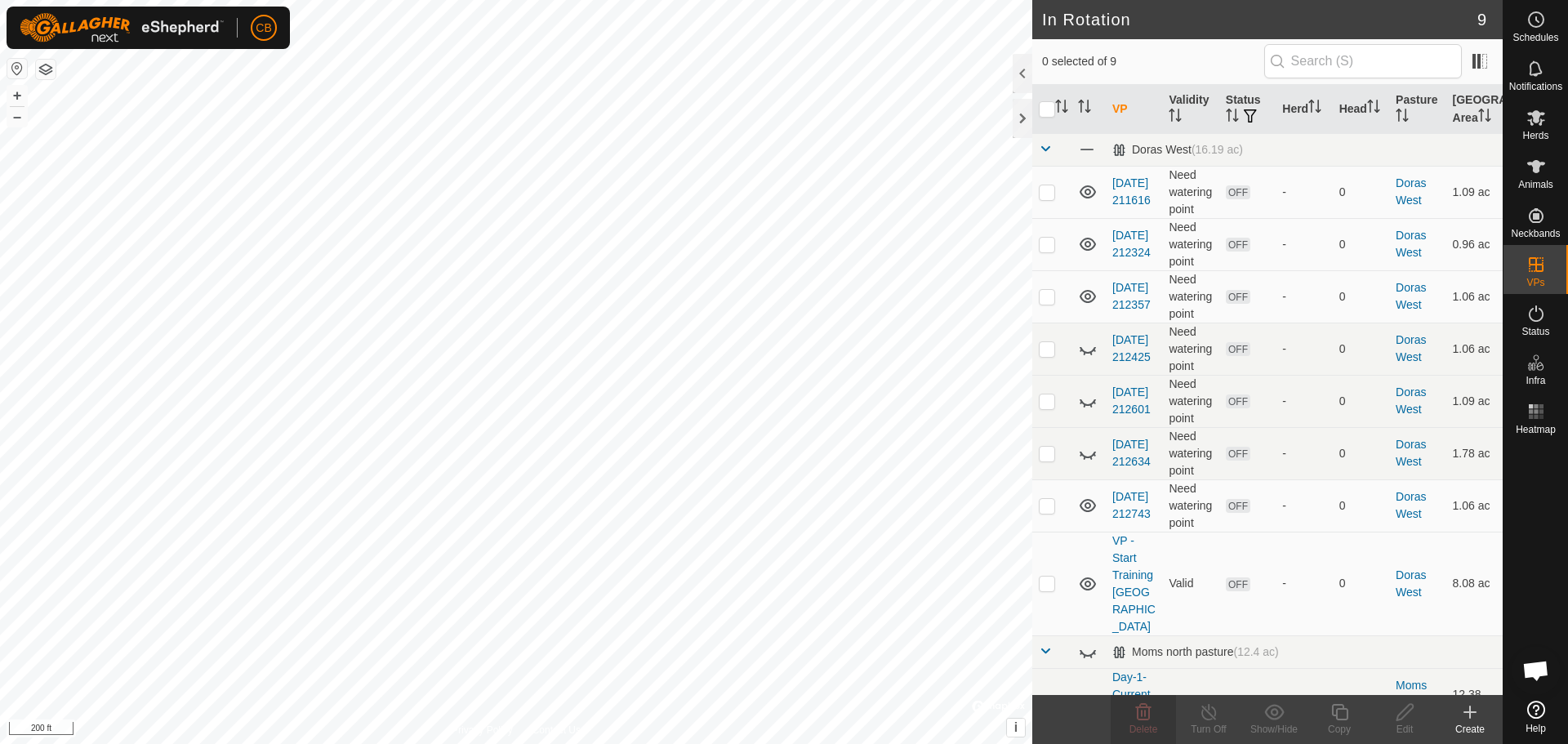
checkbox input "true"
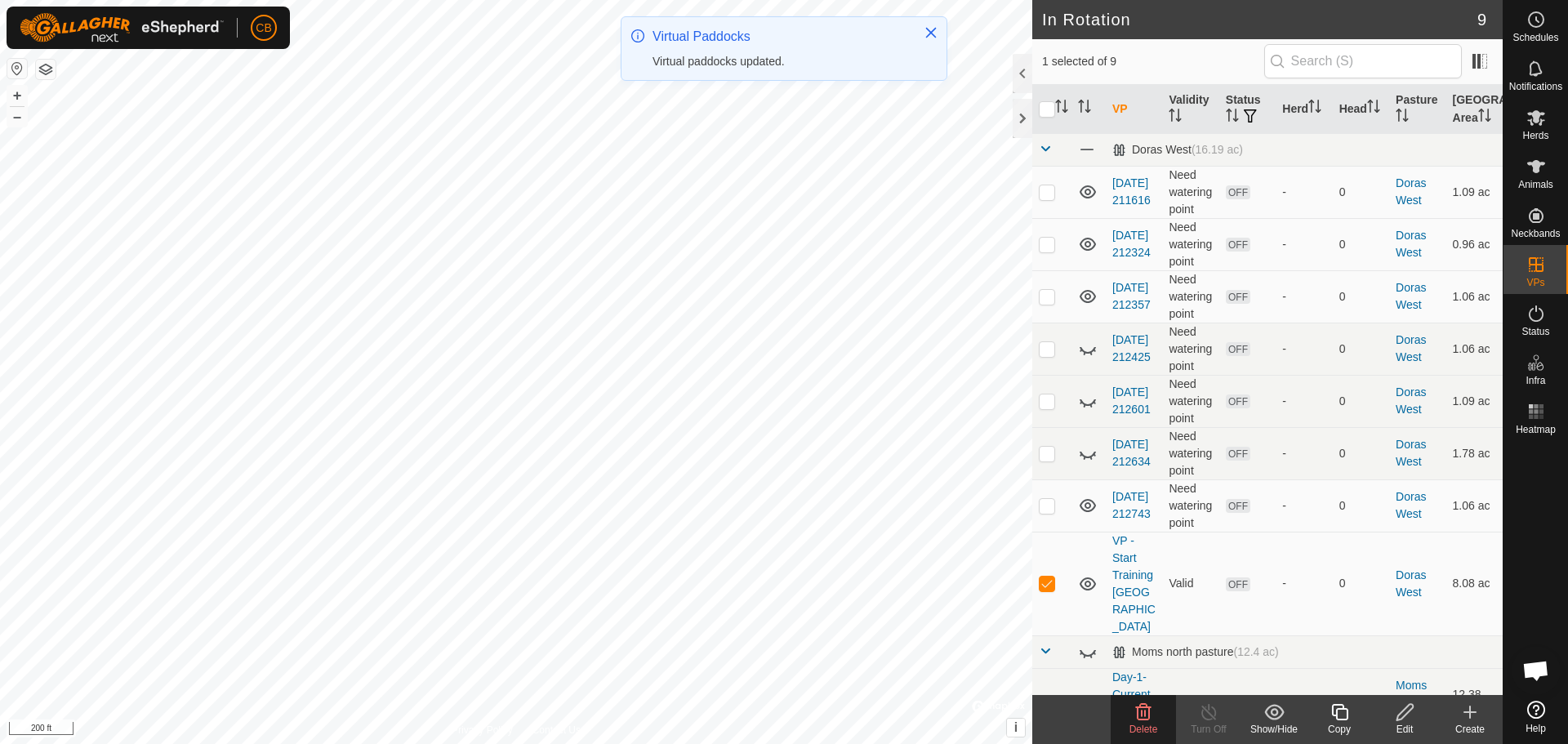
click at [1407, 715] on icon at bounding box center [1405, 712] width 16 height 16
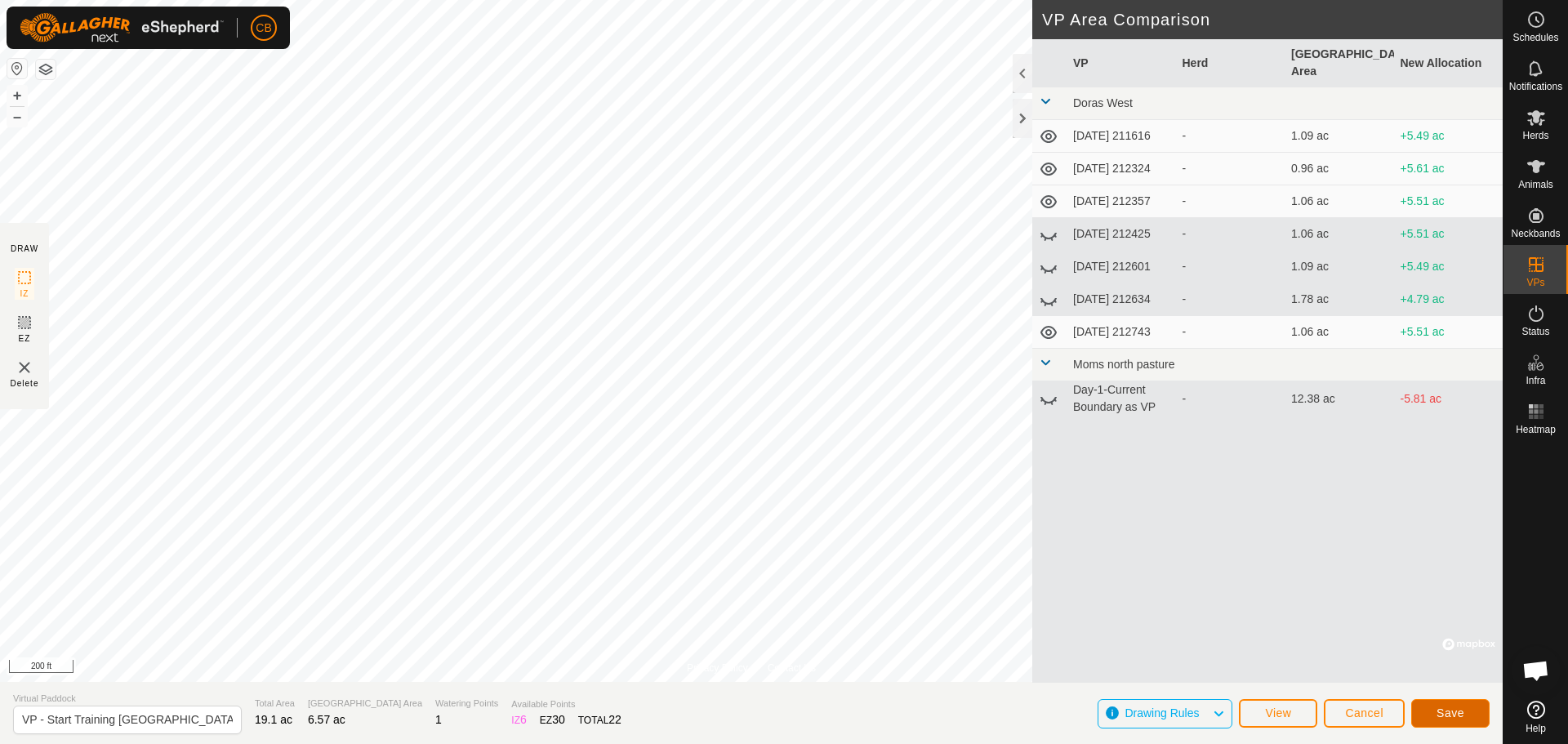
click at [1444, 711] on span "Save" at bounding box center [1450, 713] width 27 height 13
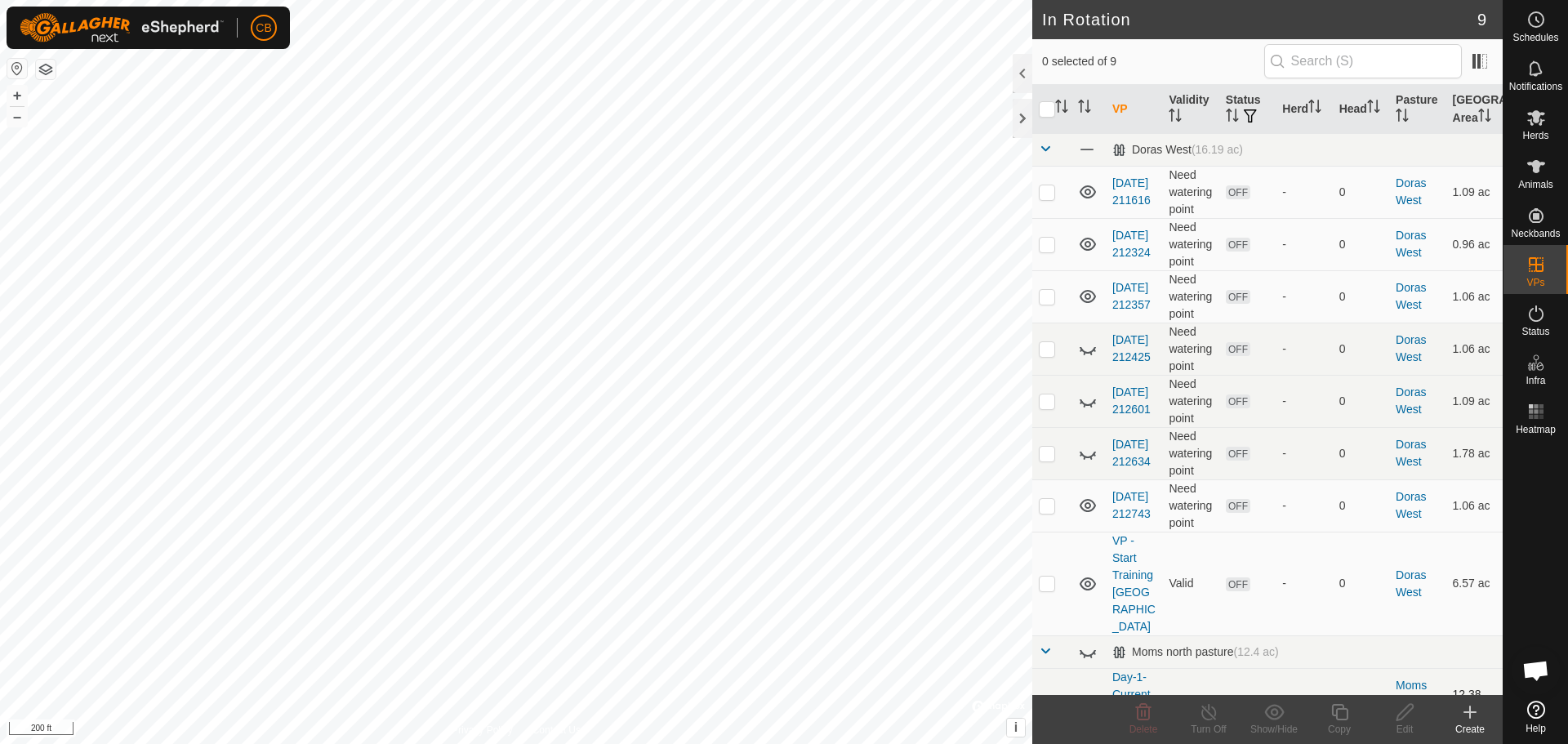
checkbox input "true"
click at [1340, 720] on icon at bounding box center [1339, 712] width 16 height 16
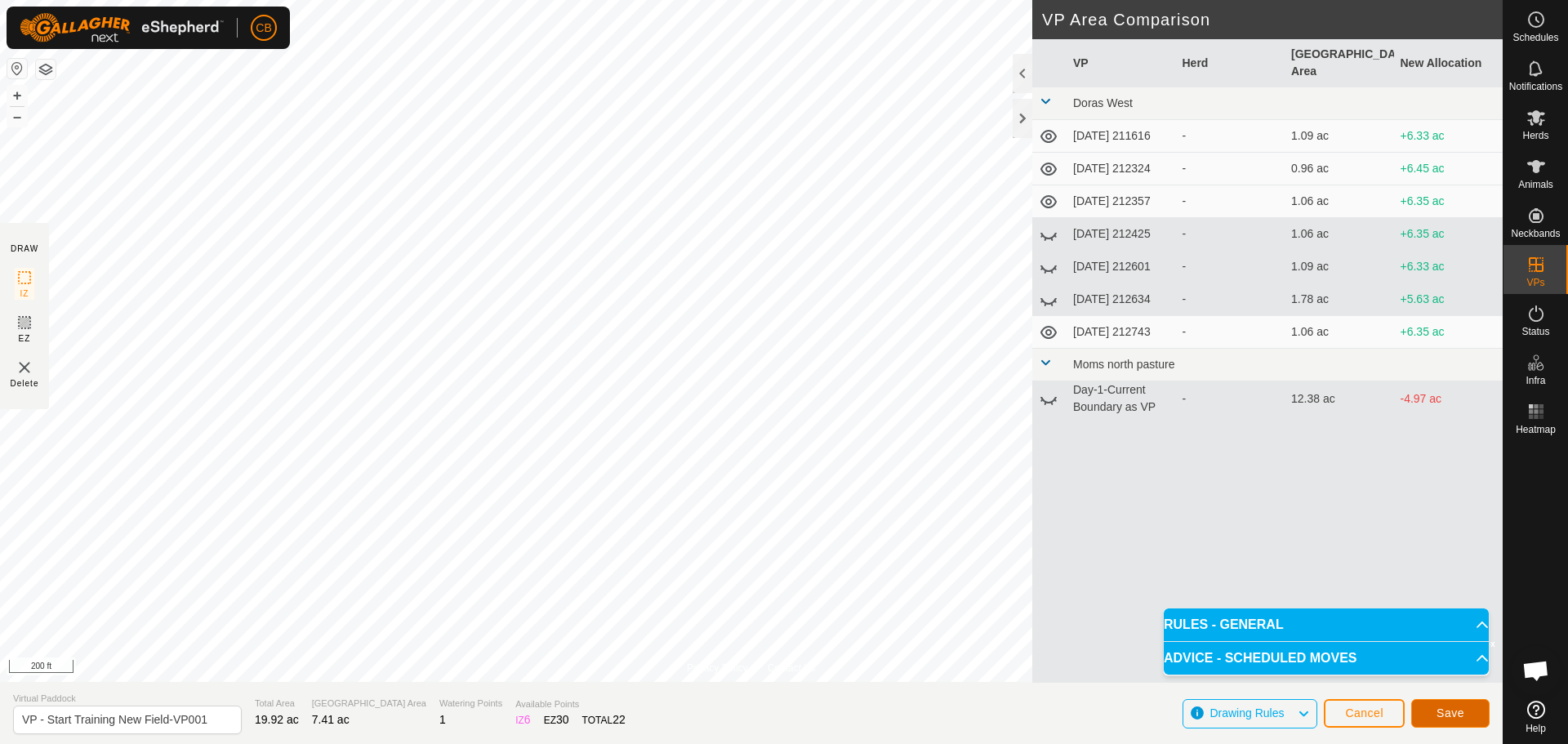
click at [1450, 711] on span "Save" at bounding box center [1450, 713] width 27 height 13
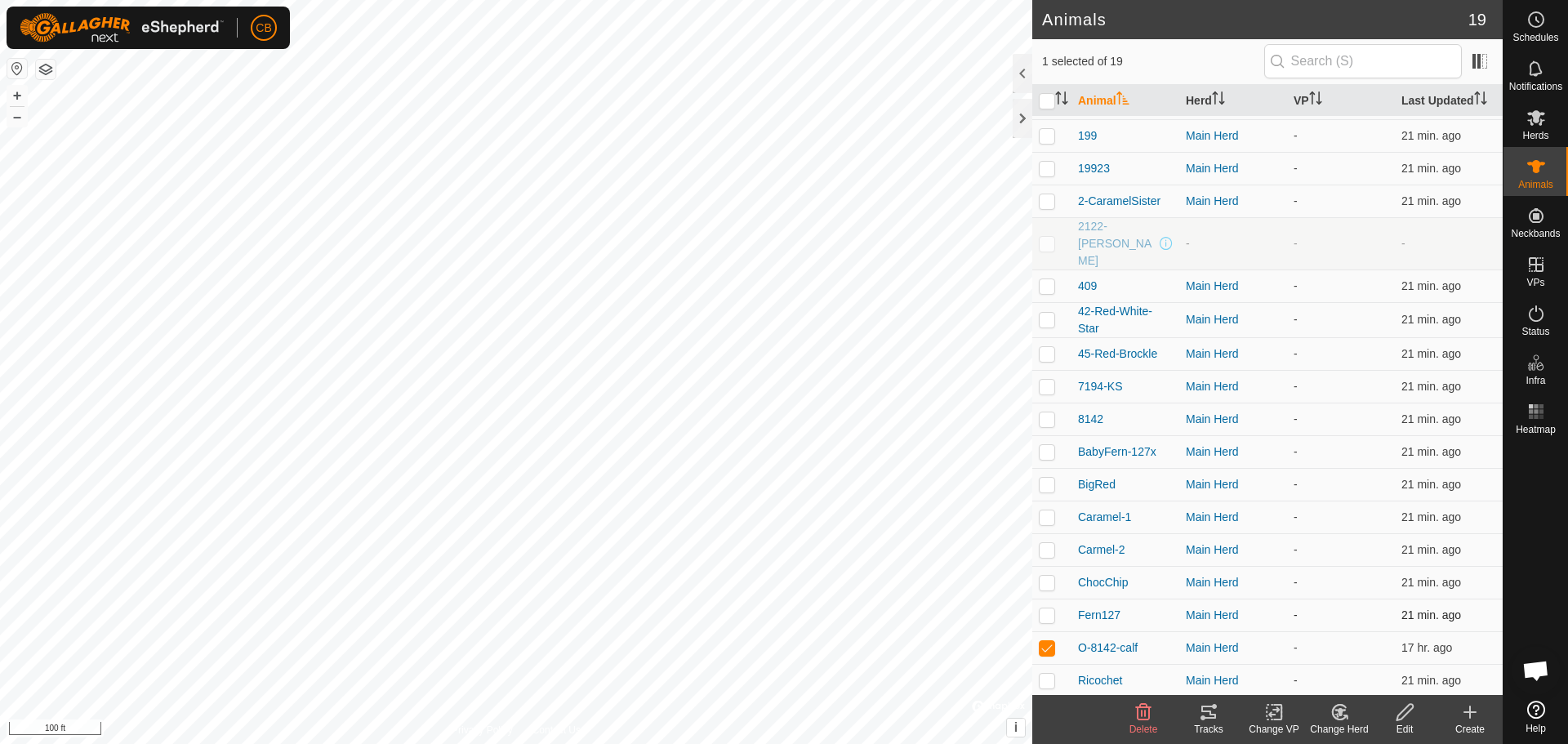
scroll to position [45, 0]
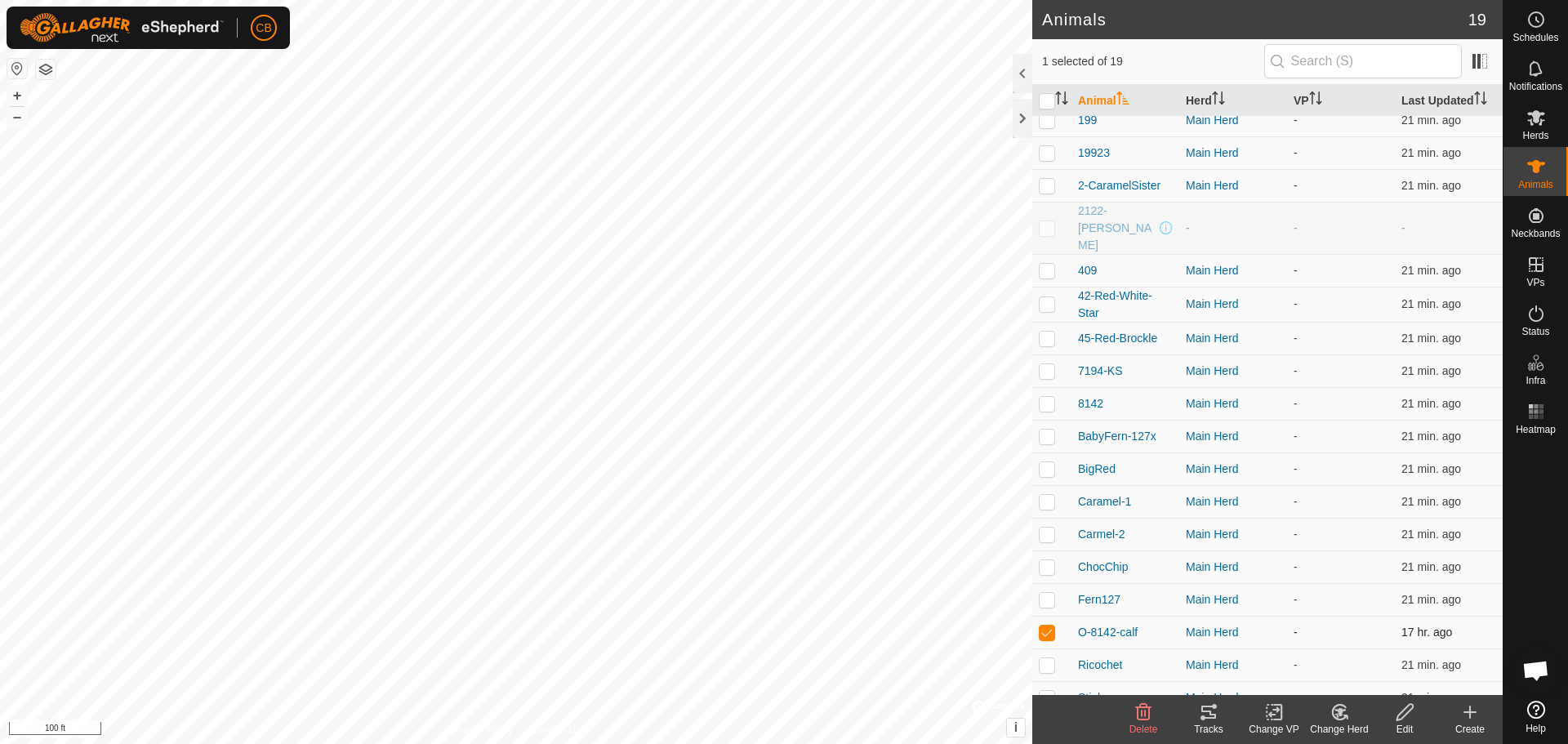
click at [1048, 625] on p-checkbox at bounding box center [1047, 632] width 16 height 13
checkbox input "false"
click at [1123, 624] on span "O-8142-calf" at bounding box center [1107, 632] width 59 height 17
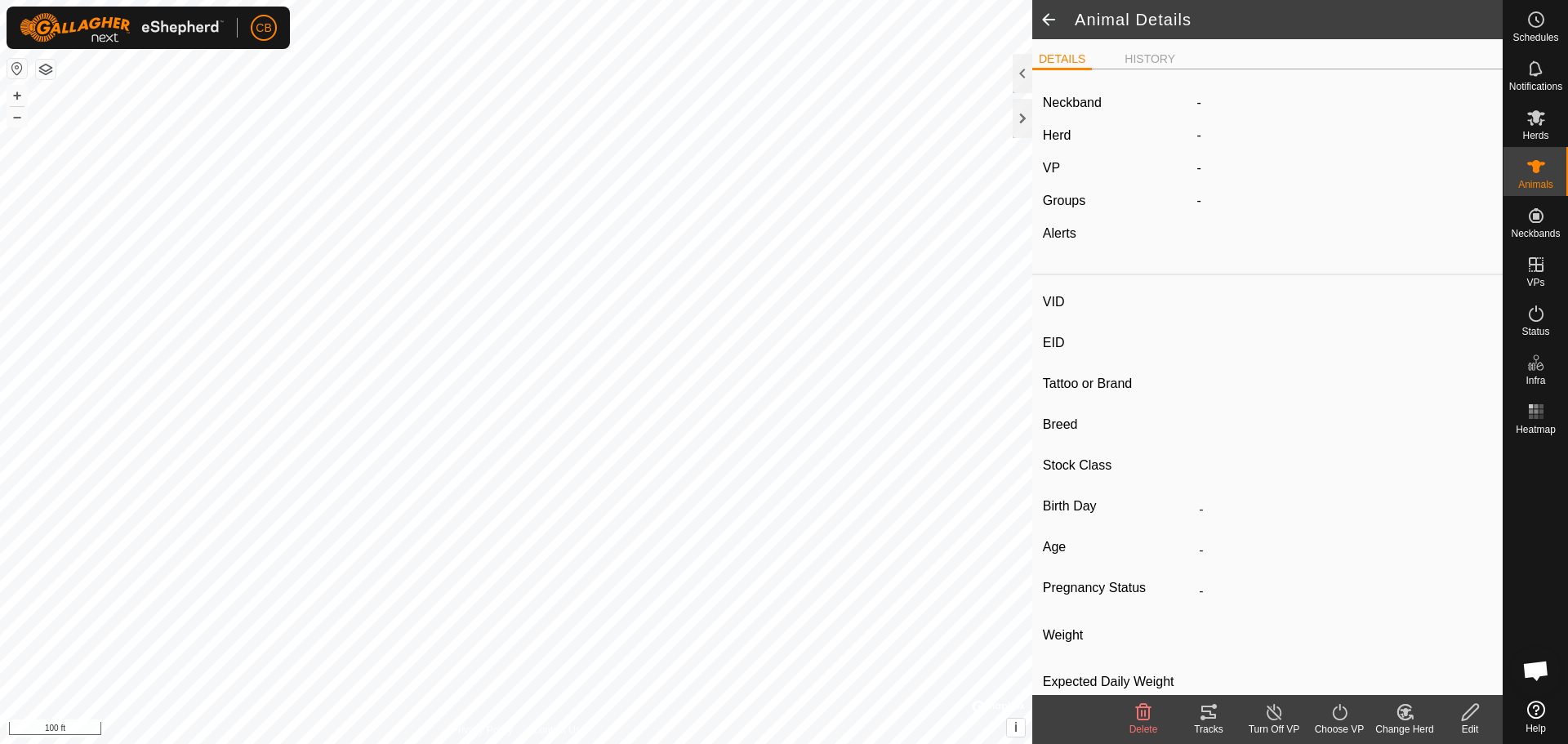
type input "O-8142-calf"
type input "-"
type input "Reg-Angus"
type input "Heifer"
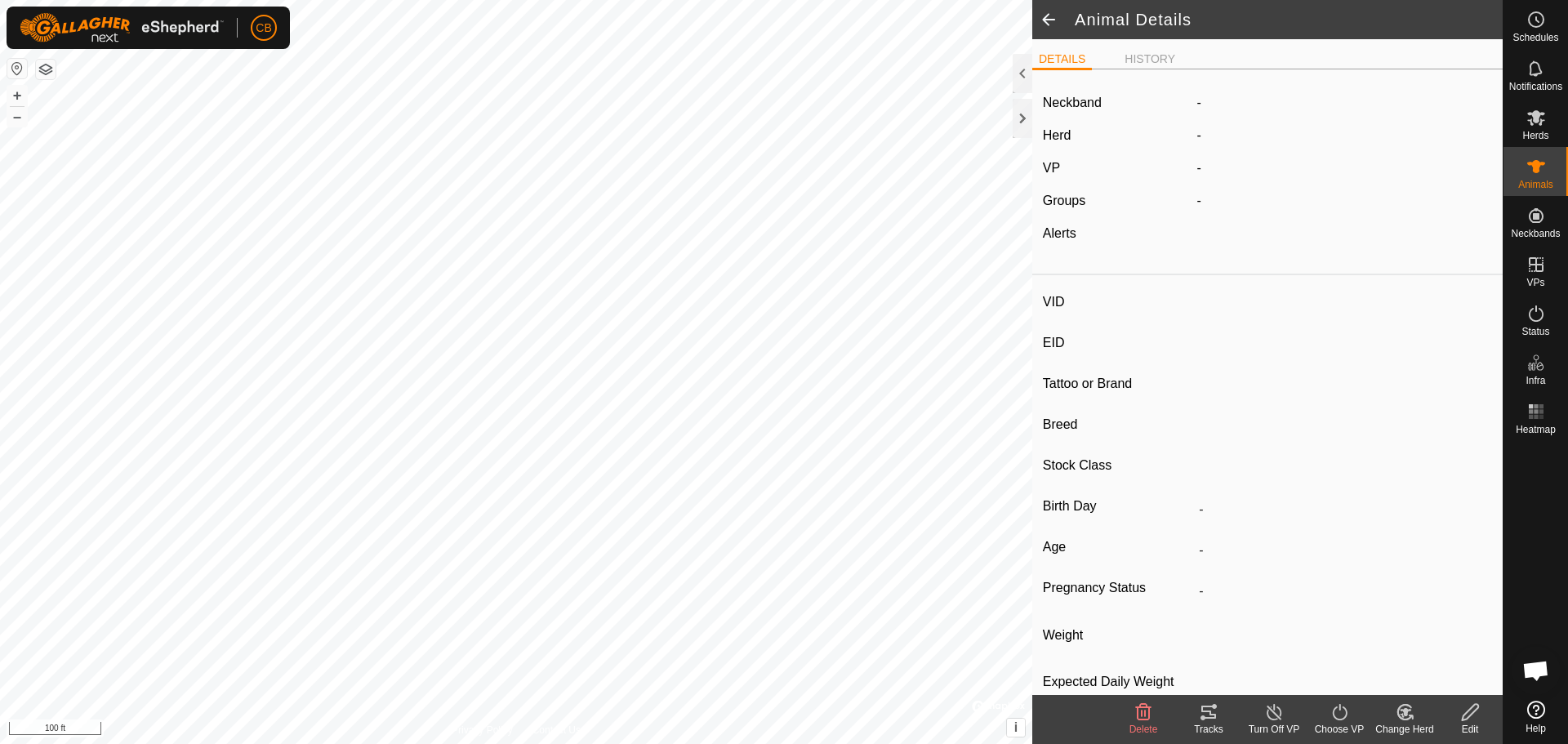
type input "03/2025"
type input "6 months"
type input "0 kg"
type input "-"
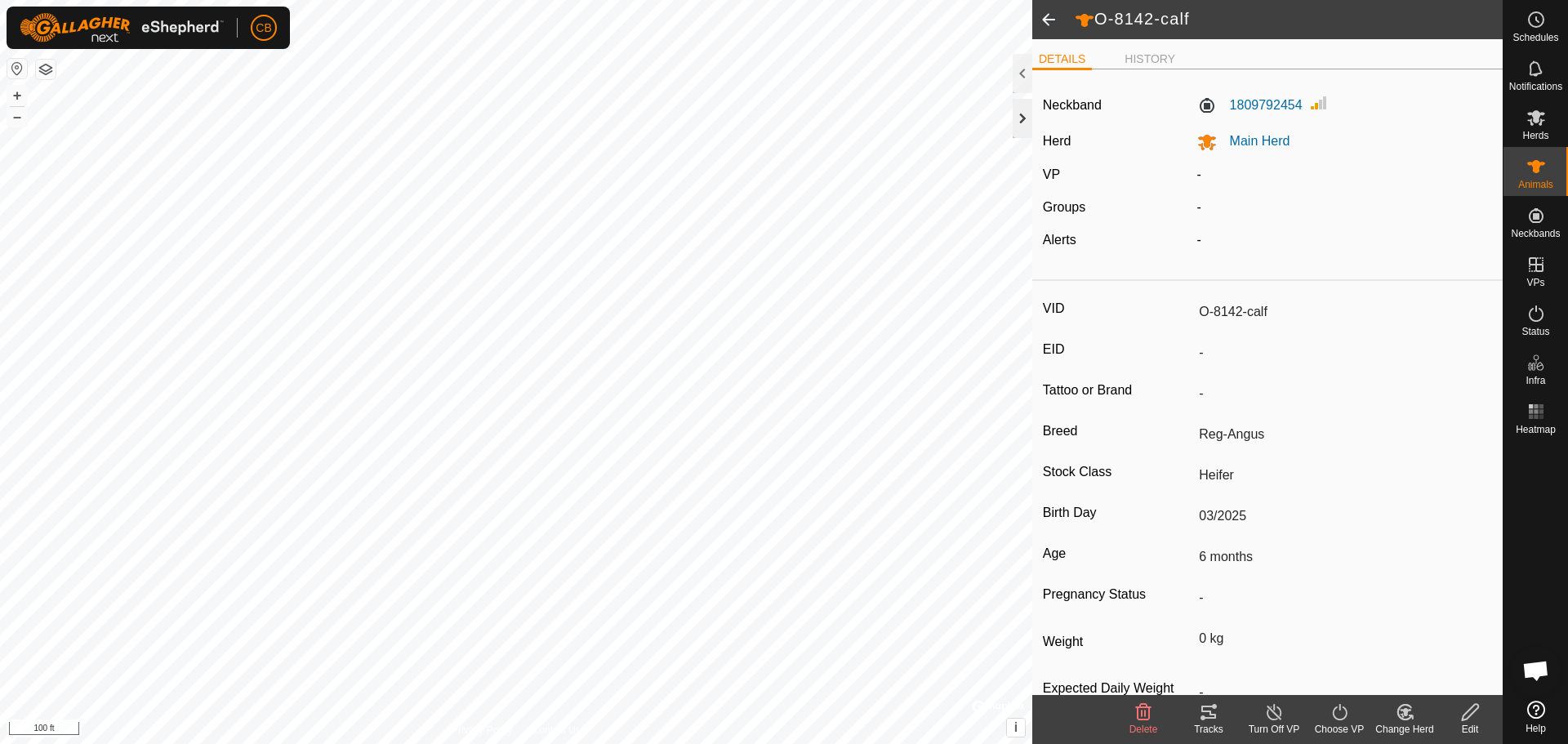
click at [1021, 117] on div at bounding box center [1022, 119] width 19 height 39
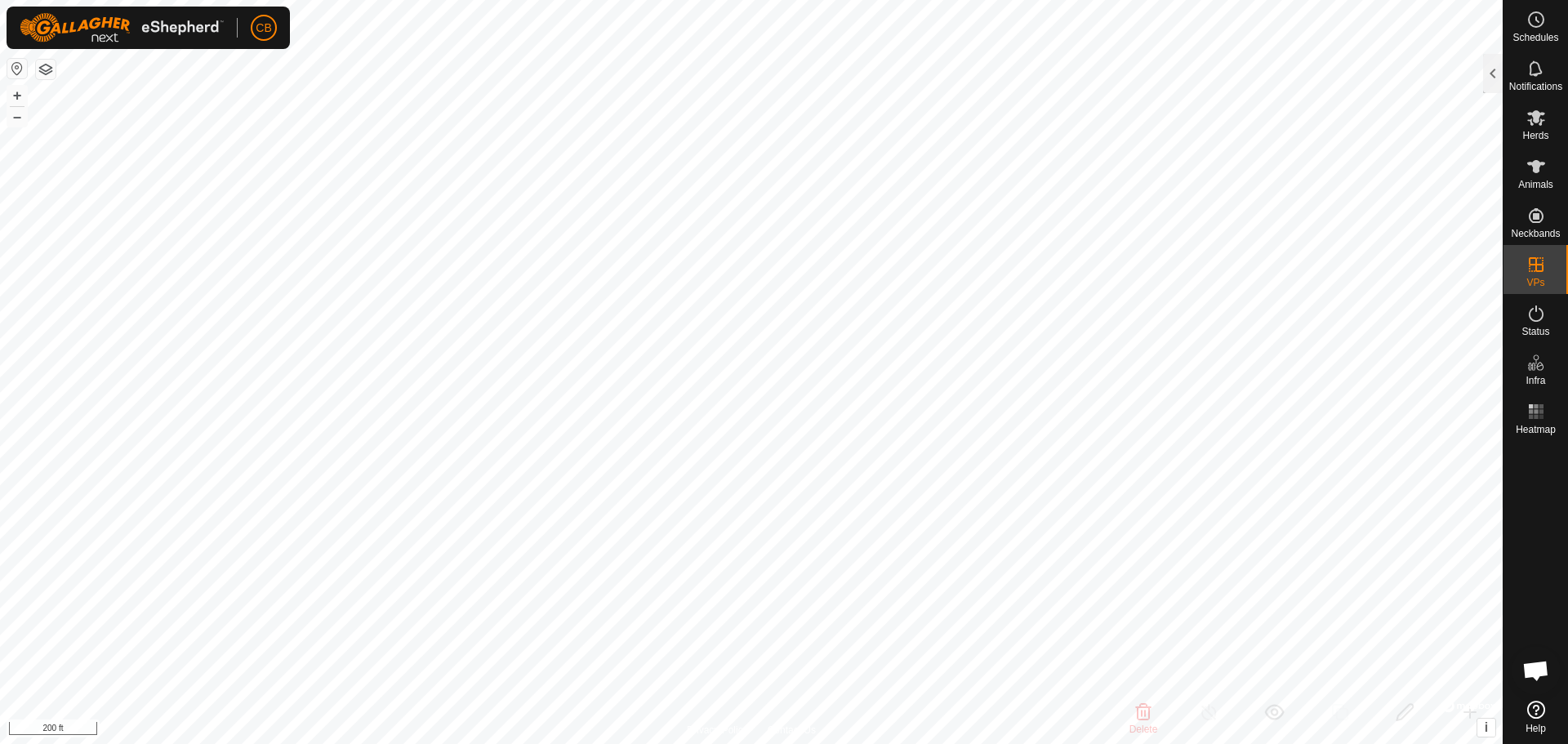
checkbox input "true"
checkbox input "false"
checkbox input "true"
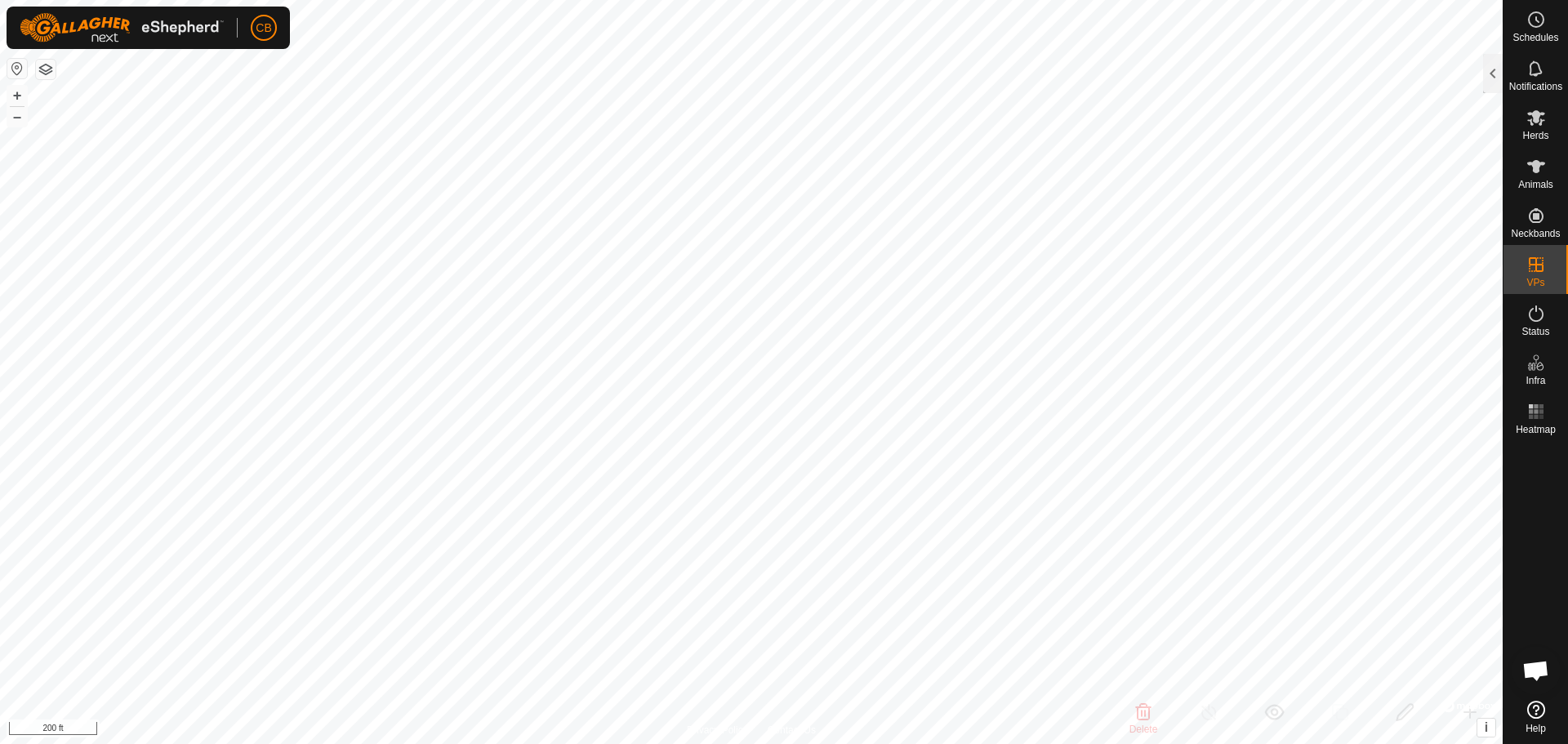
checkbox input "false"
click at [1494, 76] on div at bounding box center [1493, 74] width 19 height 39
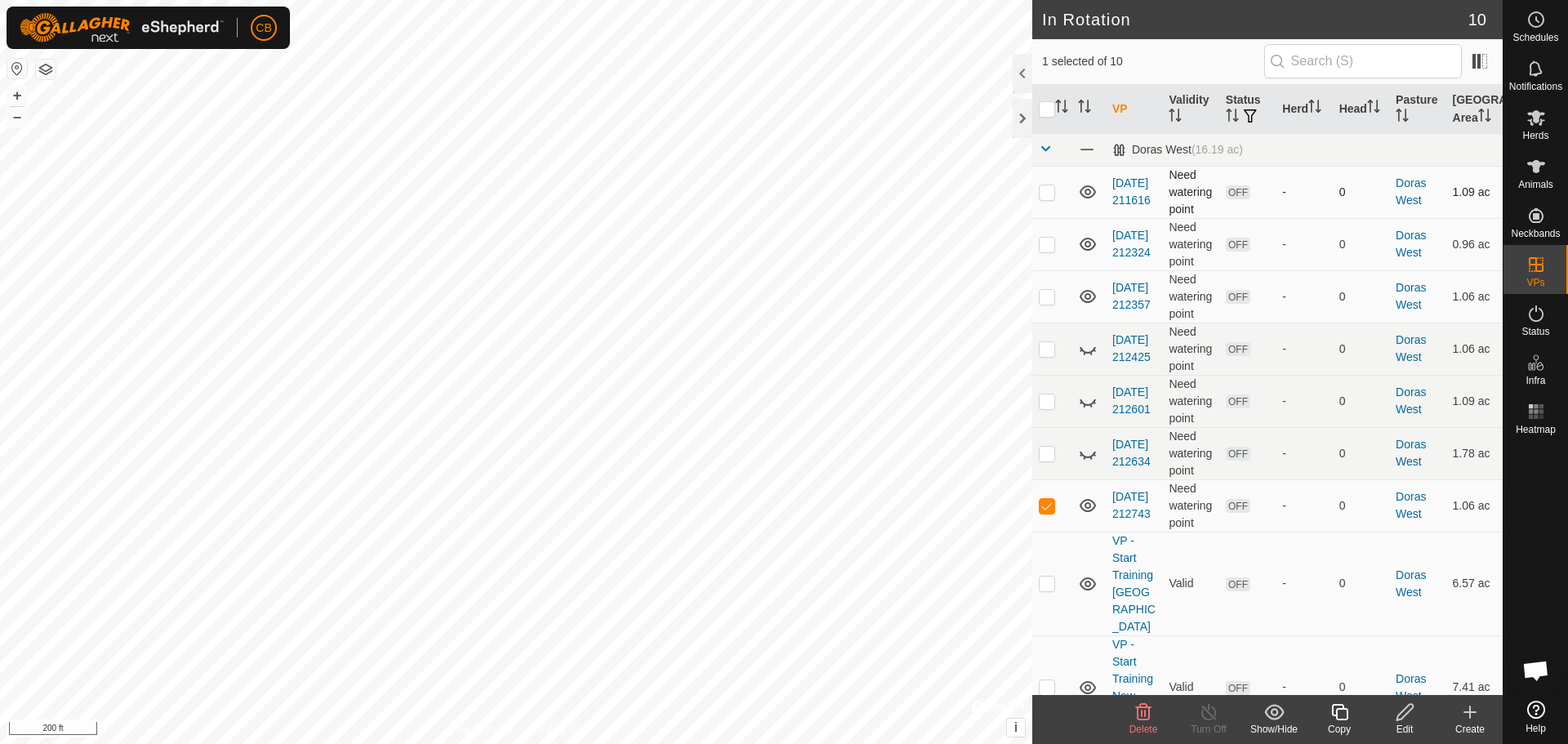
click at [1047, 191] on p-checkbox at bounding box center [1047, 191] width 16 height 13
checkbox input "false"
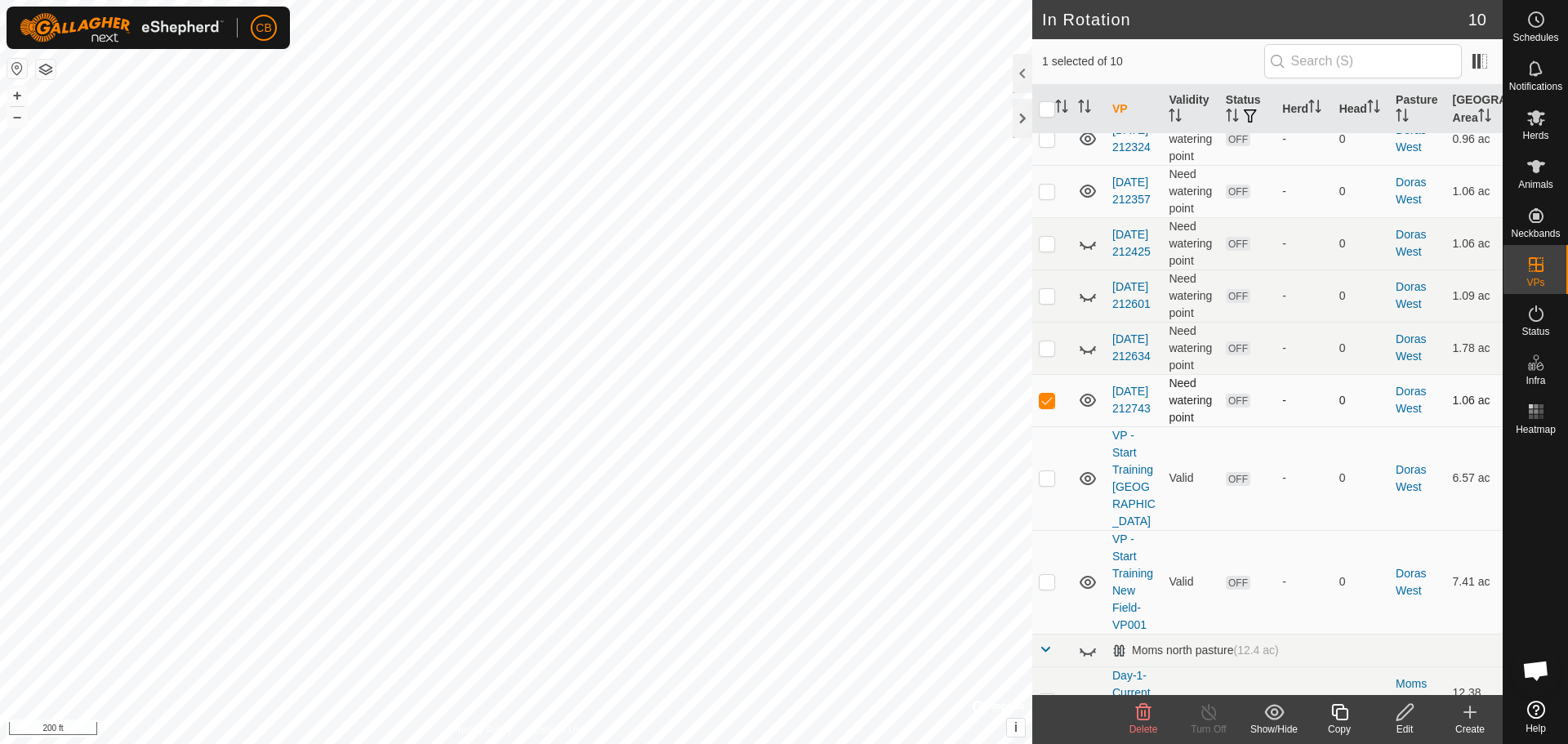
scroll to position [147, 0]
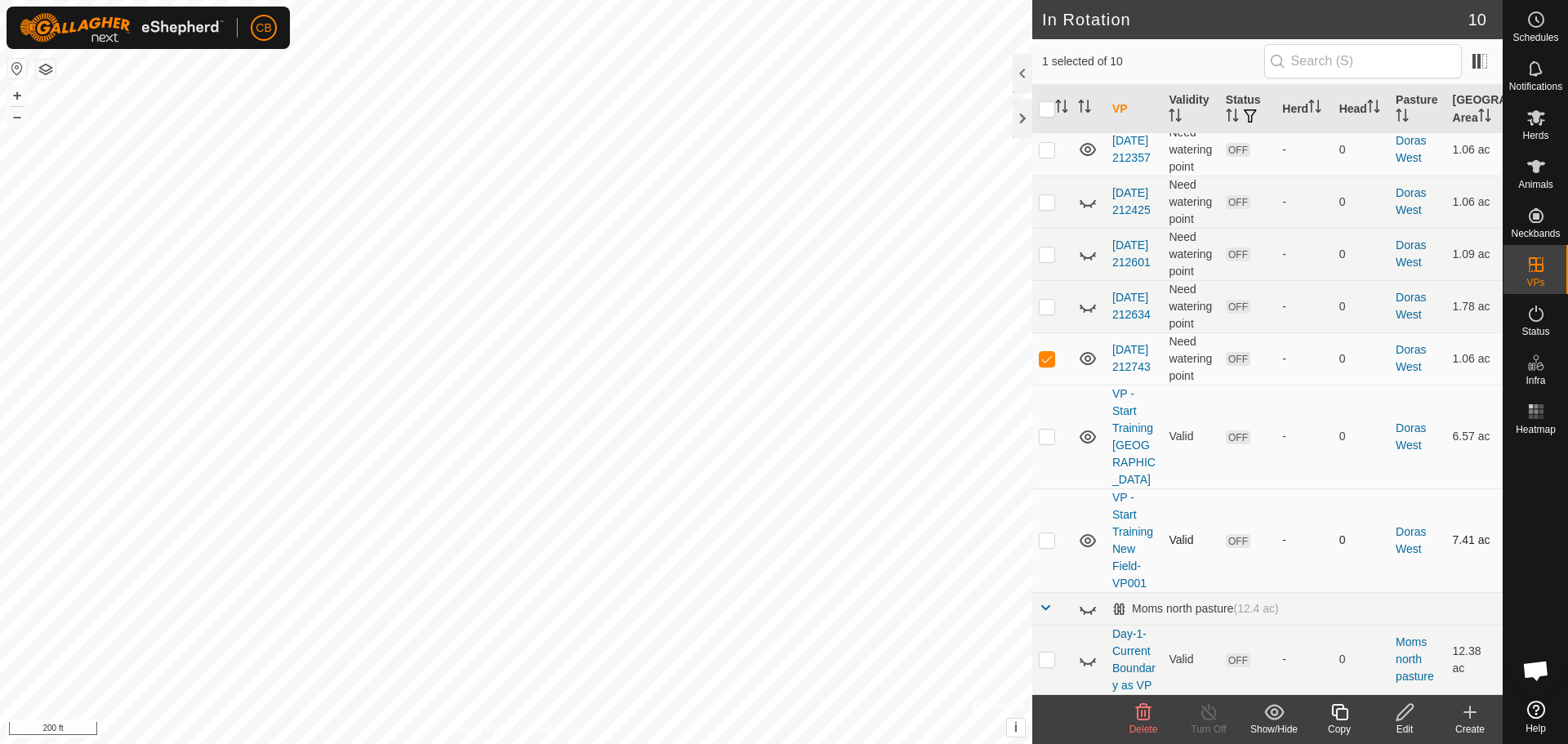
click at [1052, 533] on p-checkbox at bounding box center [1047, 539] width 16 height 13
click at [1141, 713] on icon at bounding box center [1145, 712] width 16 height 16
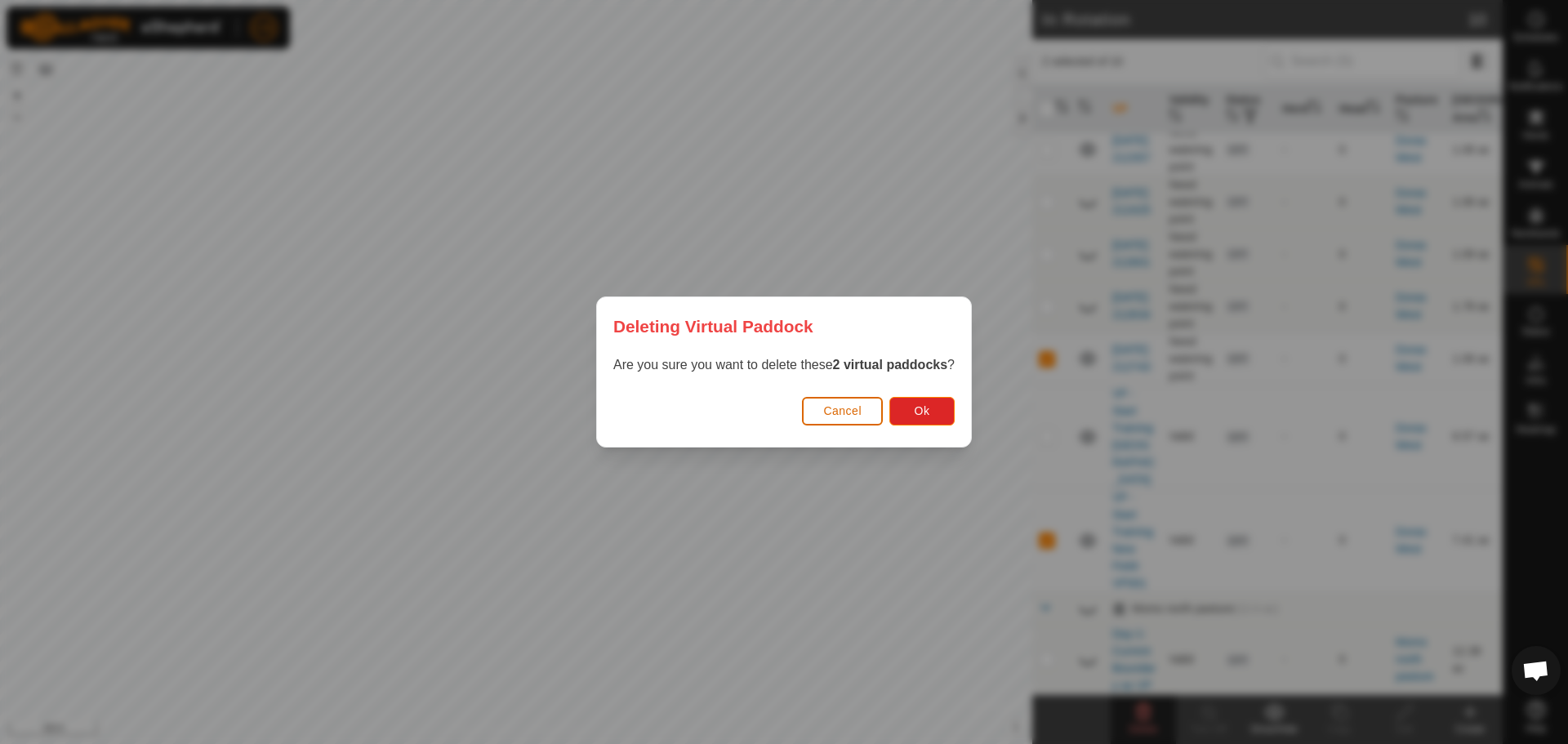
click at [853, 407] on span "Cancel" at bounding box center [842, 410] width 38 height 13
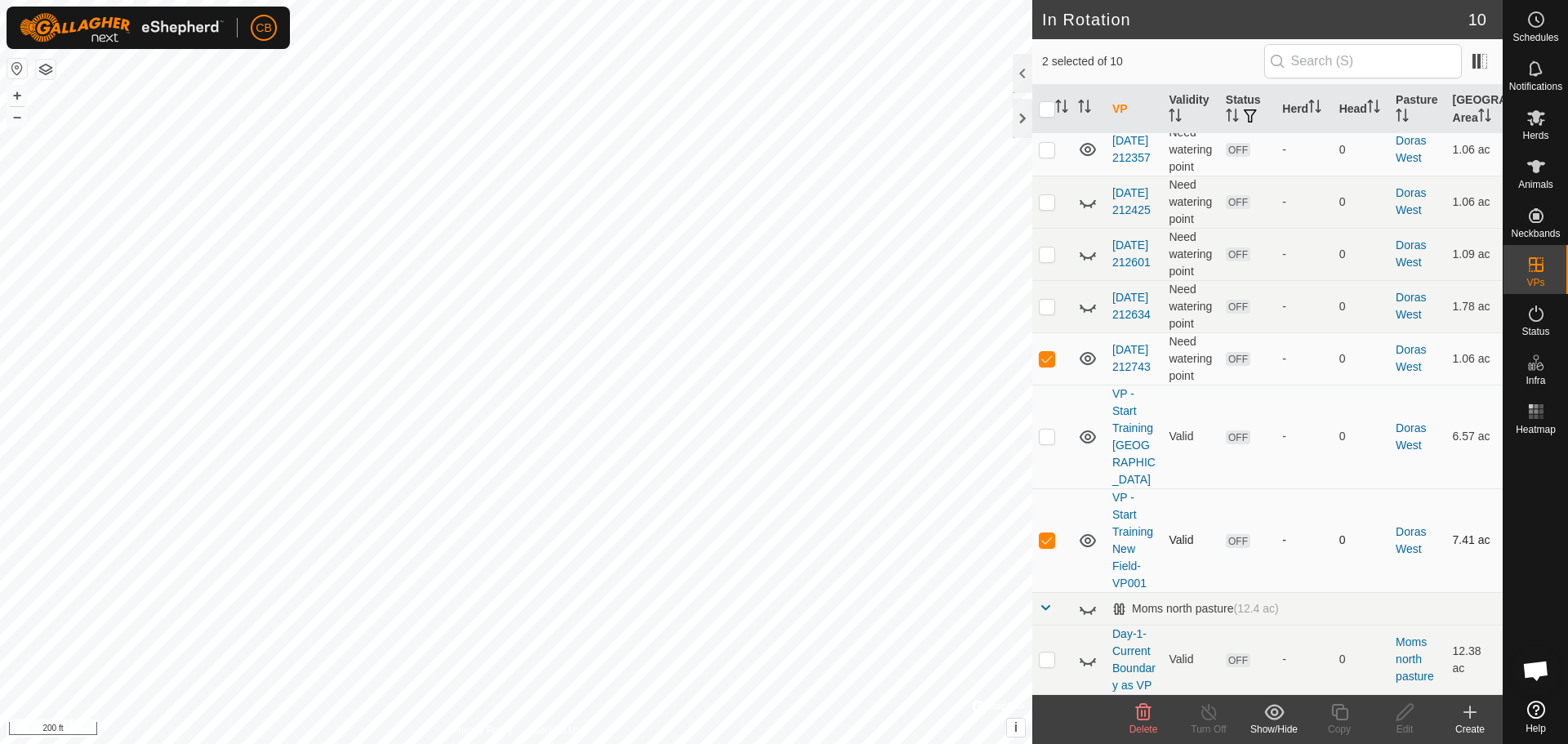
click at [1049, 533] on p-checkbox at bounding box center [1047, 539] width 16 height 13
checkbox input "false"
click at [1046, 308] on p-checkbox at bounding box center [1047, 306] width 16 height 13
checkbox input "true"
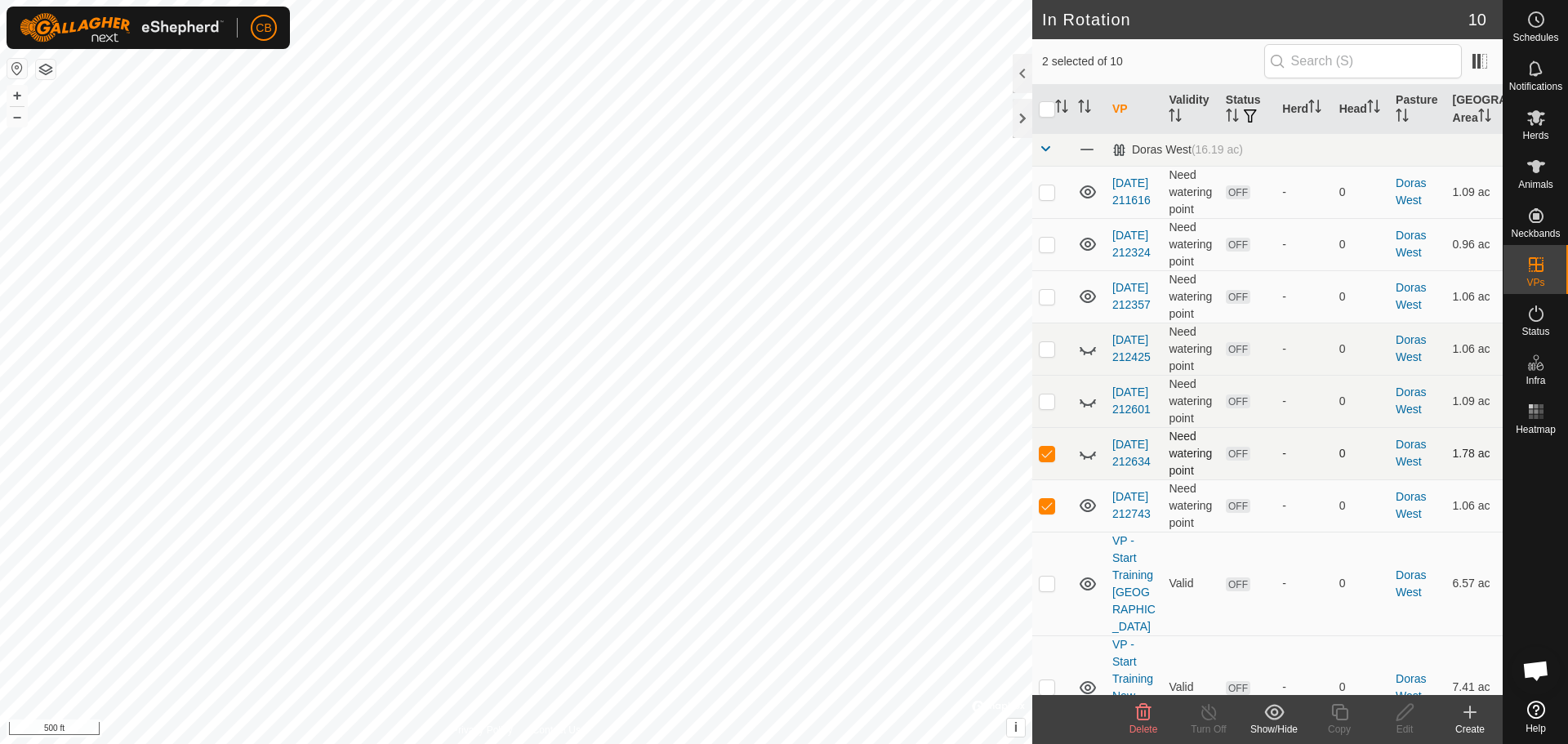
click at [1091, 456] on icon at bounding box center [1088, 453] width 19 height 19
click at [1090, 402] on icon at bounding box center [1088, 401] width 19 height 19
click at [1049, 400] on p-checkbox at bounding box center [1047, 400] width 16 height 13
checkbox input "true"
click at [1084, 351] on icon at bounding box center [1088, 350] width 16 height 6
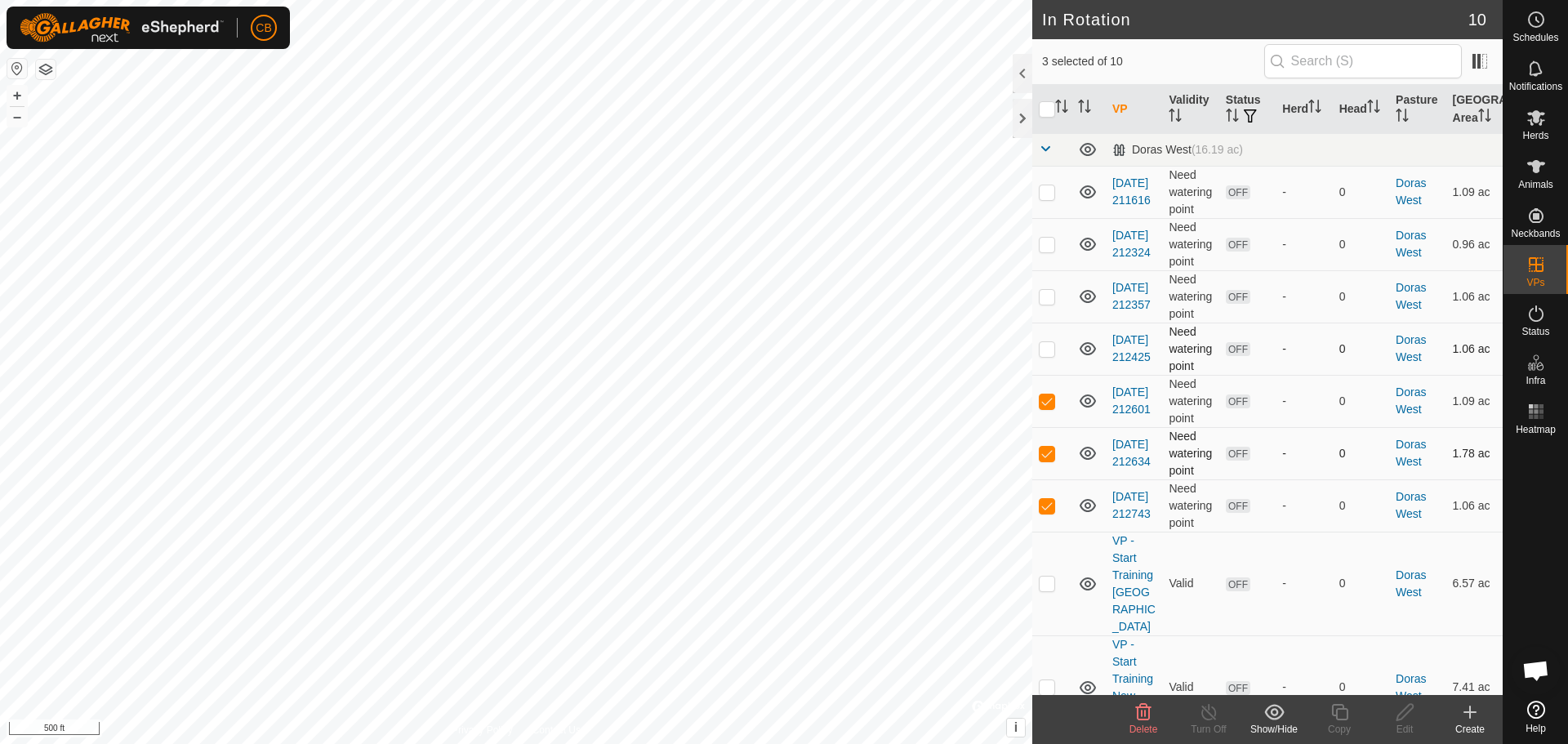
click at [1047, 351] on p-checkbox at bounding box center [1047, 348] width 16 height 13
checkbox input "true"
click at [1053, 298] on p-checkbox at bounding box center [1047, 296] width 16 height 13
checkbox input "true"
click at [1047, 246] on p-checkbox at bounding box center [1047, 244] width 16 height 13
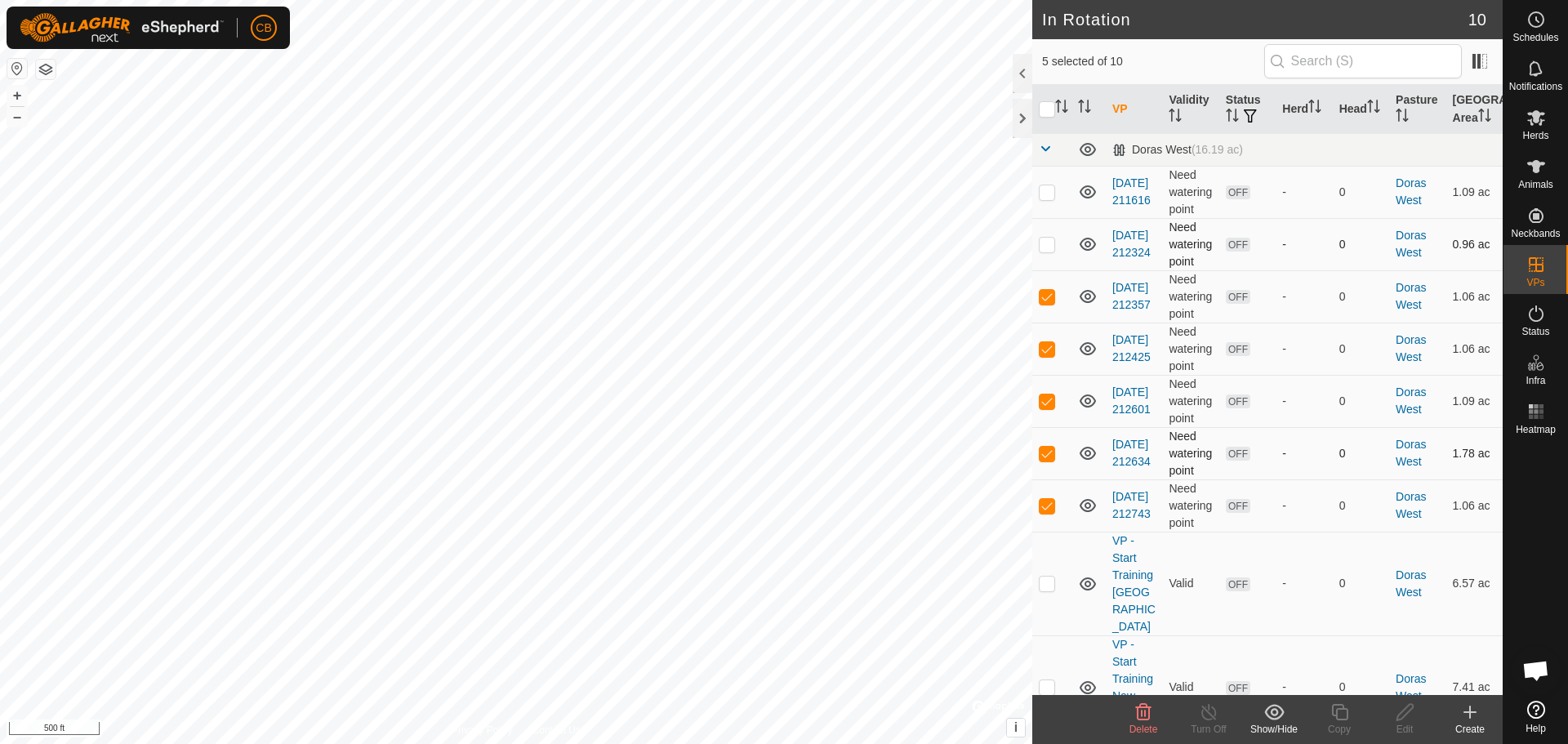
checkbox input "true"
click at [1049, 198] on td at bounding box center [1052, 191] width 39 height 52
click at [1142, 712] on icon at bounding box center [1145, 712] width 16 height 16
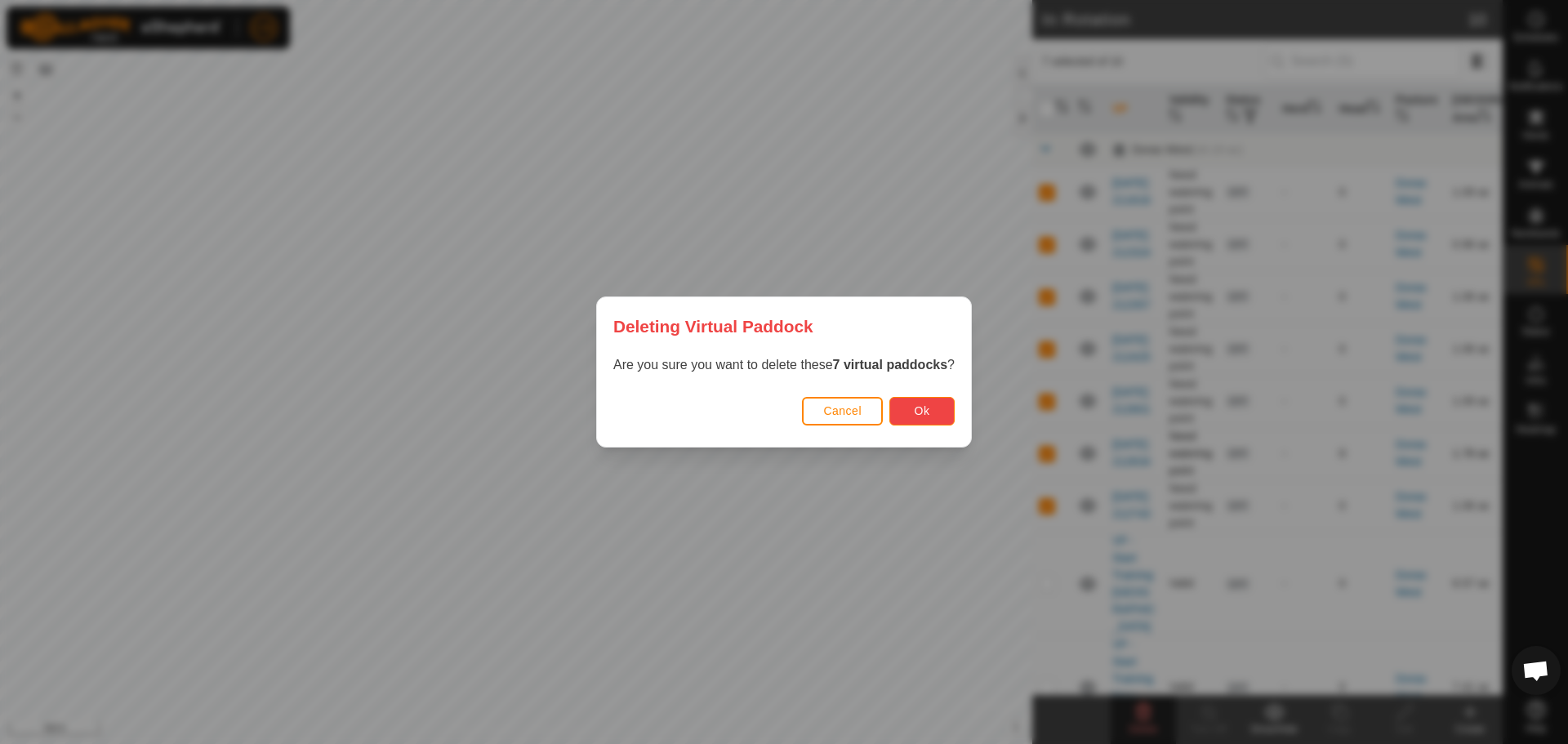
click at [935, 409] on button "Ok" at bounding box center [922, 411] width 66 height 28
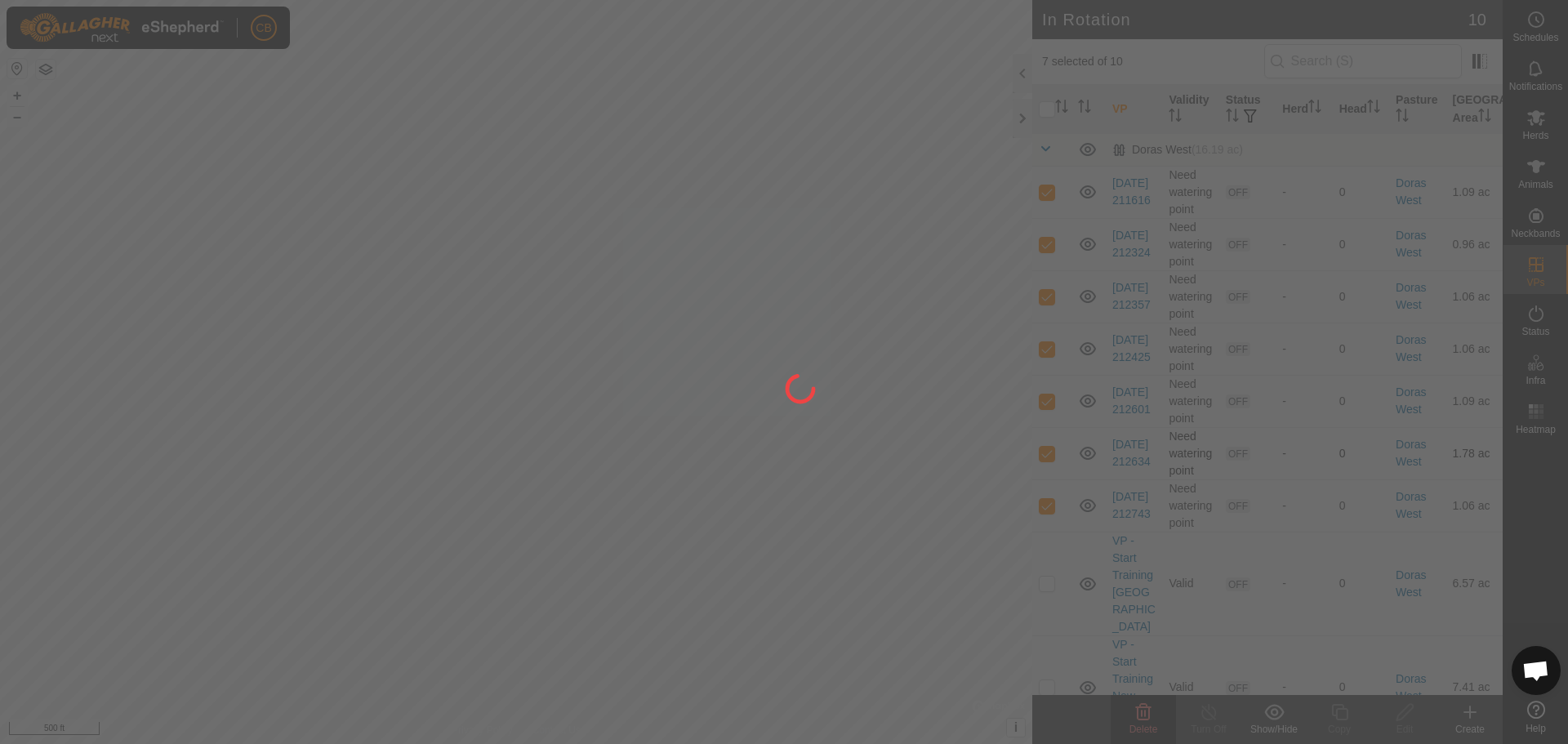
checkbox input "false"
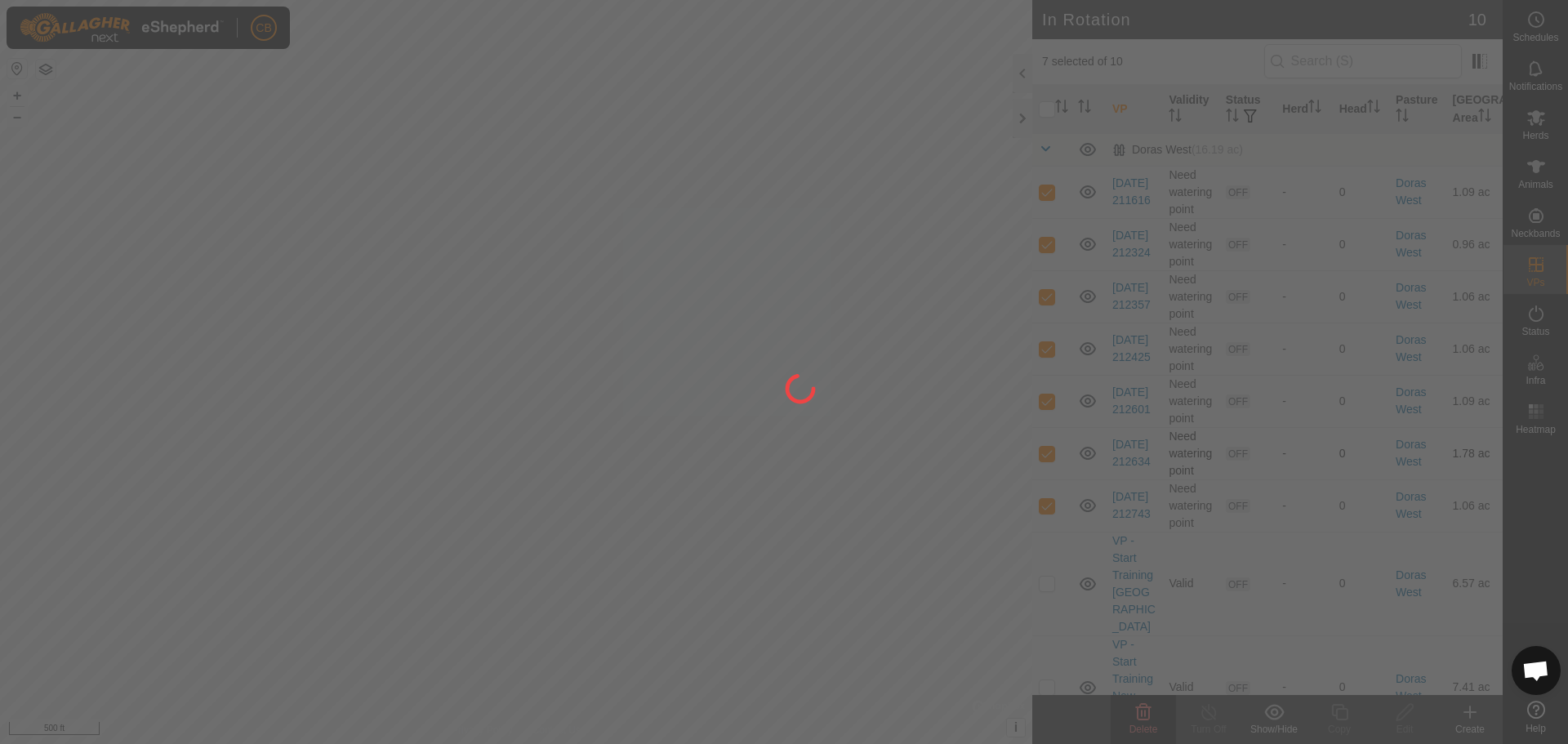
checkbox input "false"
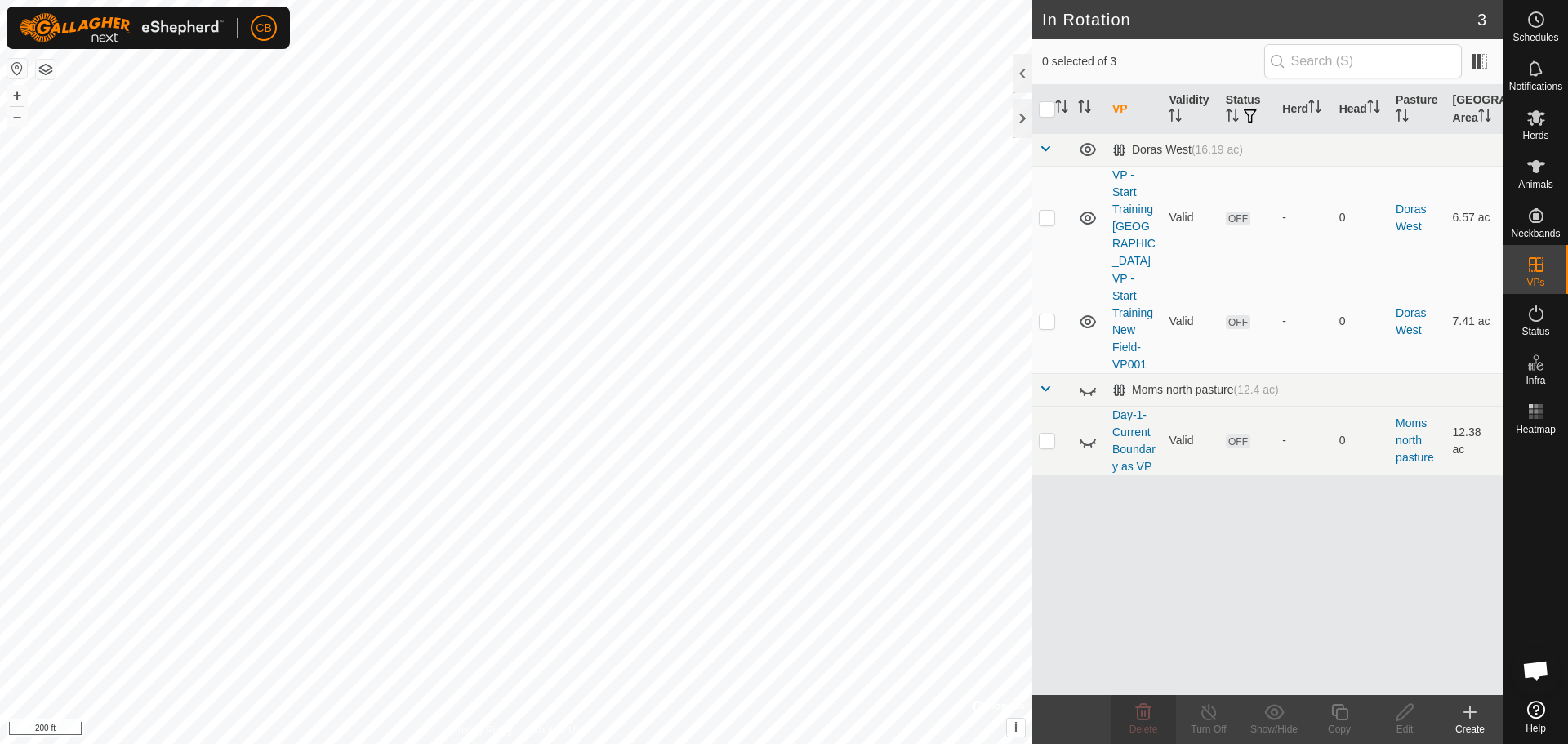
checkbox input "true"
click at [1091, 431] on icon at bounding box center [1088, 441] width 19 height 19
click at [1091, 435] on icon at bounding box center [1088, 441] width 16 height 13
click at [1091, 431] on icon at bounding box center [1088, 441] width 19 height 19
click at [1090, 435] on icon at bounding box center [1088, 441] width 16 height 13
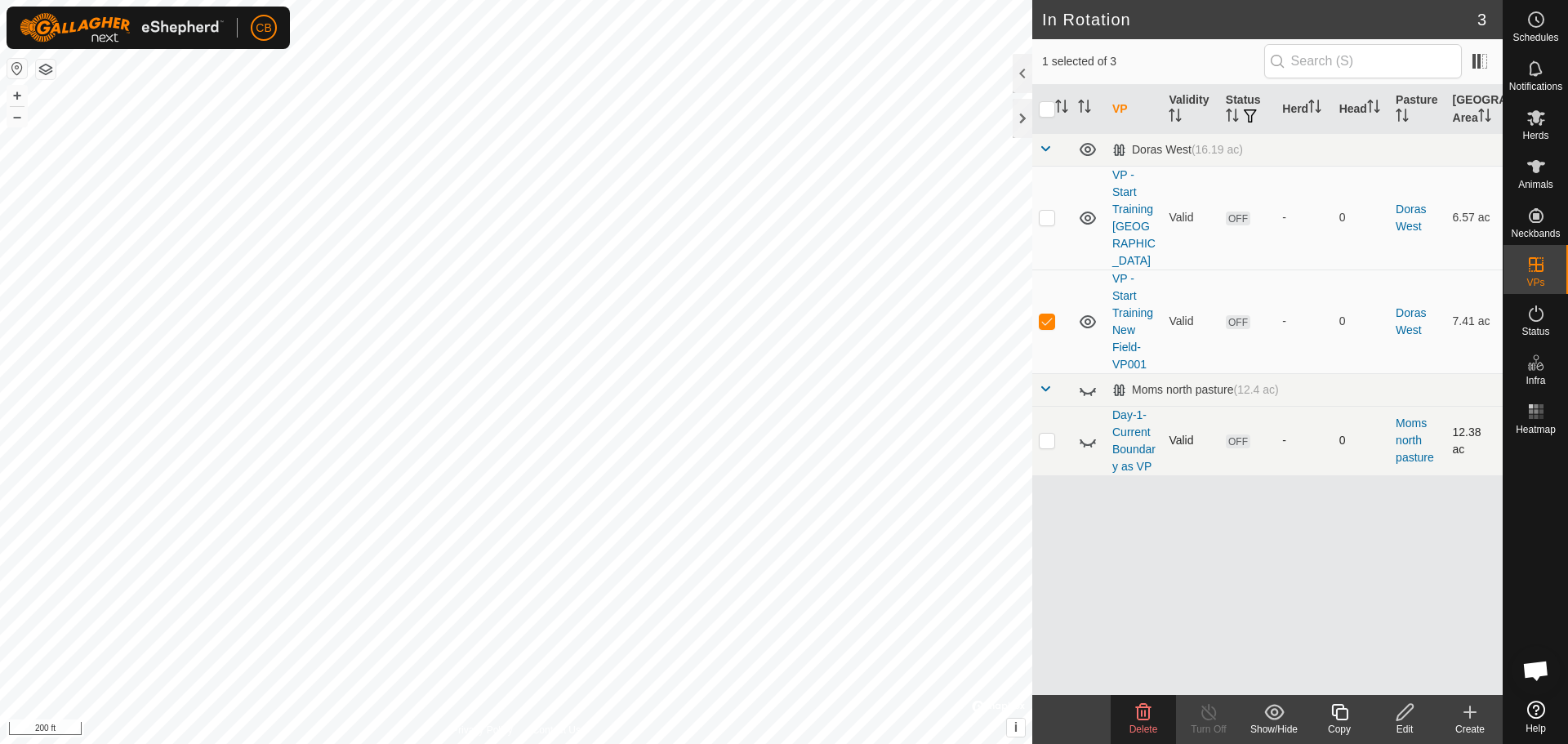
click at [1090, 431] on icon at bounding box center [1088, 441] width 19 height 19
click at [1048, 211] on p-checkbox at bounding box center [1047, 217] width 16 height 13
checkbox input "true"
click at [1049, 314] on p-checkbox at bounding box center [1047, 321] width 16 height 13
click at [1051, 314] on p-checkbox at bounding box center [1047, 321] width 16 height 13
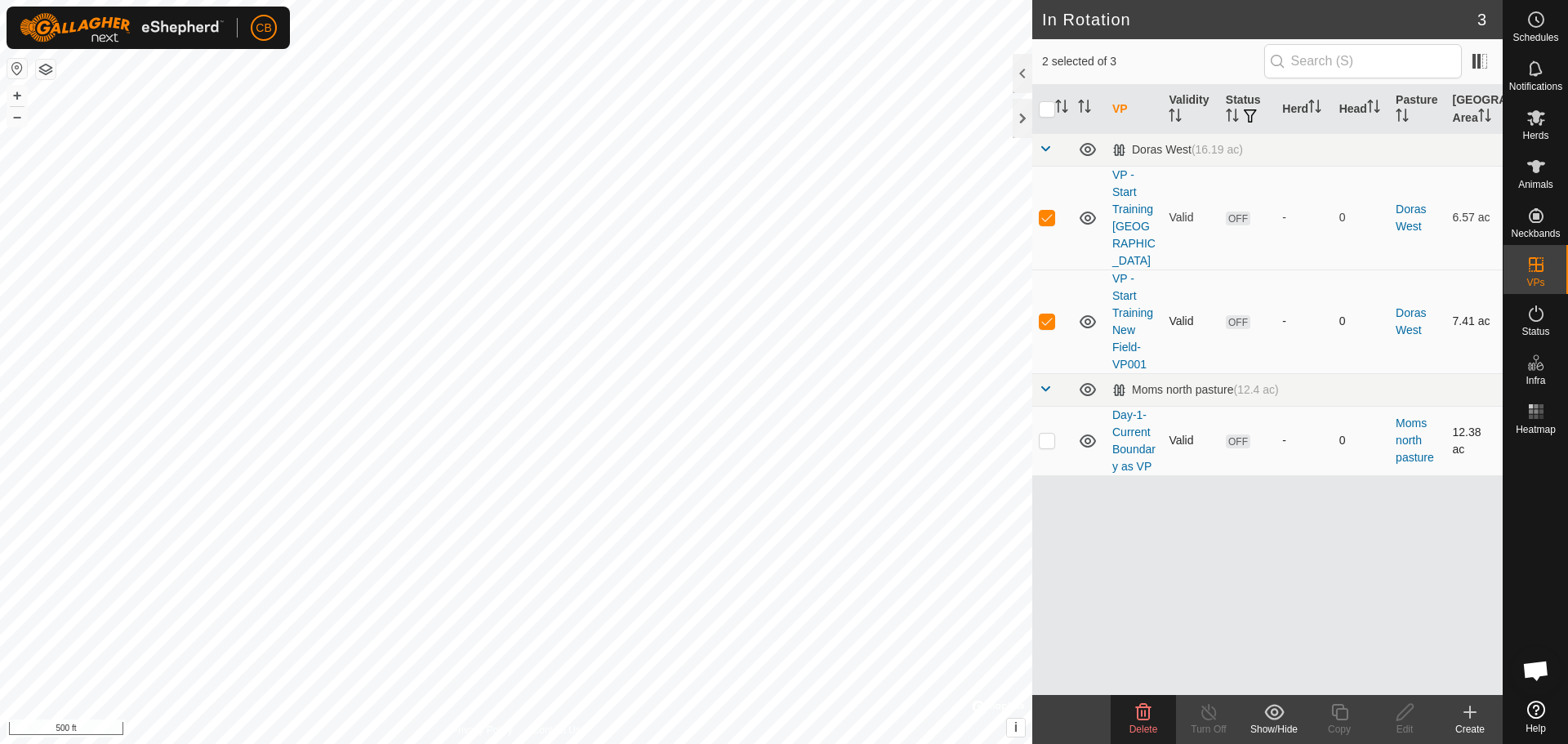
click at [1044, 314] on p-checkbox at bounding box center [1047, 321] width 16 height 13
checkbox input "false"
click at [1541, 173] on icon at bounding box center [1536, 167] width 19 height 19
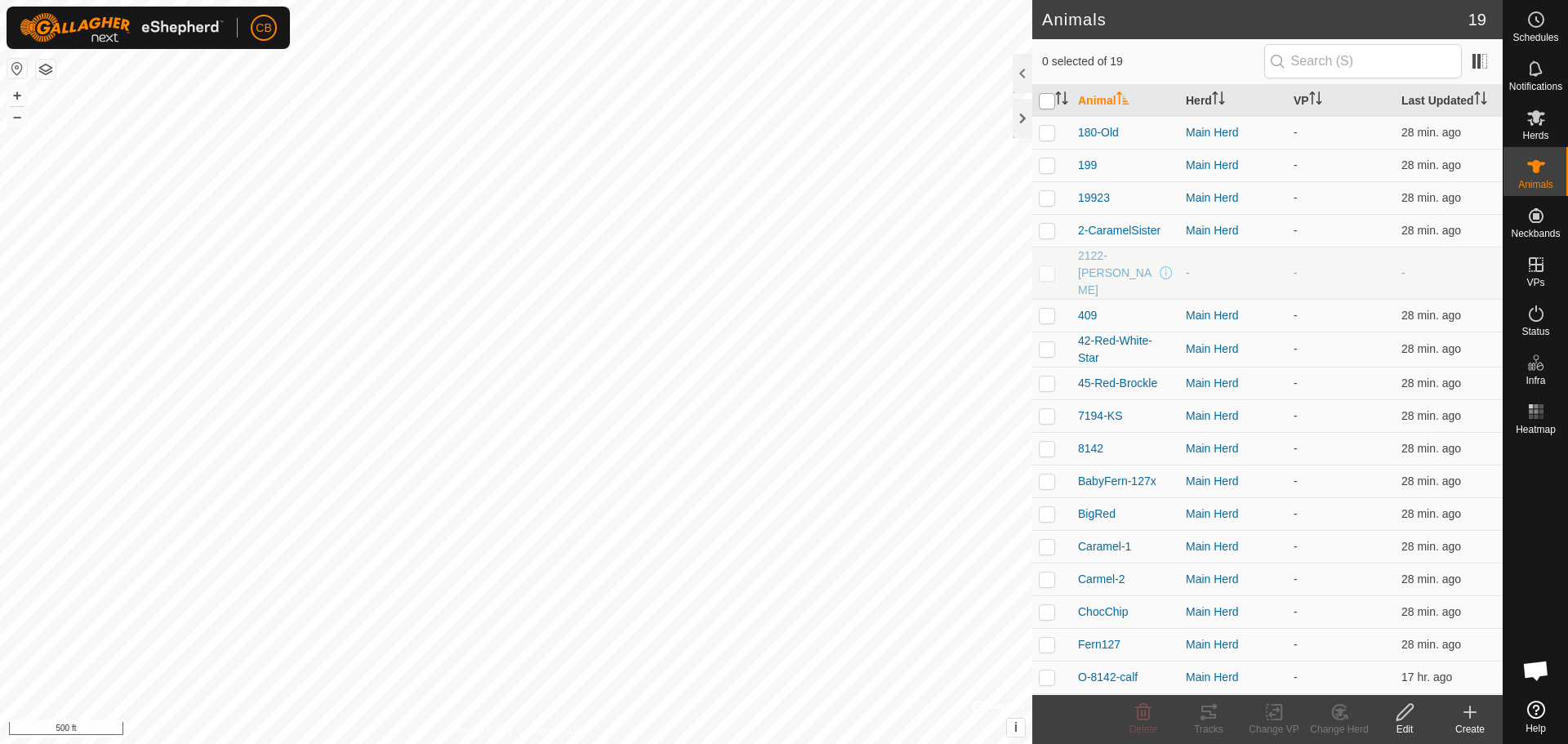
click at [1044, 102] on input "checkbox" at bounding box center [1047, 101] width 16 height 16
checkbox input "true"
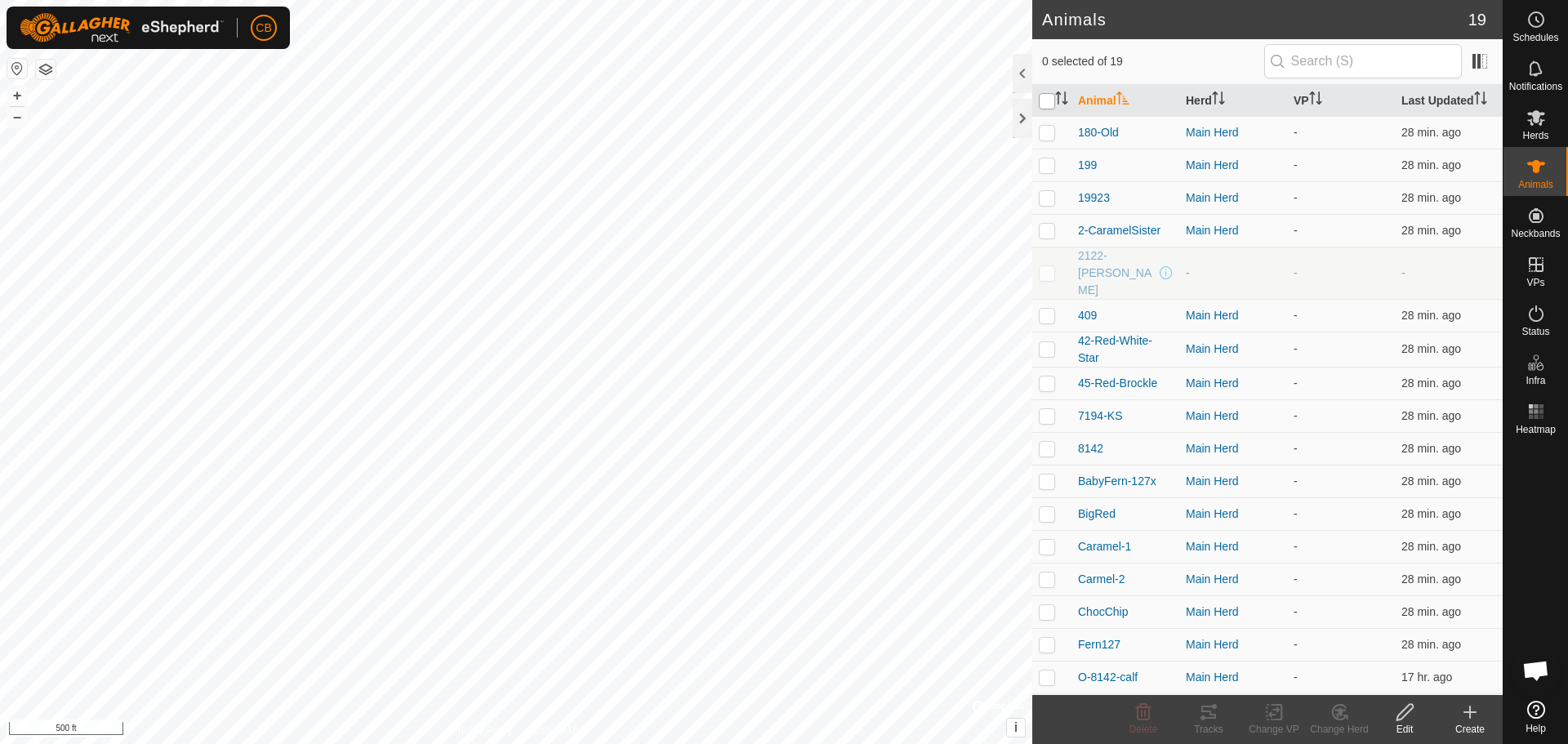
checkbox input "true"
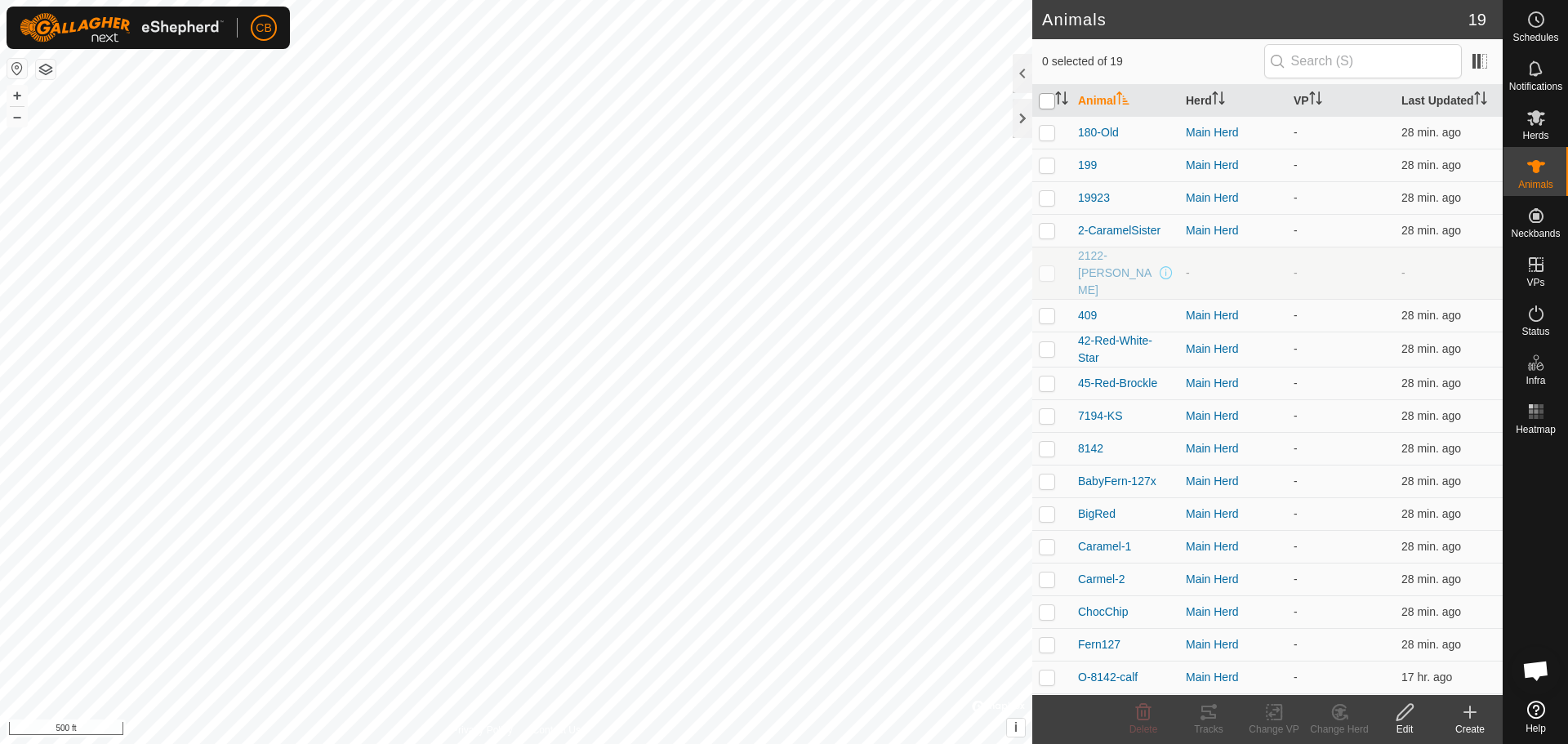
checkbox input "true"
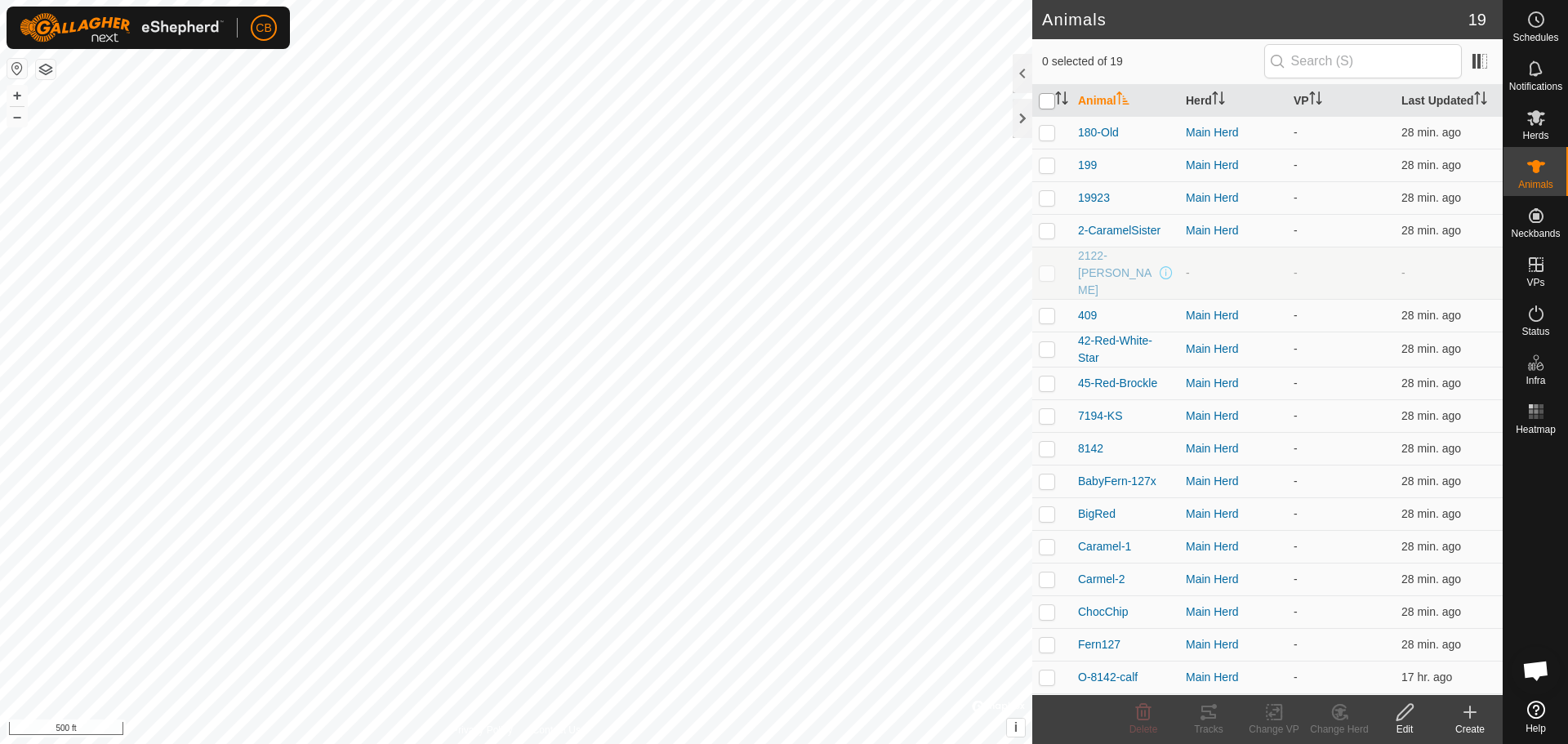
checkbox input "true"
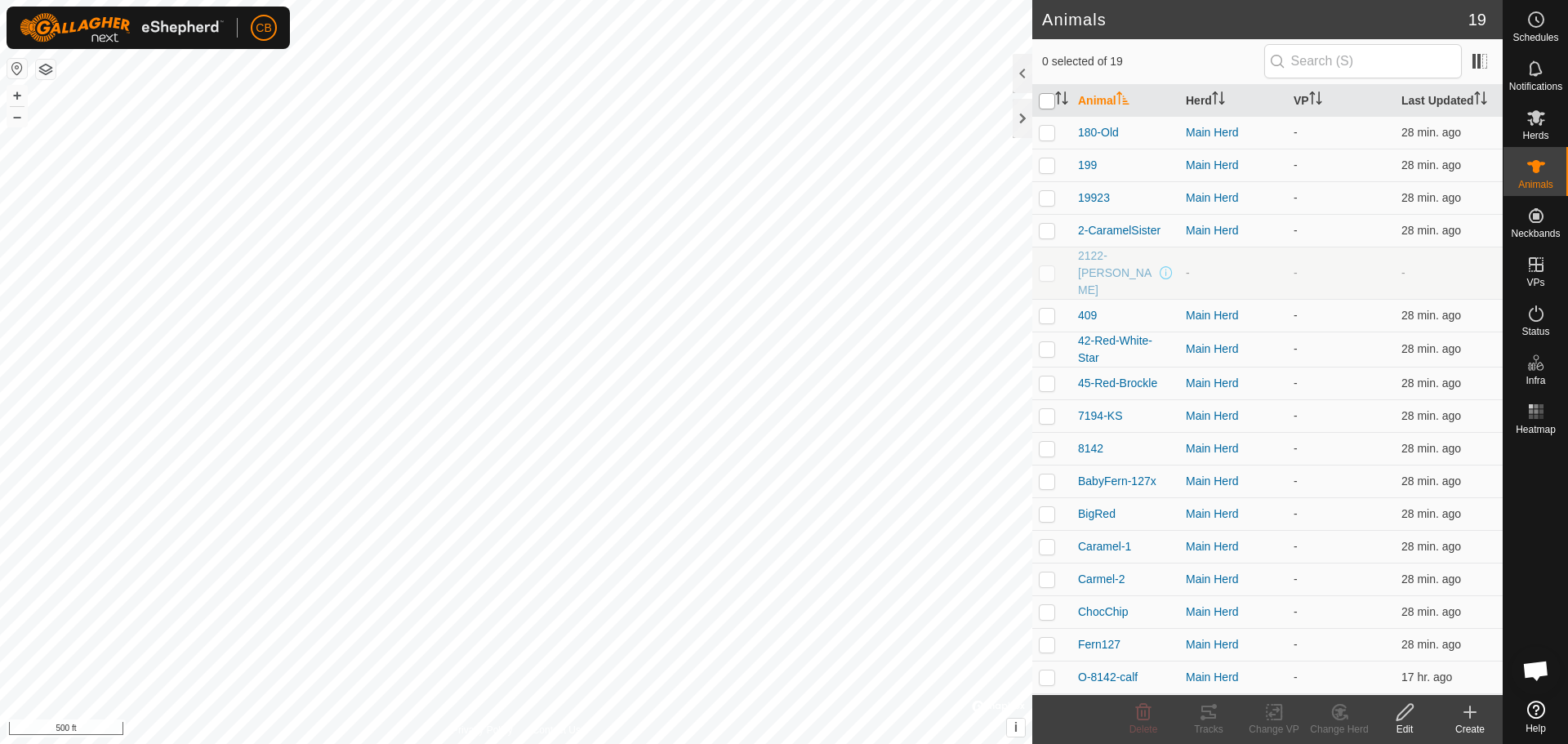
checkbox input "true"
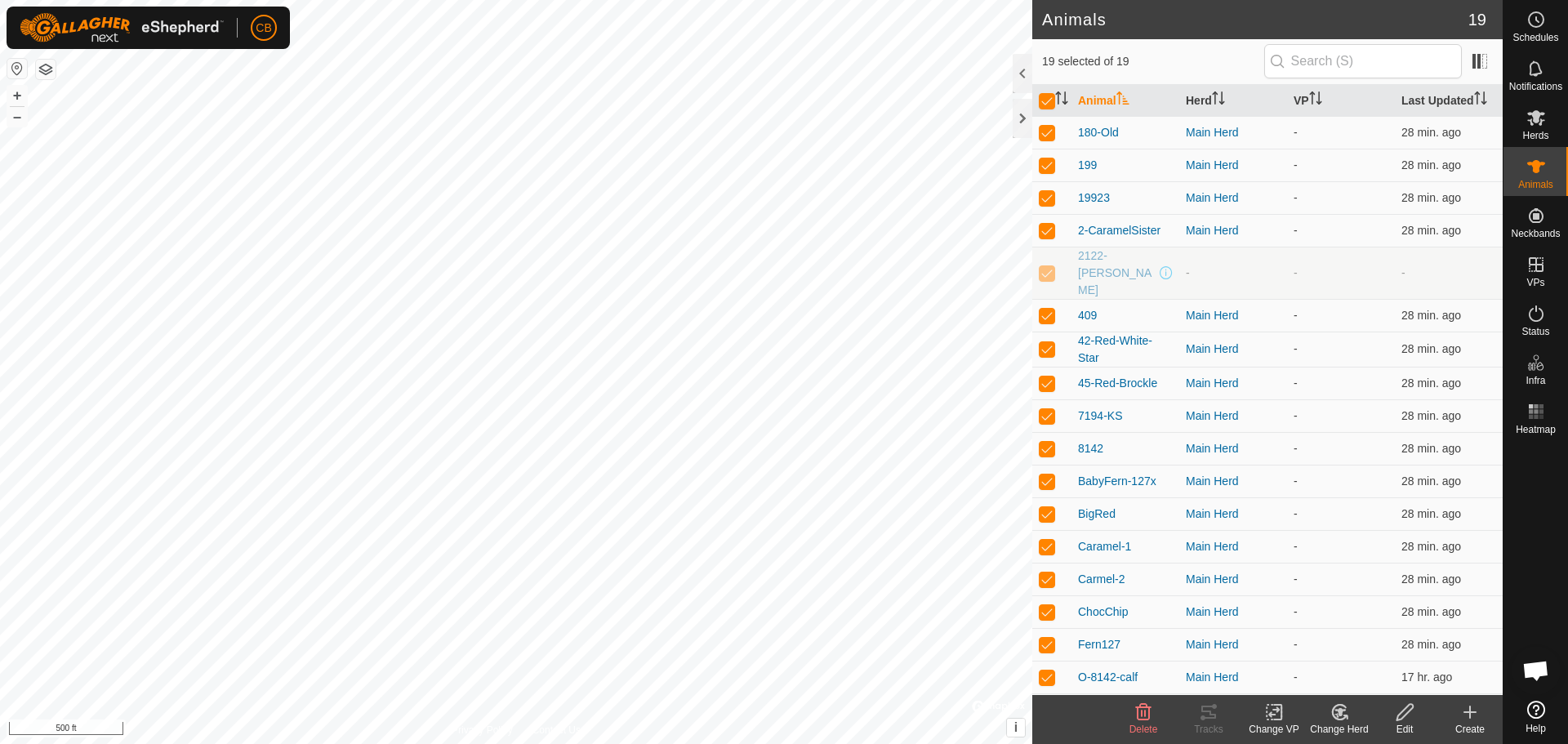
click at [1275, 713] on icon at bounding box center [1274, 712] width 20 height 19
click at [1297, 642] on link "Choose VP..." at bounding box center [1323, 641] width 162 height 33
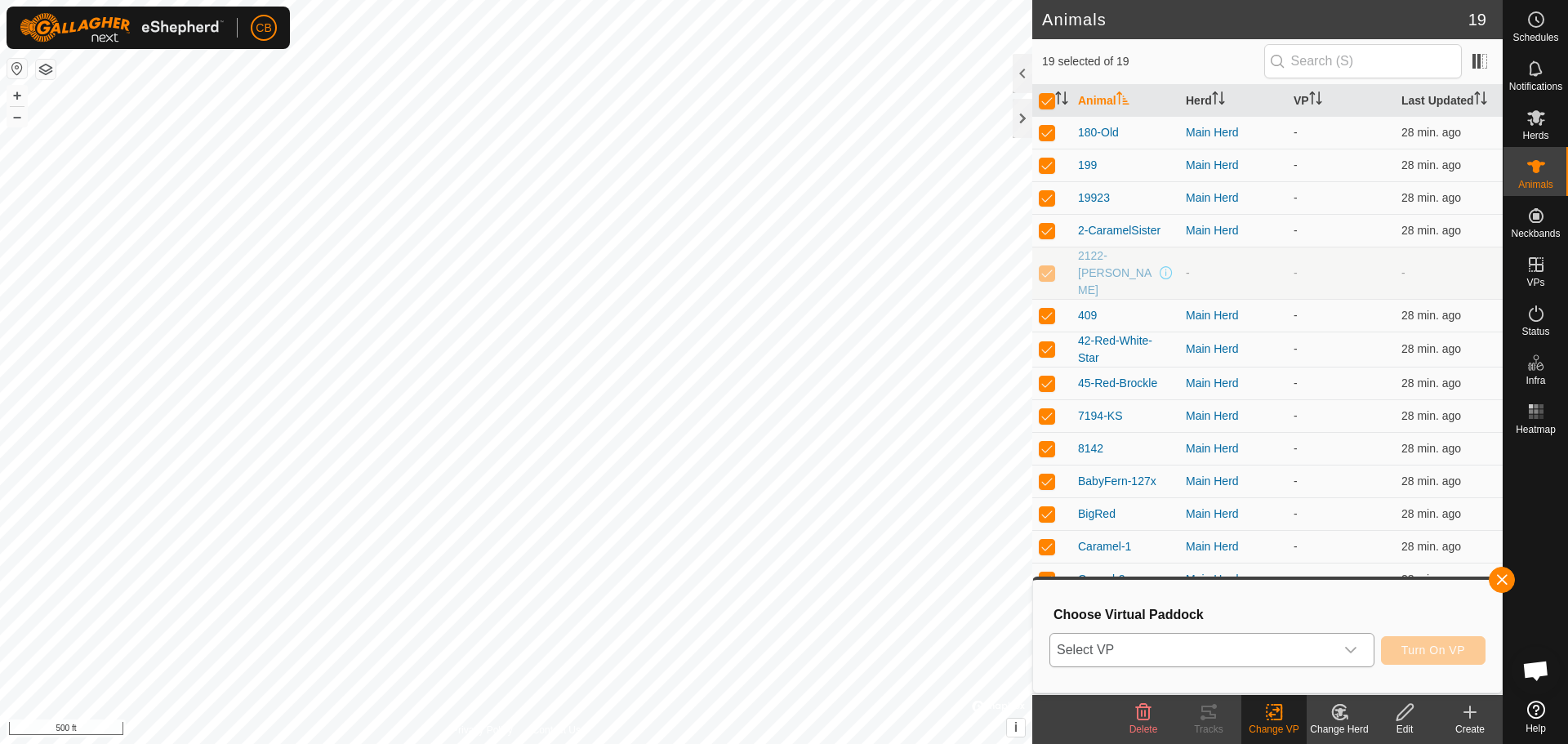
click at [1352, 651] on icon "dropdown trigger" at bounding box center [1351, 649] width 12 height 6
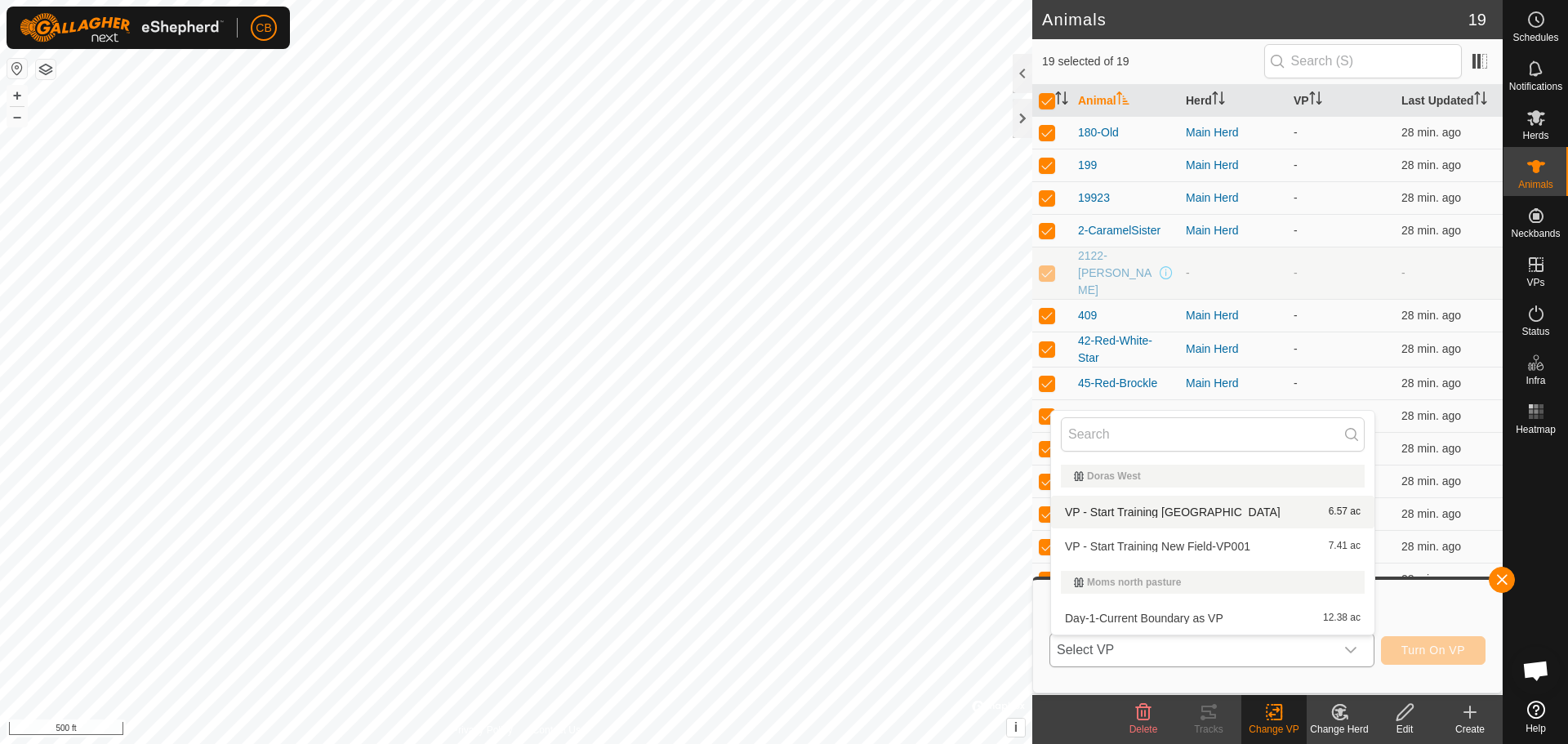
click at [1163, 512] on li "VP - Start Training New Field 6.57 ac" at bounding box center [1213, 512] width 323 height 33
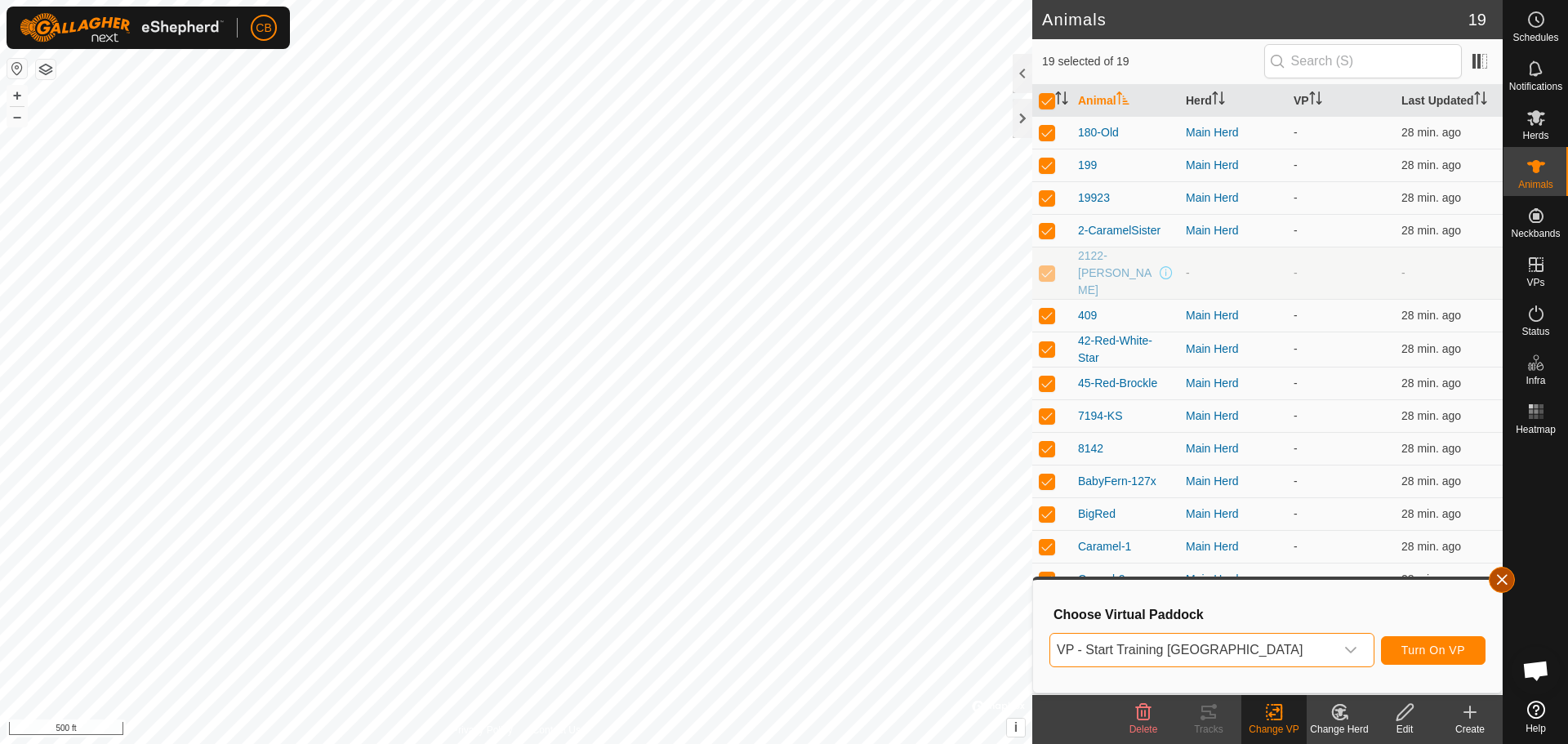
click at [1504, 582] on button "button" at bounding box center [1502, 580] width 27 height 27
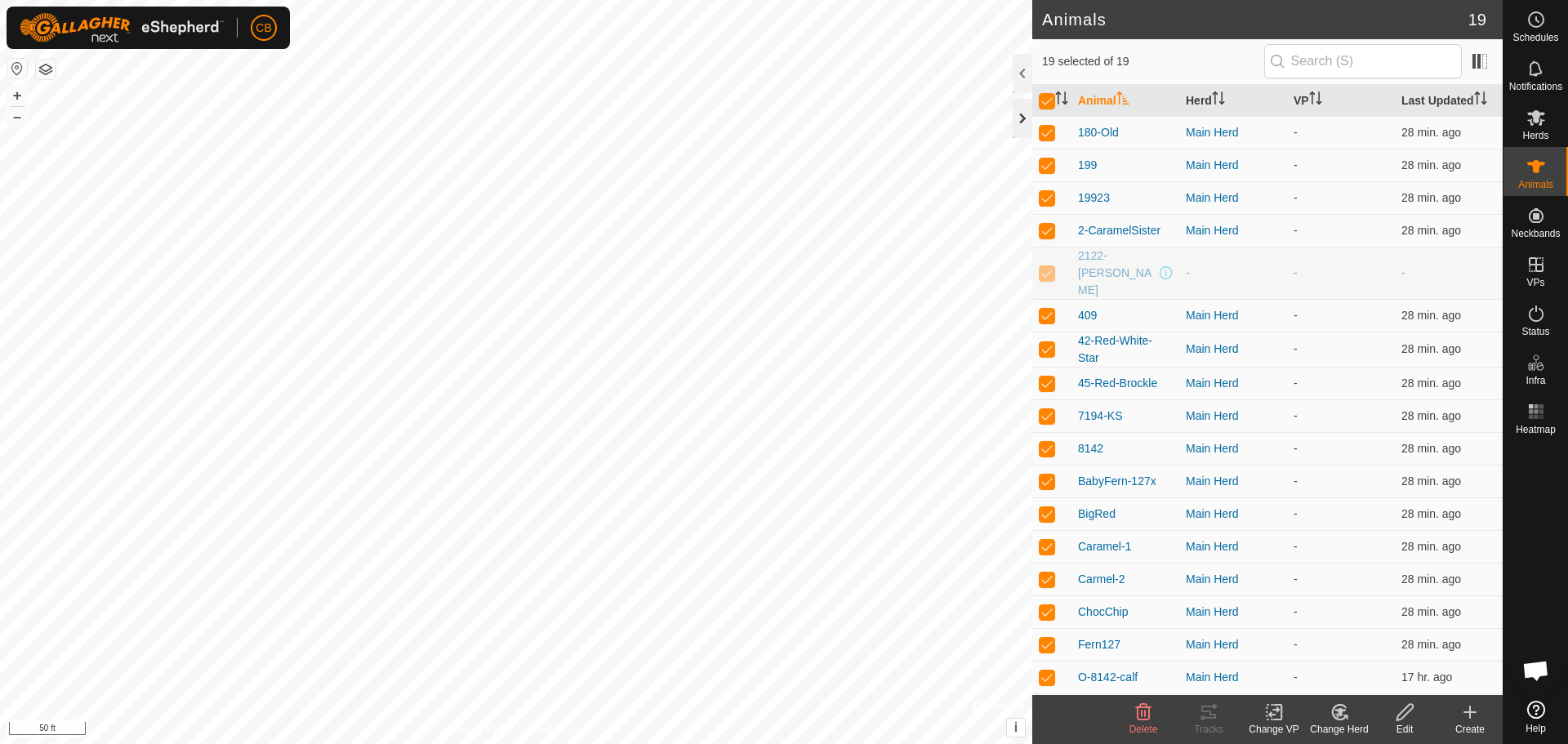
click at [1021, 122] on div at bounding box center [1022, 119] width 19 height 39
